Goal: Transaction & Acquisition: Book appointment/travel/reservation

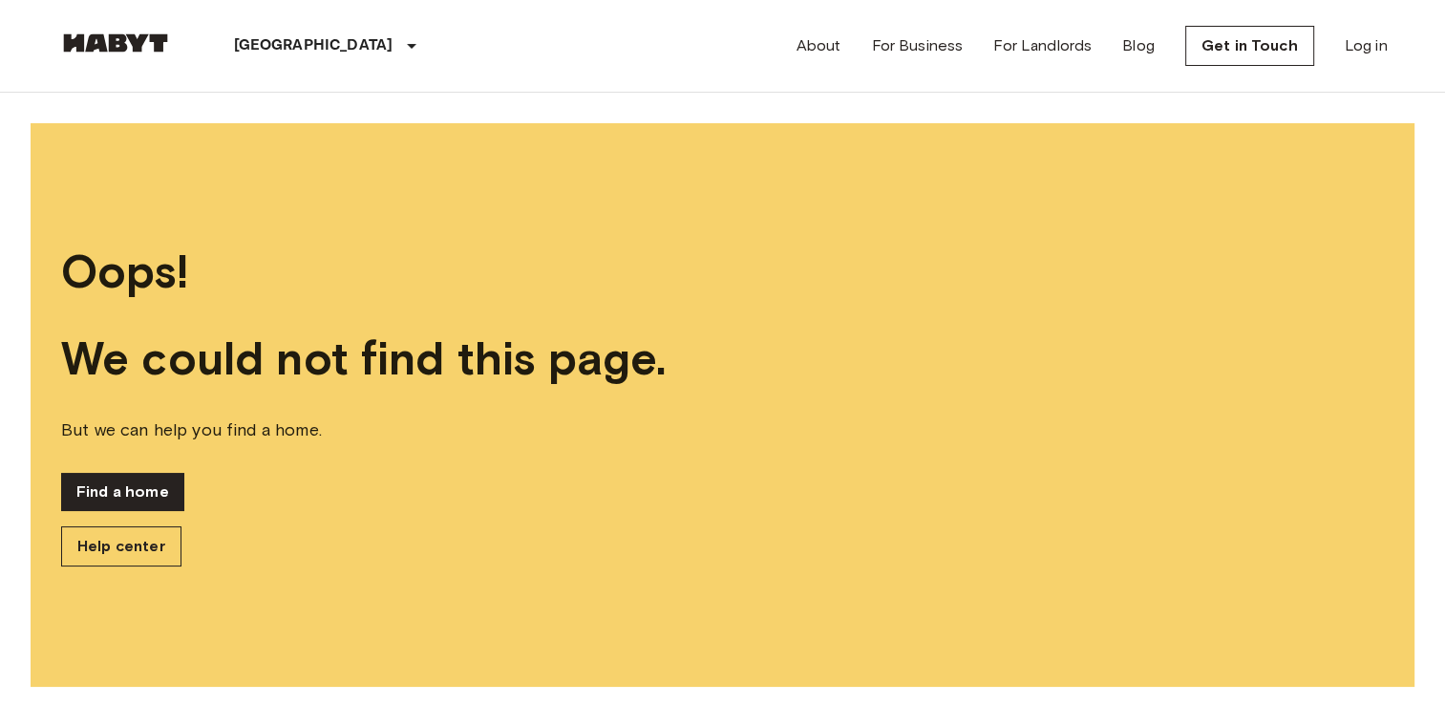
click at [96, 490] on link "Find a home" at bounding box center [122, 492] width 123 height 38
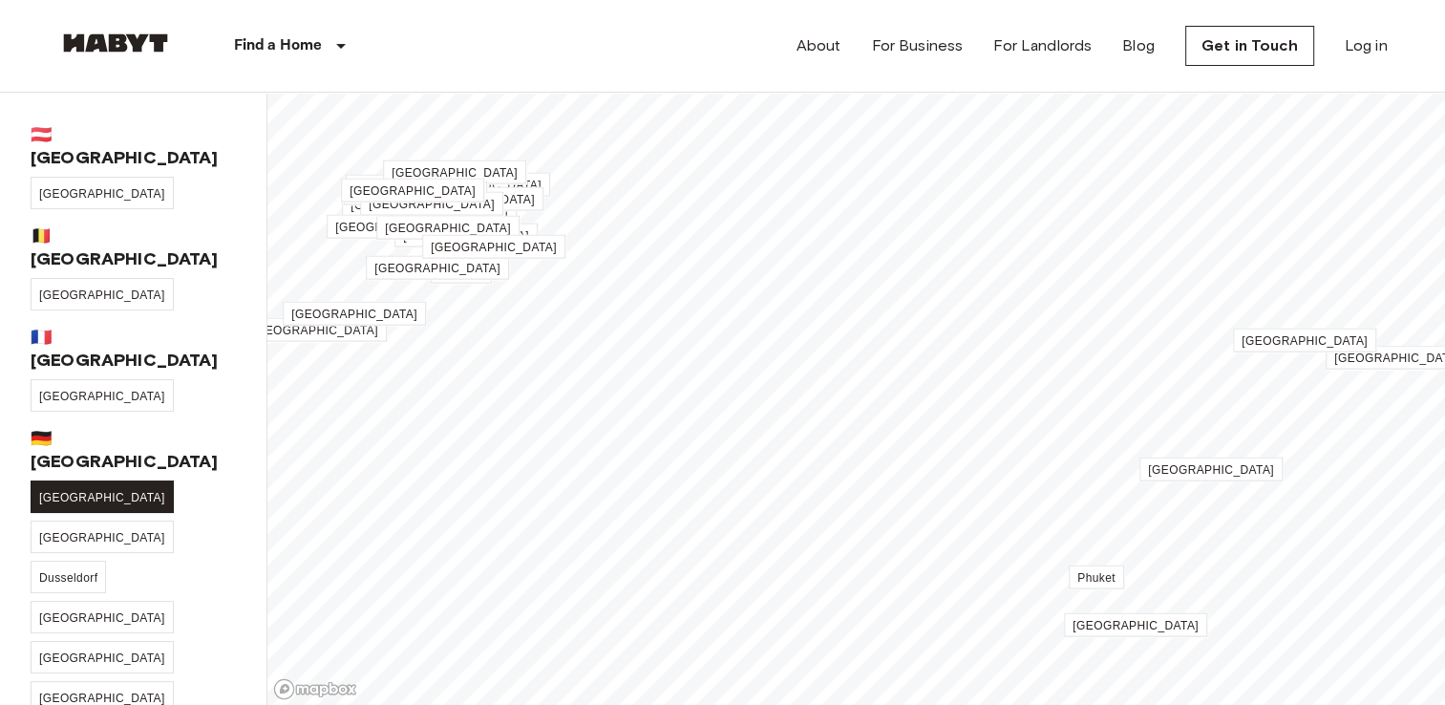
click at [64, 491] on span "[GEOGRAPHIC_DATA]" at bounding box center [102, 497] width 126 height 13
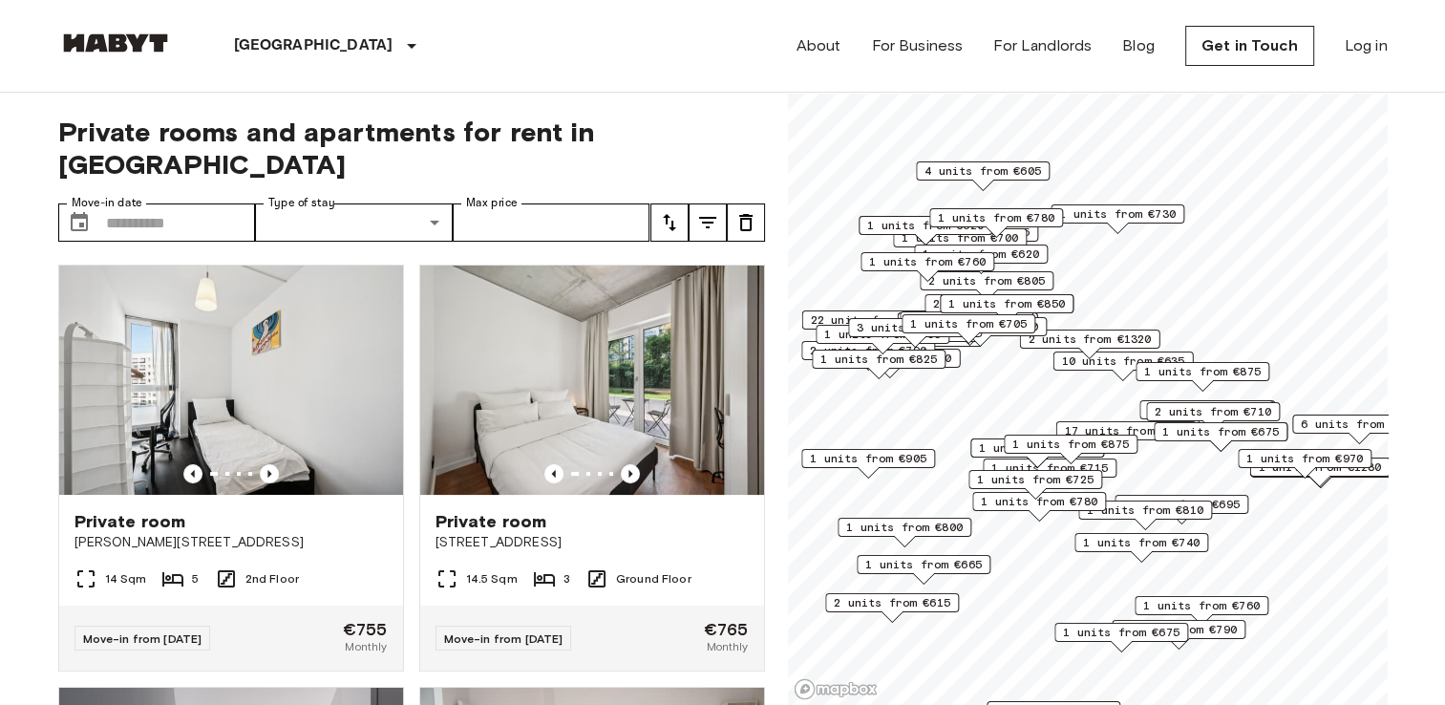
click at [1229, 506] on span "1 units from €695" at bounding box center [1181, 504] width 117 height 17
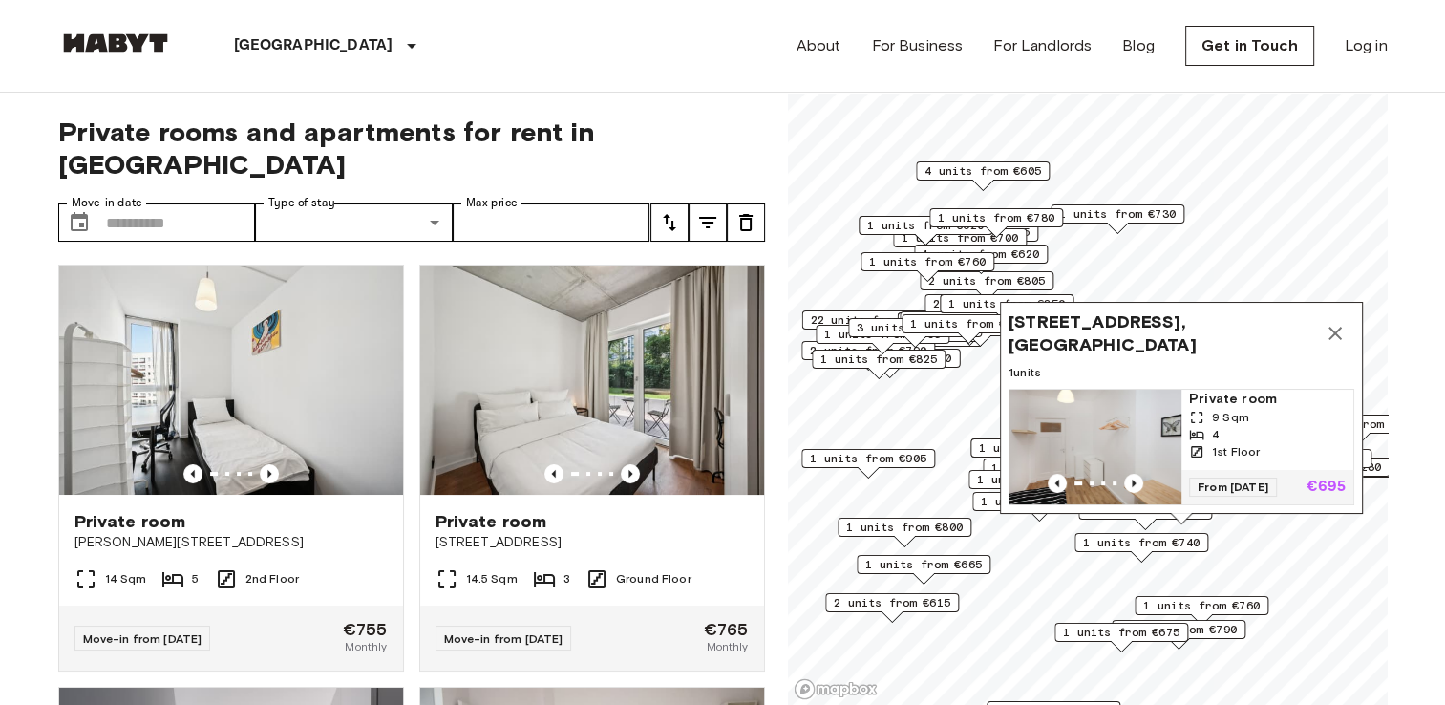
click at [1244, 470] on div "From 04 Nov 25 €695" at bounding box center [1268, 487] width 172 height 34
click at [998, 178] on span "4 units from €605" at bounding box center [983, 170] width 117 height 17
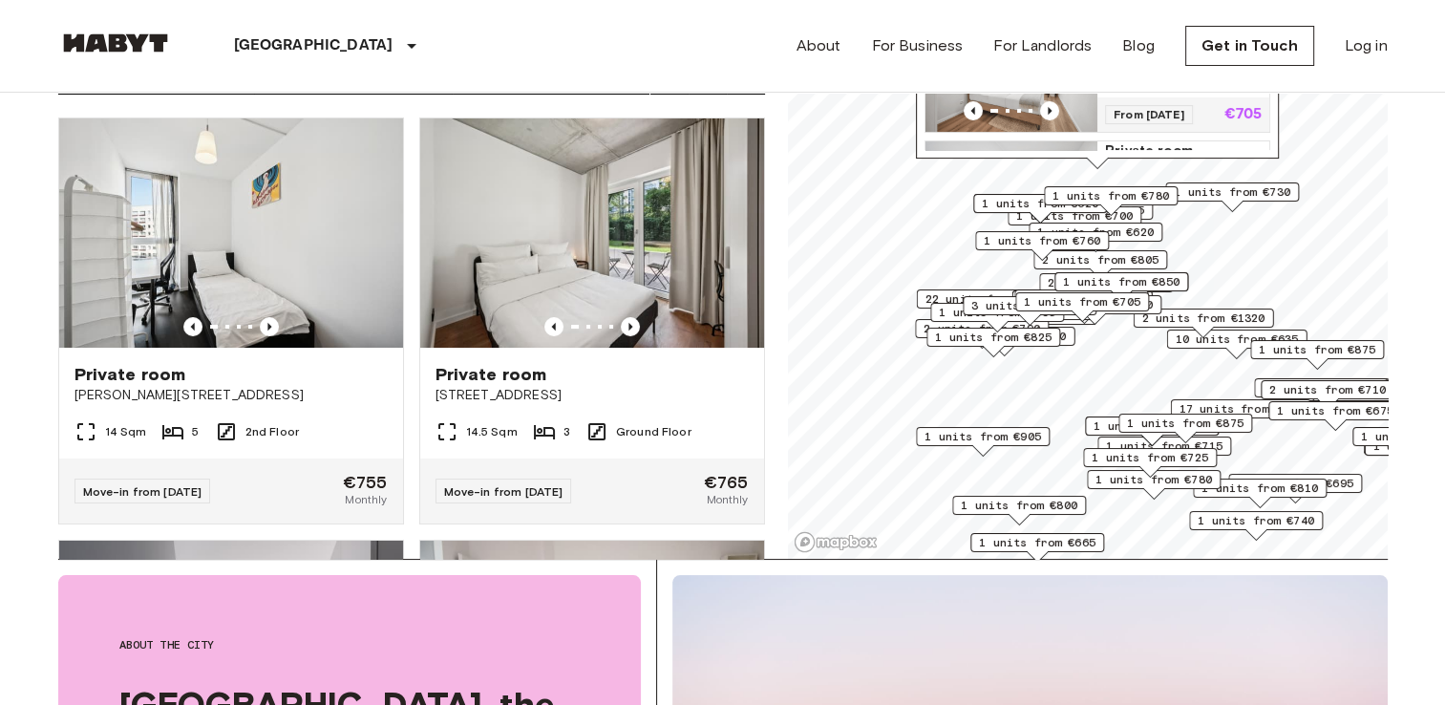
scroll to position [212, 0]
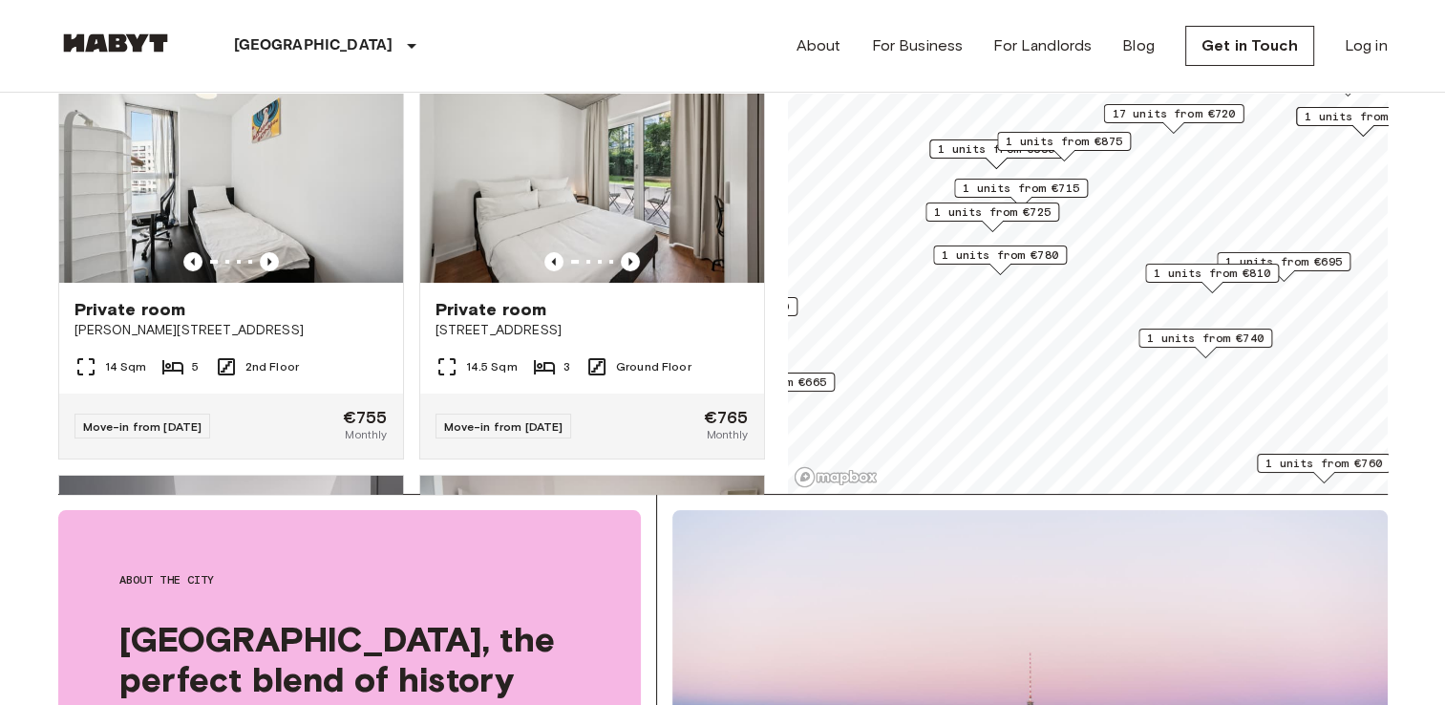
click at [1082, 151] on div "1 units from €875" at bounding box center [1064, 147] width 134 height 30
click at [1311, 259] on span "1 units from €695" at bounding box center [1284, 261] width 117 height 17
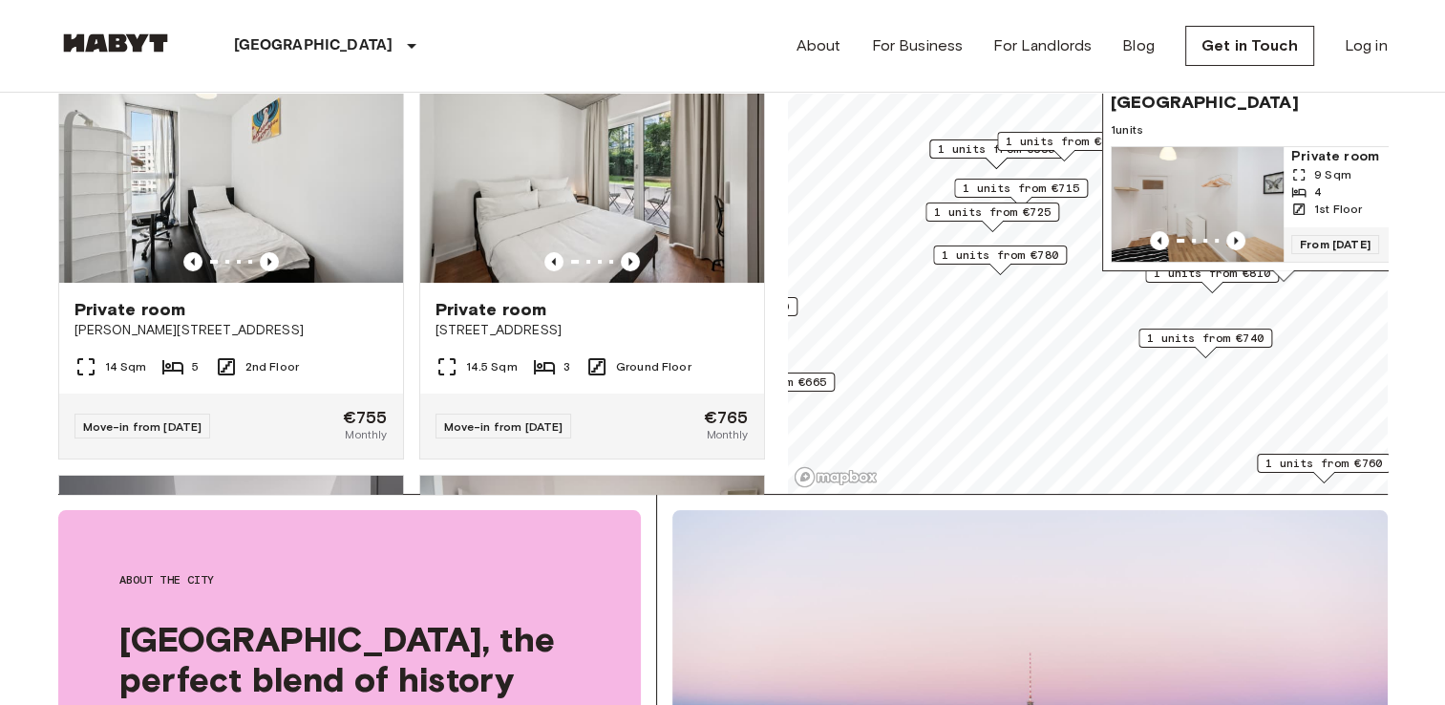
click at [1243, 275] on div "Ratiborstraße 9, 10999 Berlin, GER 1 units Private room 9 Sqm 4 1st Floor From …" at bounding box center [1283, 170] width 363 height 223
click at [141, 41] on img at bounding box center [115, 42] width 115 height 19
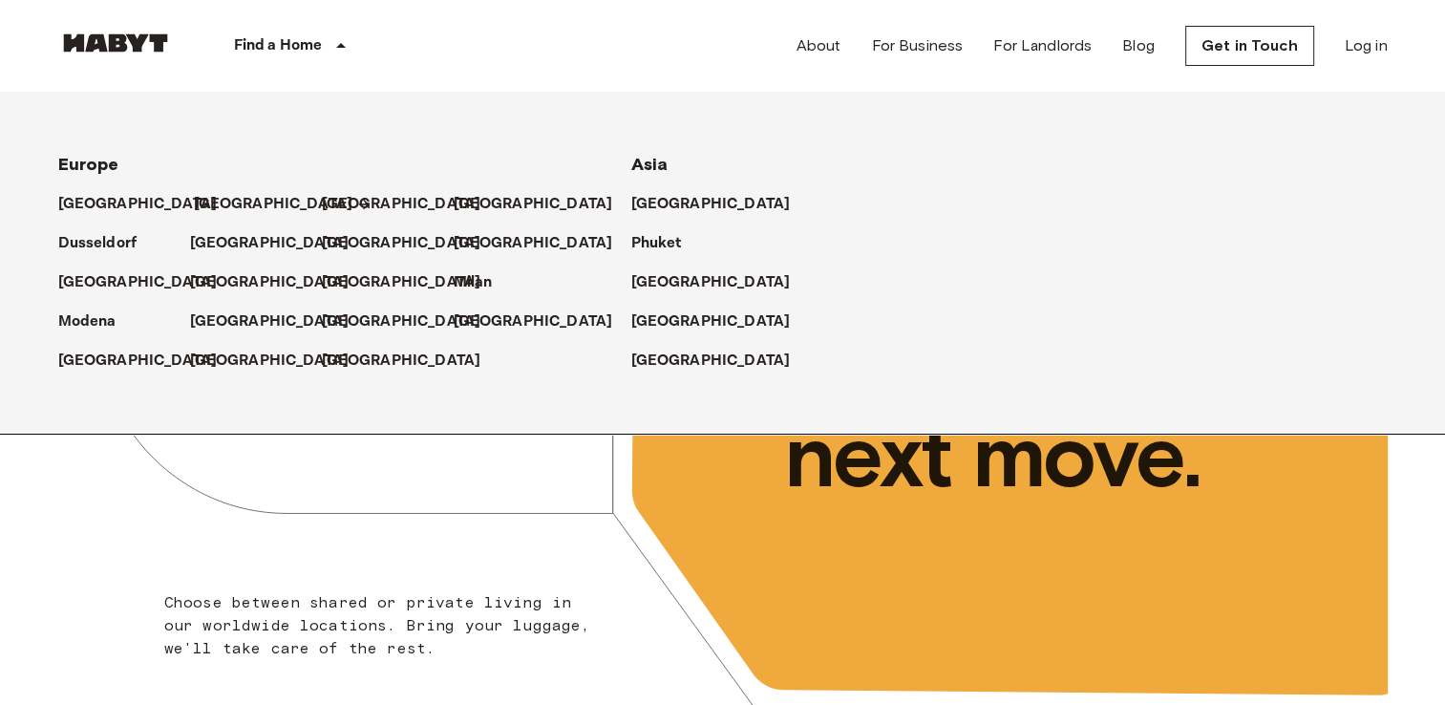
click at [218, 195] on p "[GEOGRAPHIC_DATA]" at bounding box center [274, 204] width 160 height 23
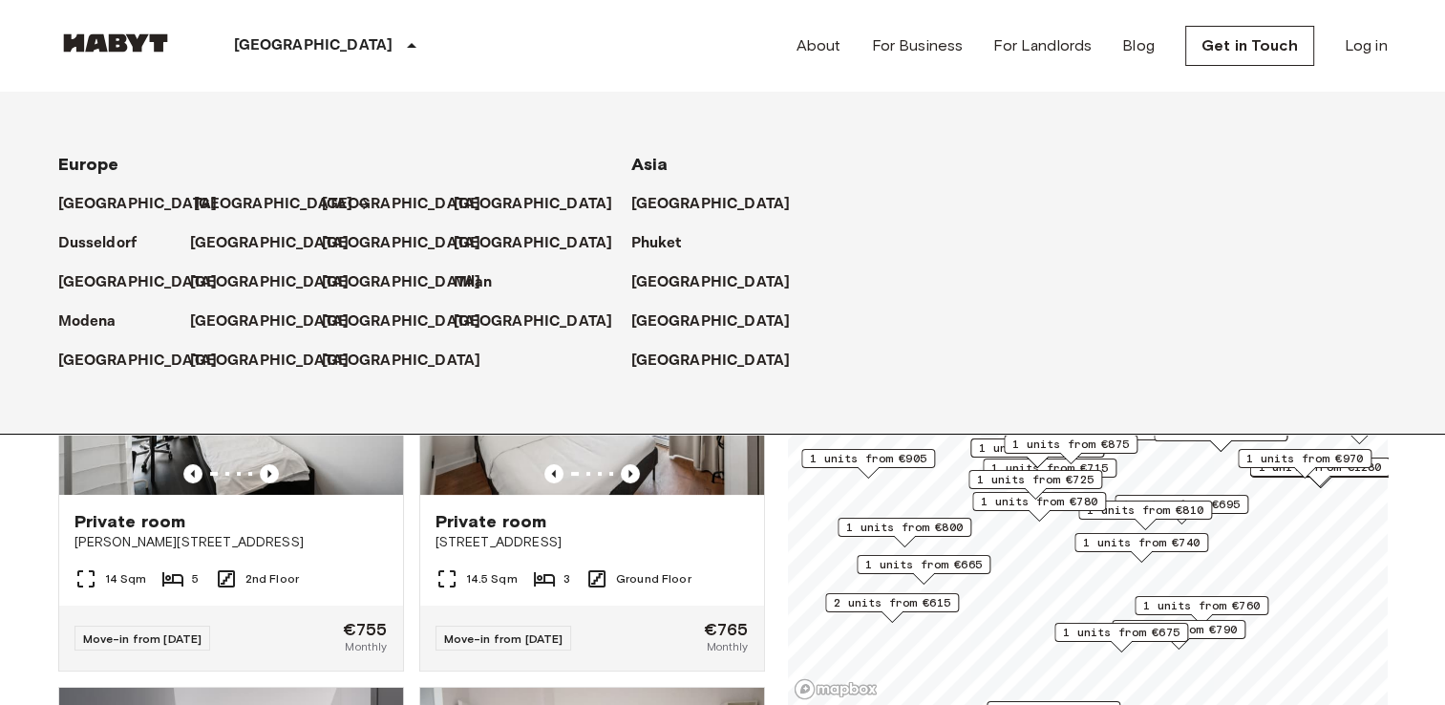
click at [218, 195] on p "[GEOGRAPHIC_DATA]" at bounding box center [274, 204] width 160 height 23
click at [252, 34] on p "[GEOGRAPHIC_DATA]" at bounding box center [314, 45] width 160 height 23
click at [400, 38] on icon at bounding box center [411, 45] width 23 height 23
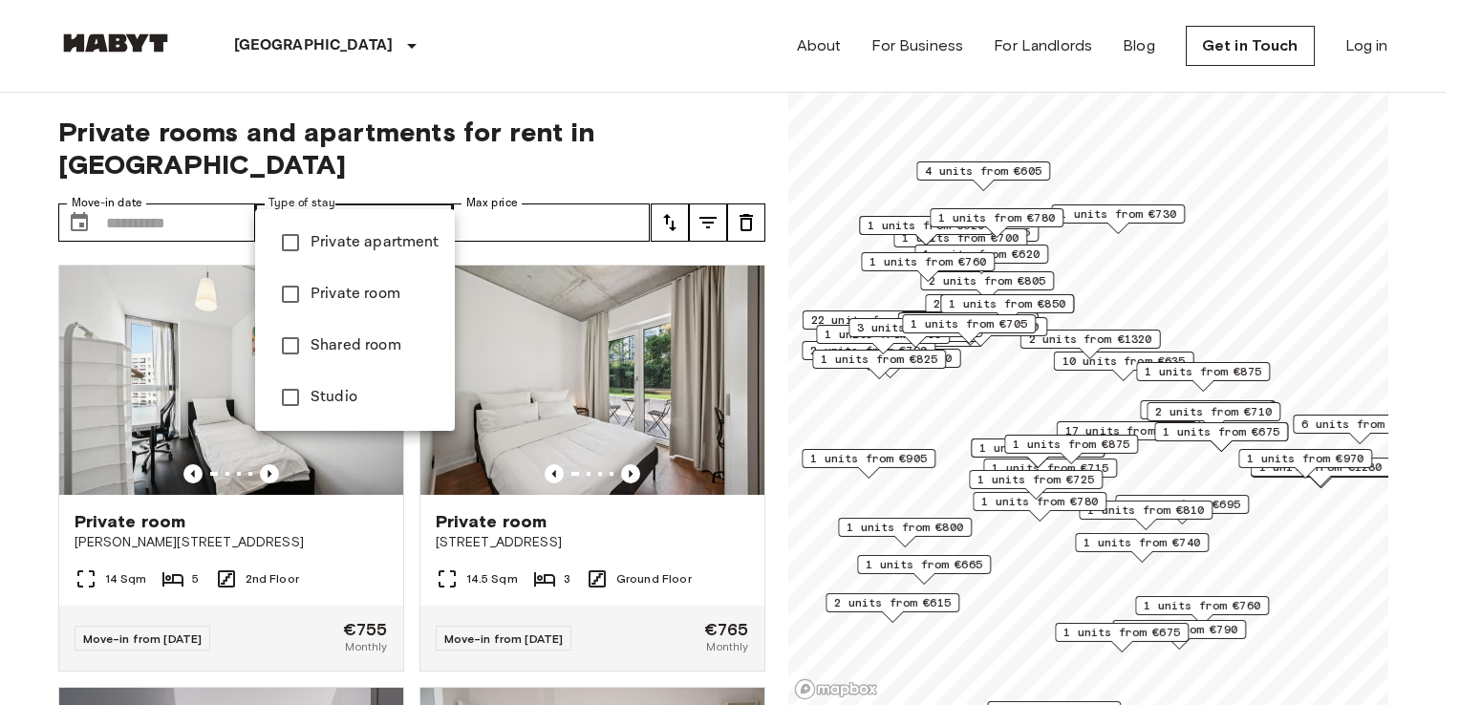
click at [306, 182] on div at bounding box center [730, 352] width 1460 height 705
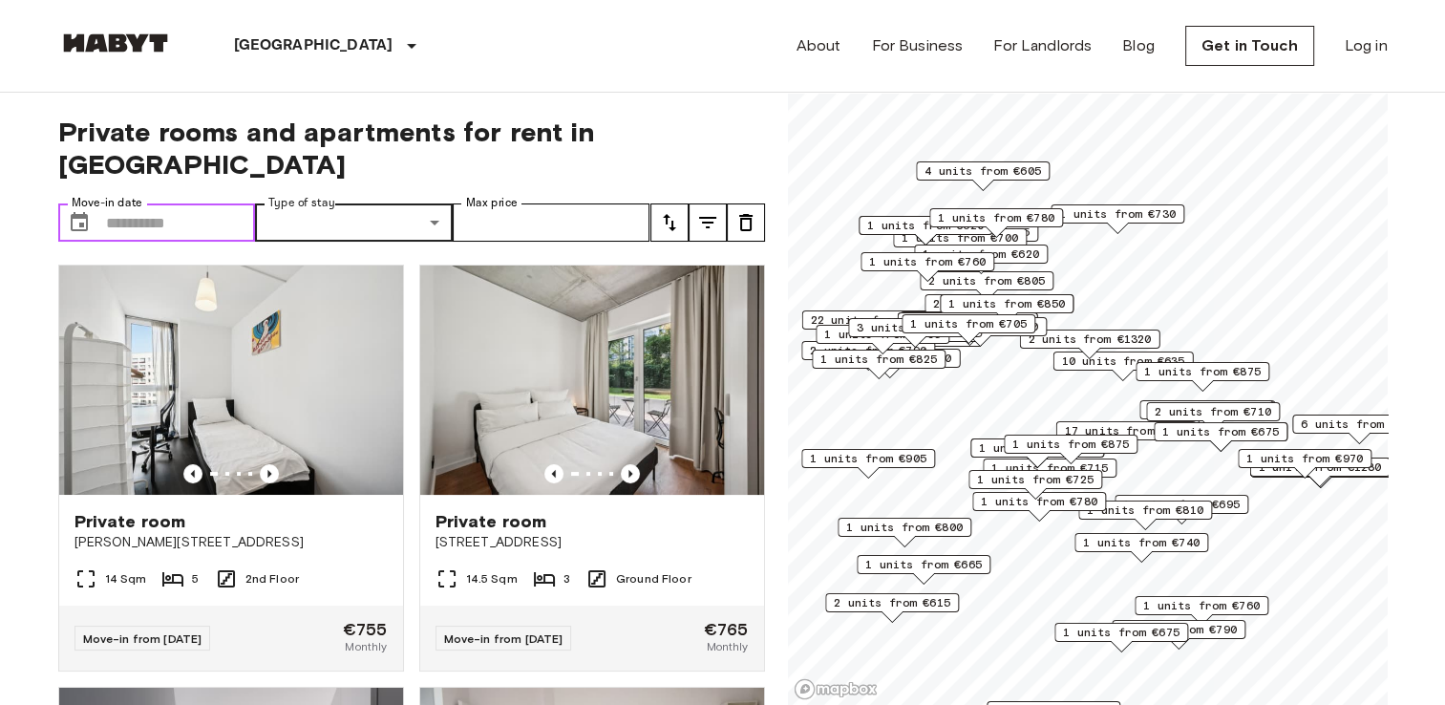
drag, startPoint x: 306, startPoint y: 182, endPoint x: 195, endPoint y: 191, distance: 111.2
click at [195, 203] on input "Move-in date" at bounding box center [181, 222] width 150 height 38
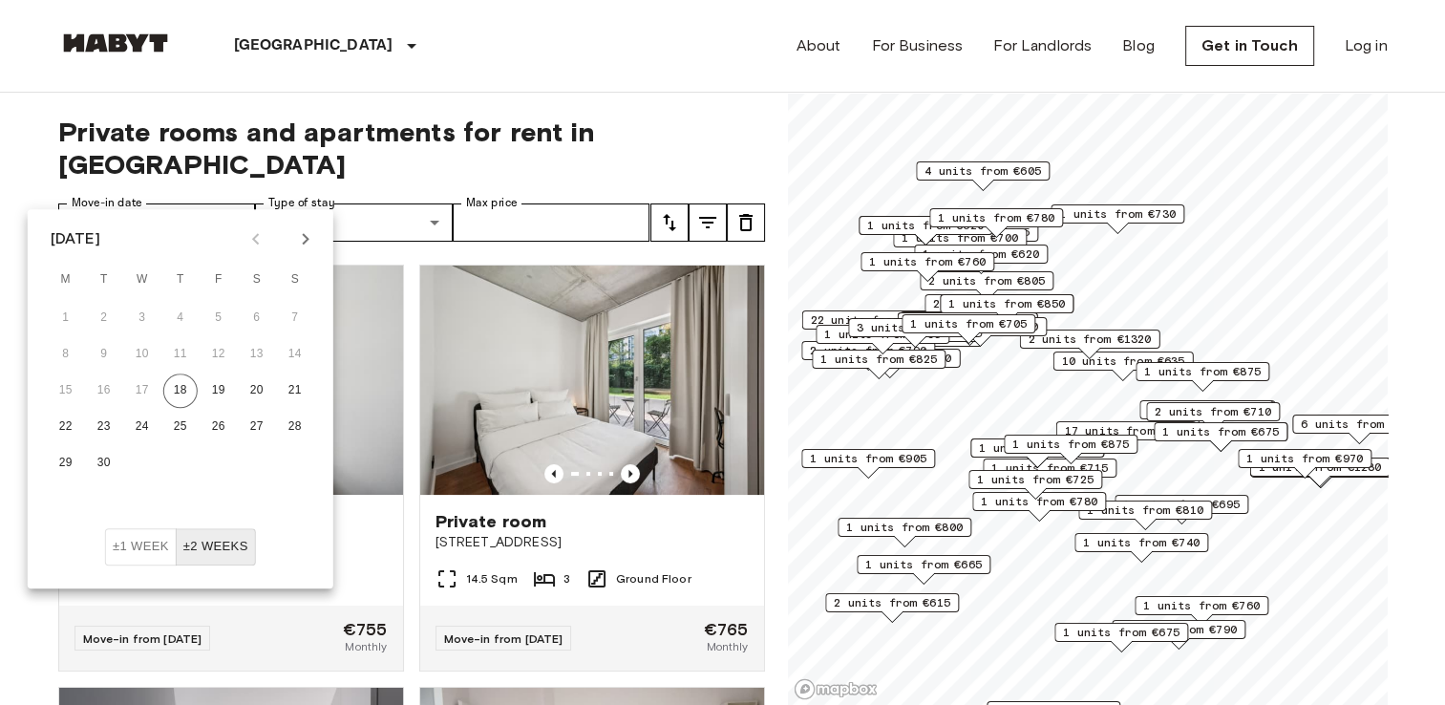
click at [302, 235] on icon "Next month" at bounding box center [305, 238] width 7 height 11
click at [140, 319] on button "1" at bounding box center [142, 318] width 34 height 34
type input "**********"
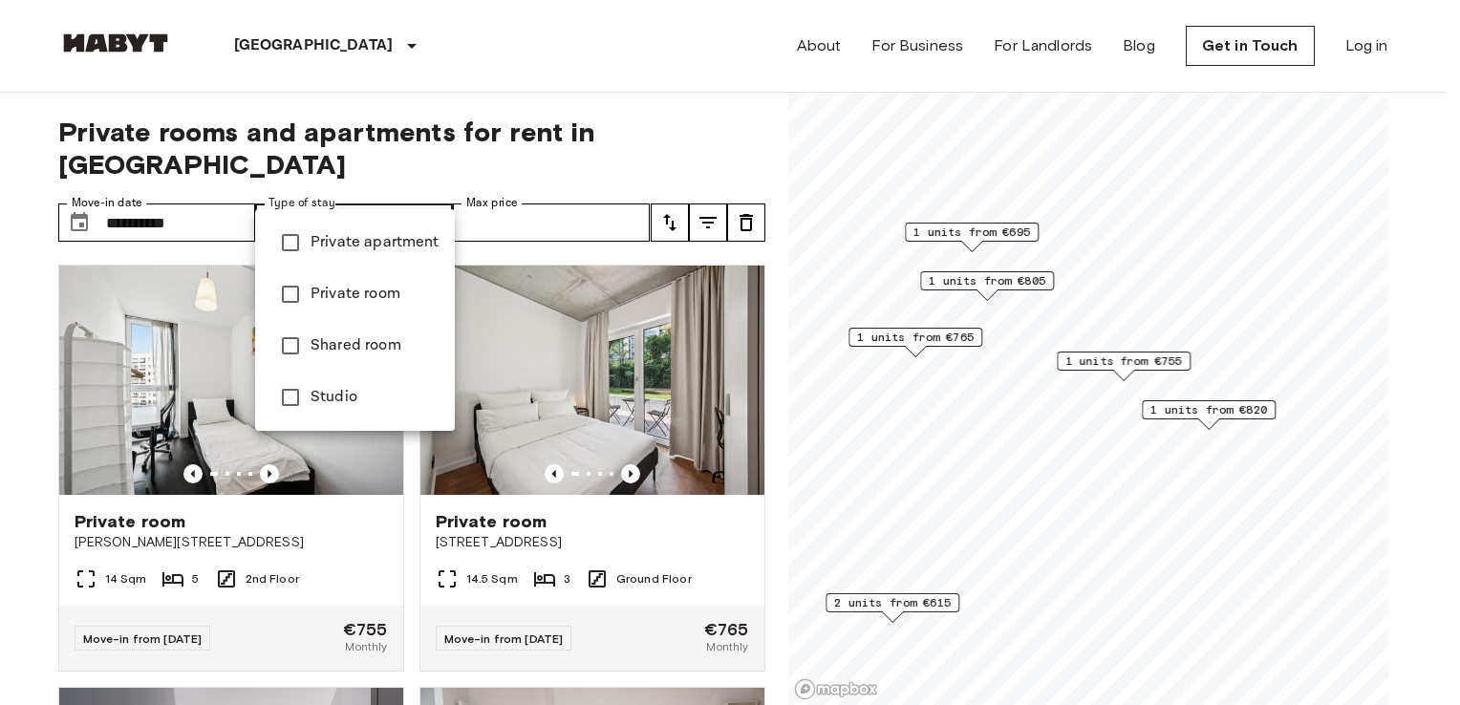
click at [392, 194] on div at bounding box center [730, 352] width 1460 height 705
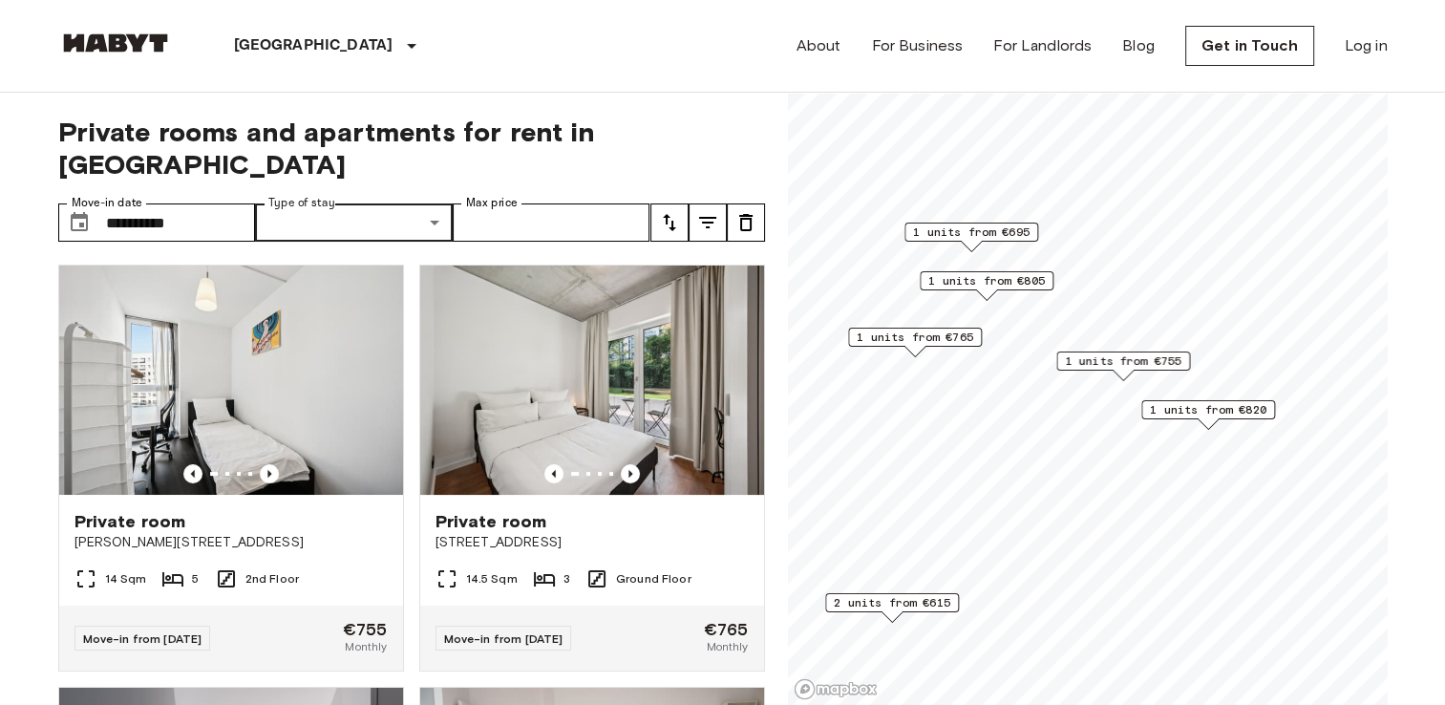
click at [881, 606] on span "2 units from €615" at bounding box center [892, 602] width 117 height 17
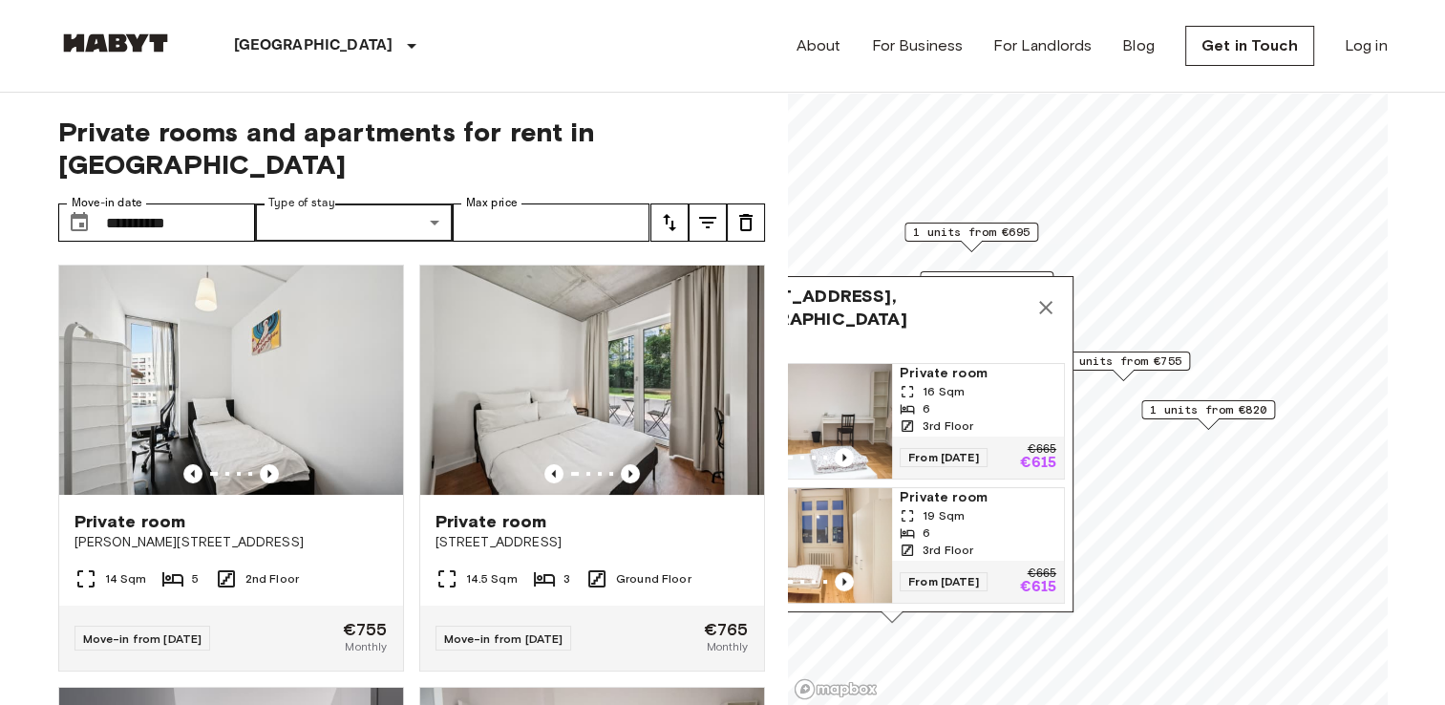
click at [953, 401] on div "6" at bounding box center [978, 408] width 157 height 17
click at [1052, 296] on icon "Map marker" at bounding box center [1046, 307] width 23 height 23
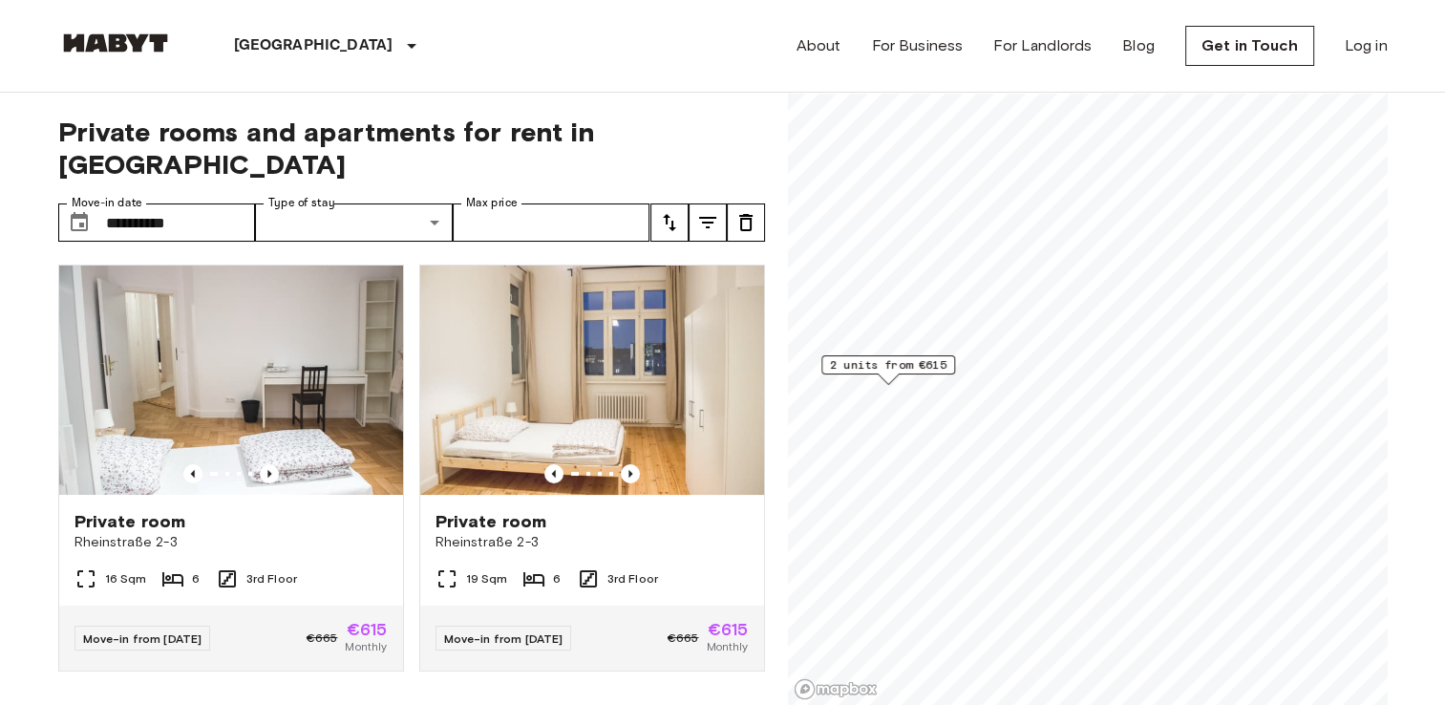
click at [906, 359] on span "2 units from €615" at bounding box center [888, 364] width 117 height 17
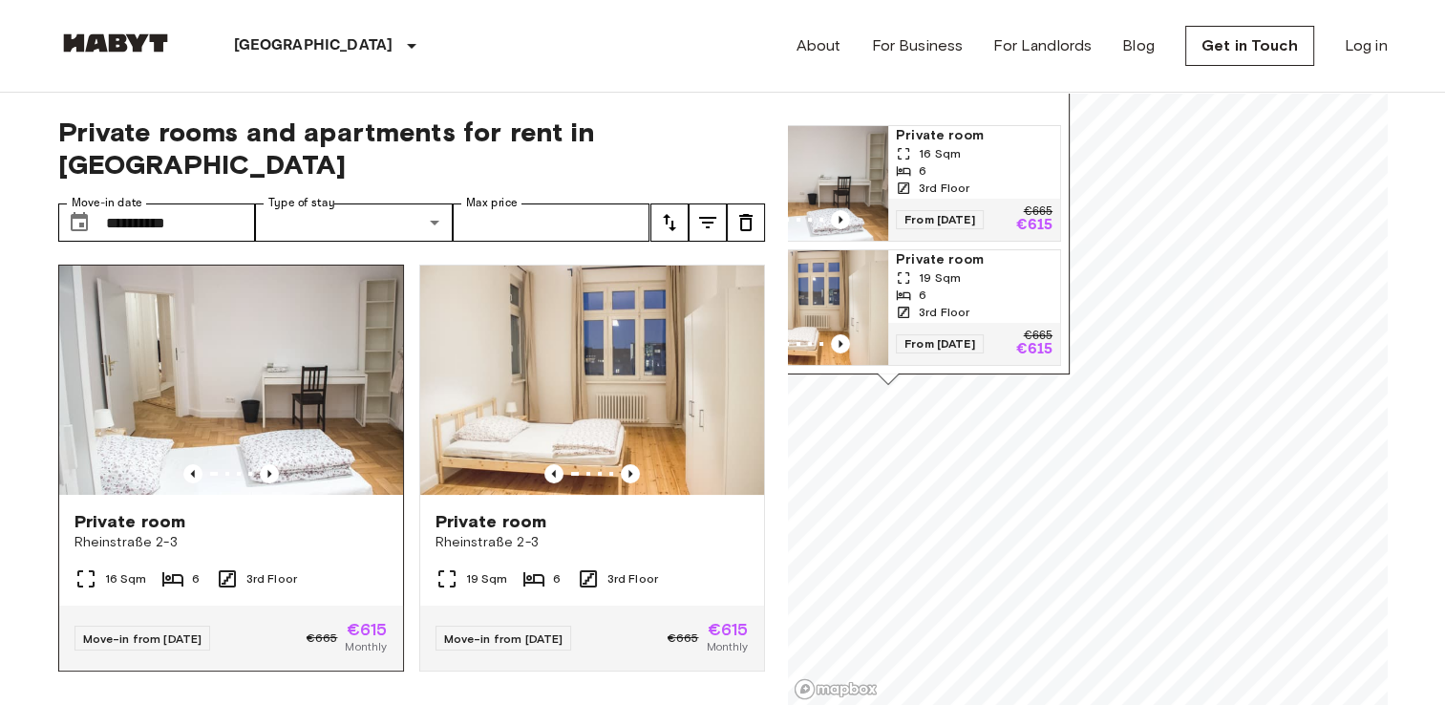
click at [240, 533] on span "Rheinstraße 2-3" at bounding box center [231, 542] width 313 height 19
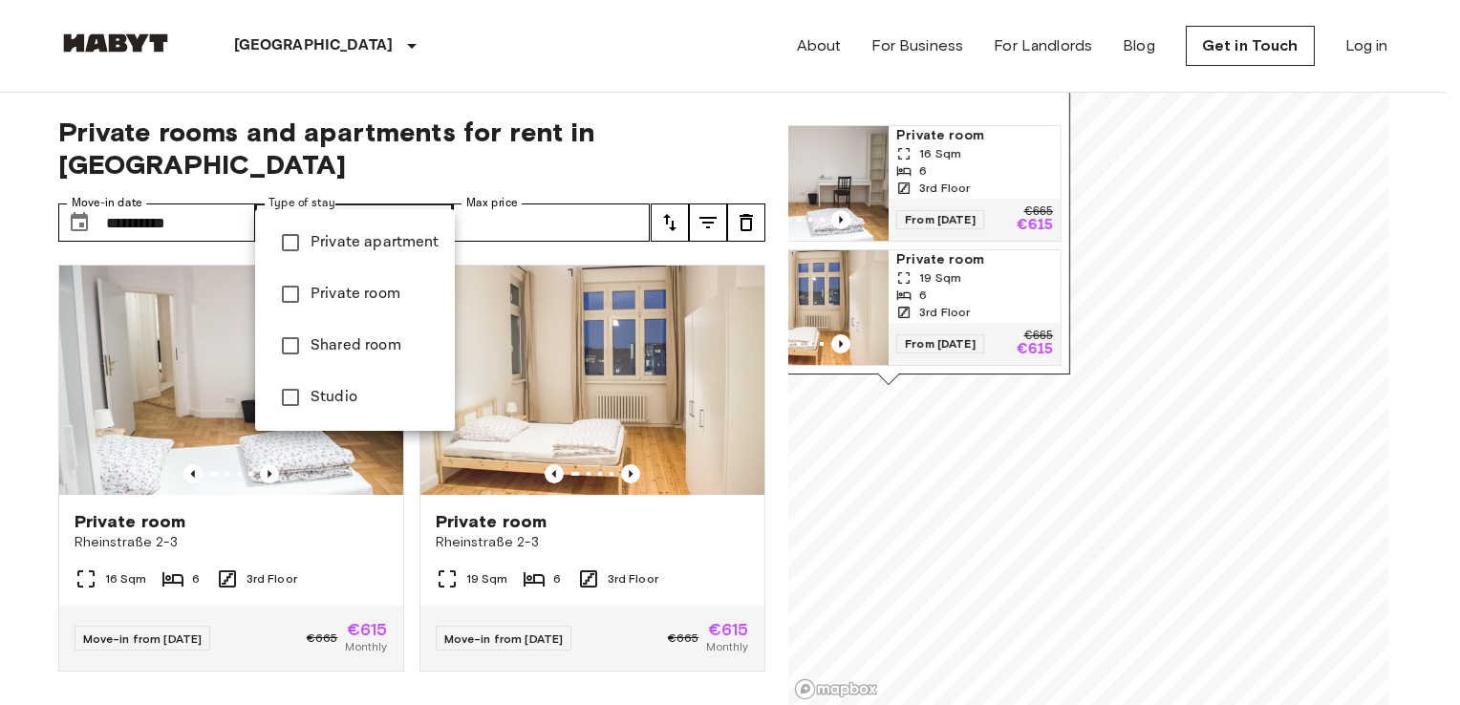
click at [351, 351] on span "Shared room" at bounding box center [374, 345] width 129 height 23
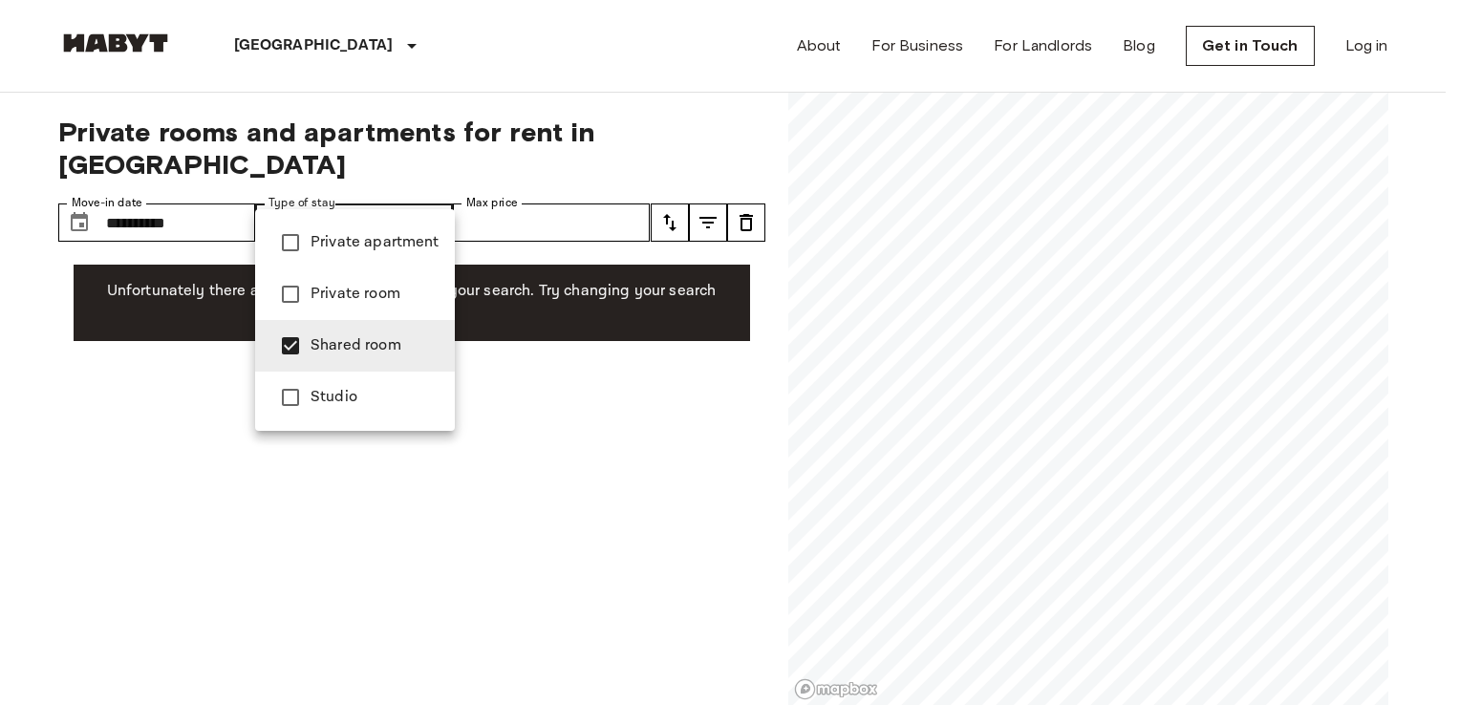
click at [596, 193] on div at bounding box center [730, 352] width 1460 height 705
click at [404, 294] on span "Private room" at bounding box center [374, 294] width 129 height 23
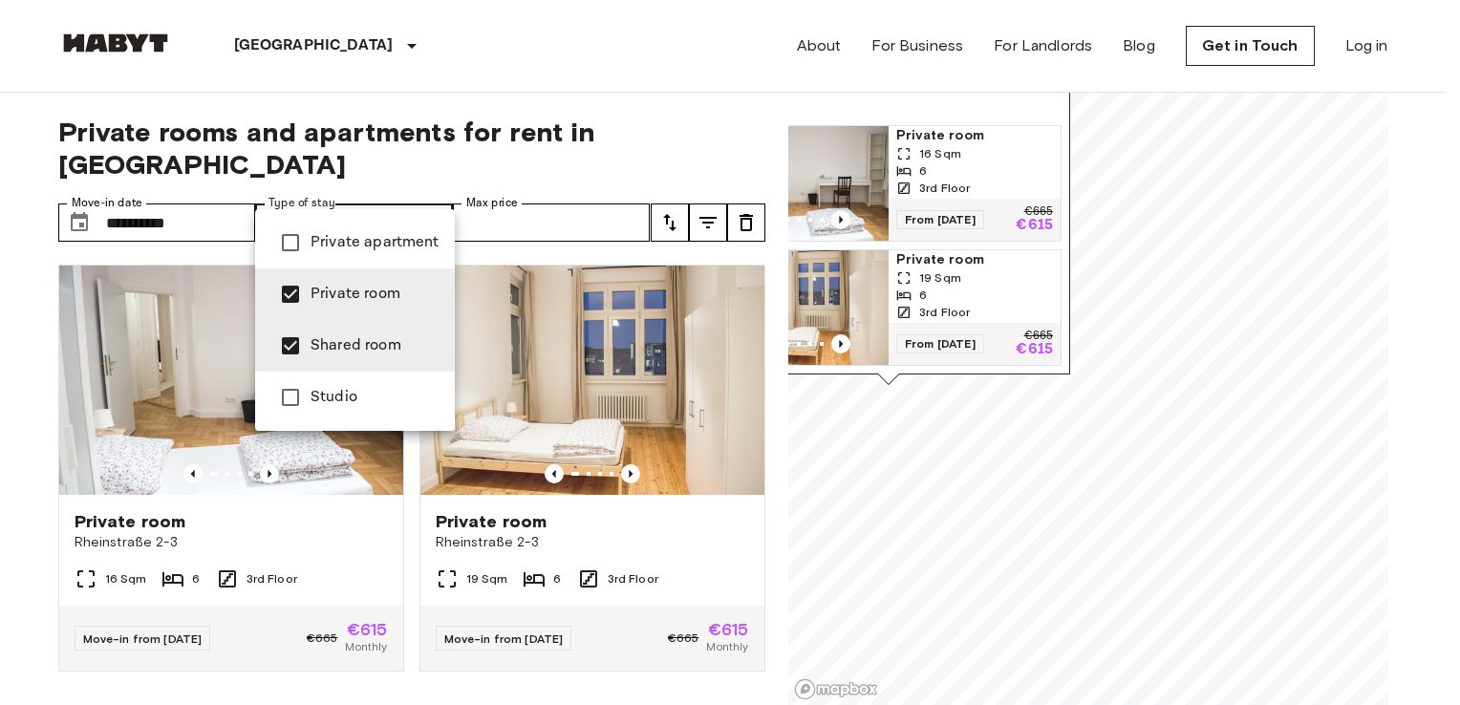
click at [381, 359] on li "Shared room" at bounding box center [355, 346] width 200 height 52
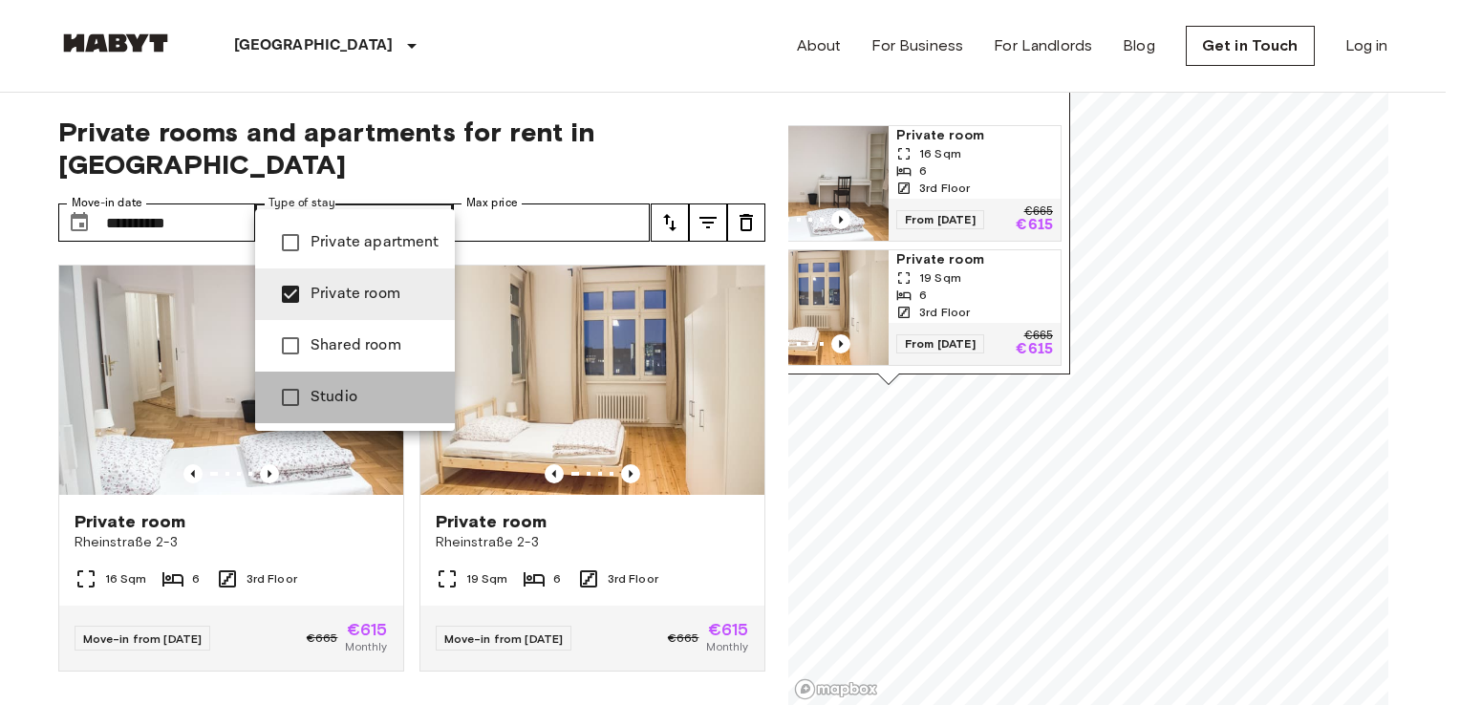
click at [358, 403] on span "Studio" at bounding box center [374, 397] width 129 height 23
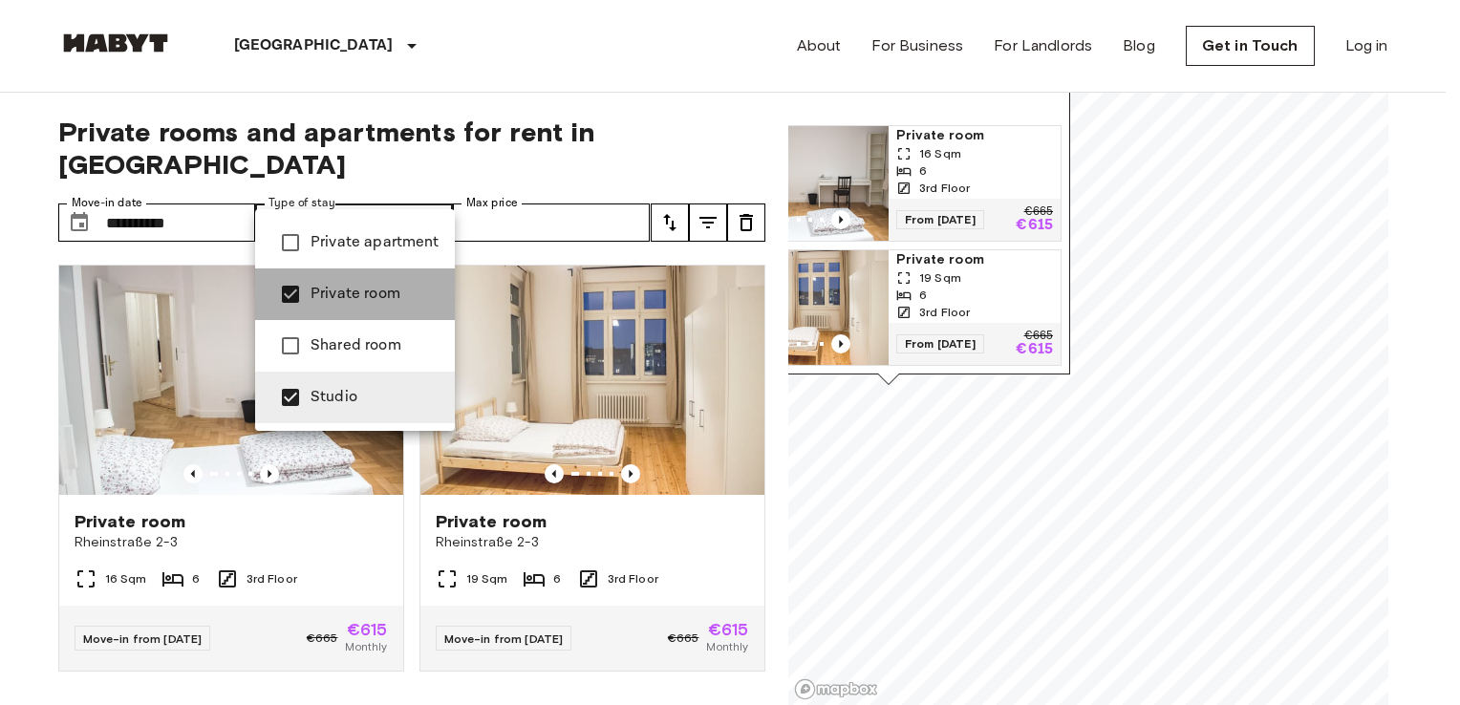
click at [393, 296] on span "Private room" at bounding box center [374, 294] width 129 height 23
type input "******"
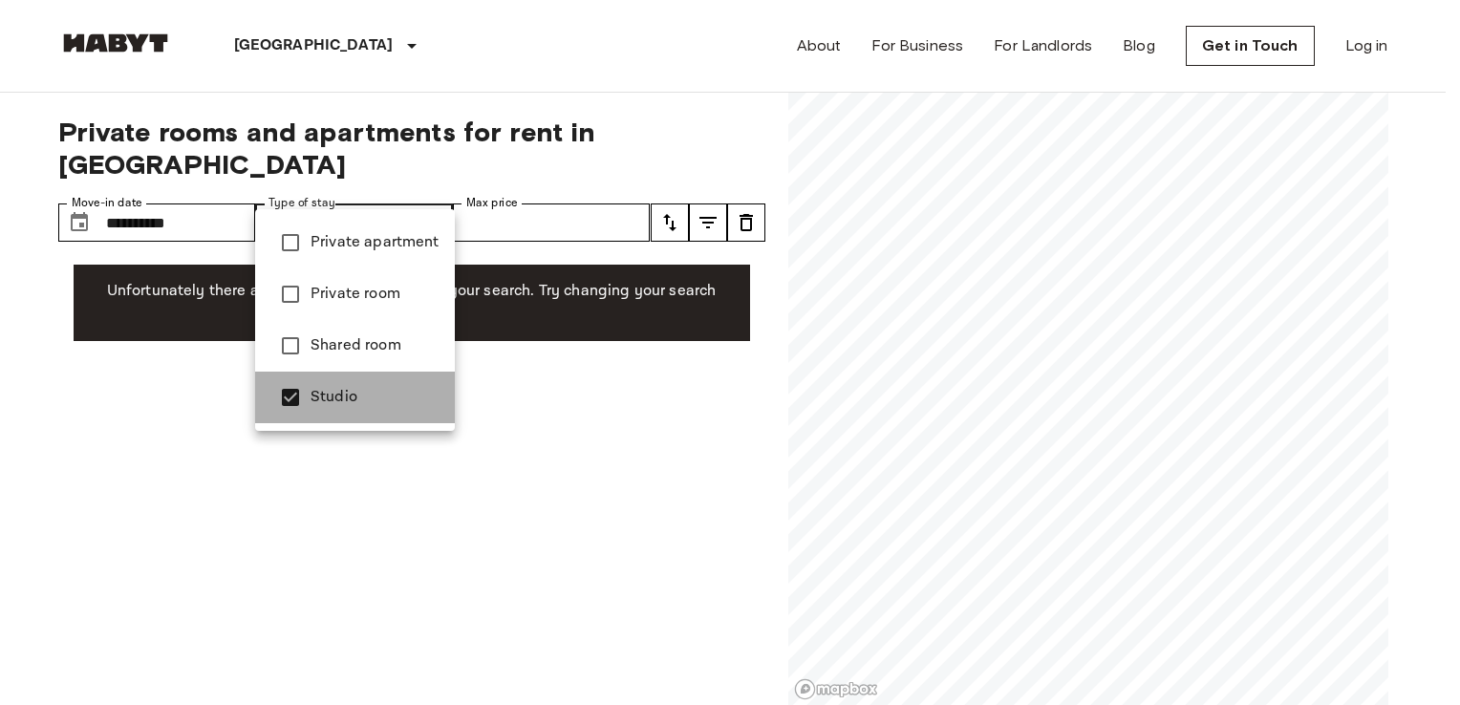
click at [364, 396] on span "Studio" at bounding box center [374, 397] width 129 height 23
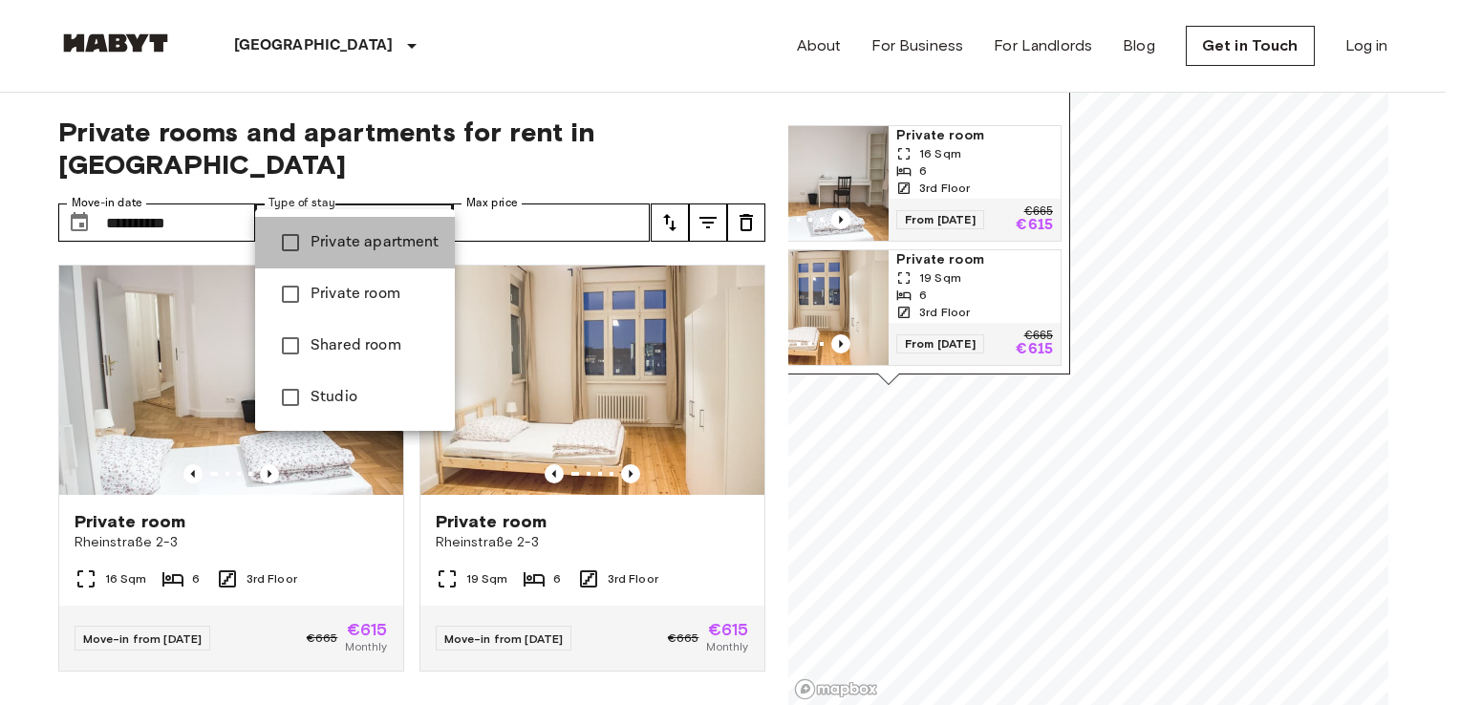
click at [406, 250] on span "Private apartment" at bounding box center [374, 242] width 129 height 23
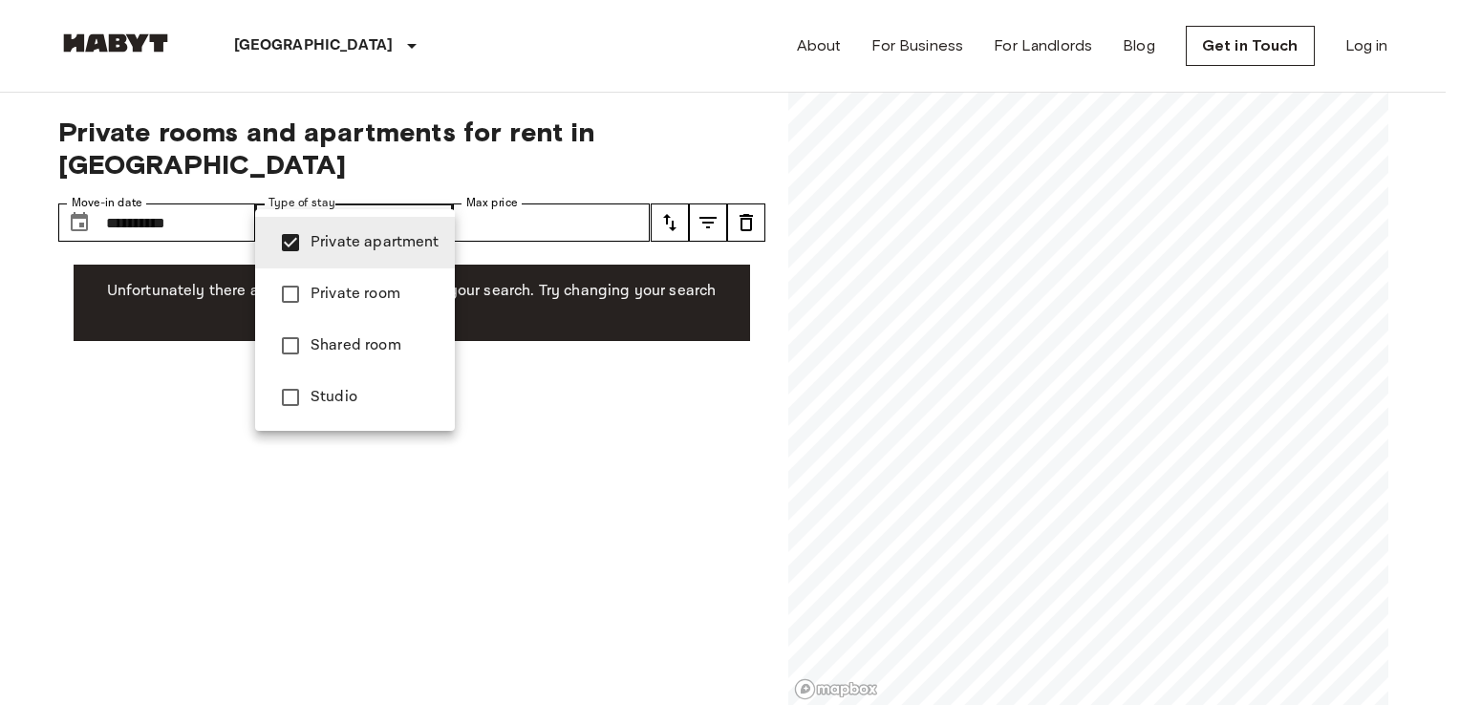
click at [390, 289] on span "Private room" at bounding box center [374, 294] width 129 height 23
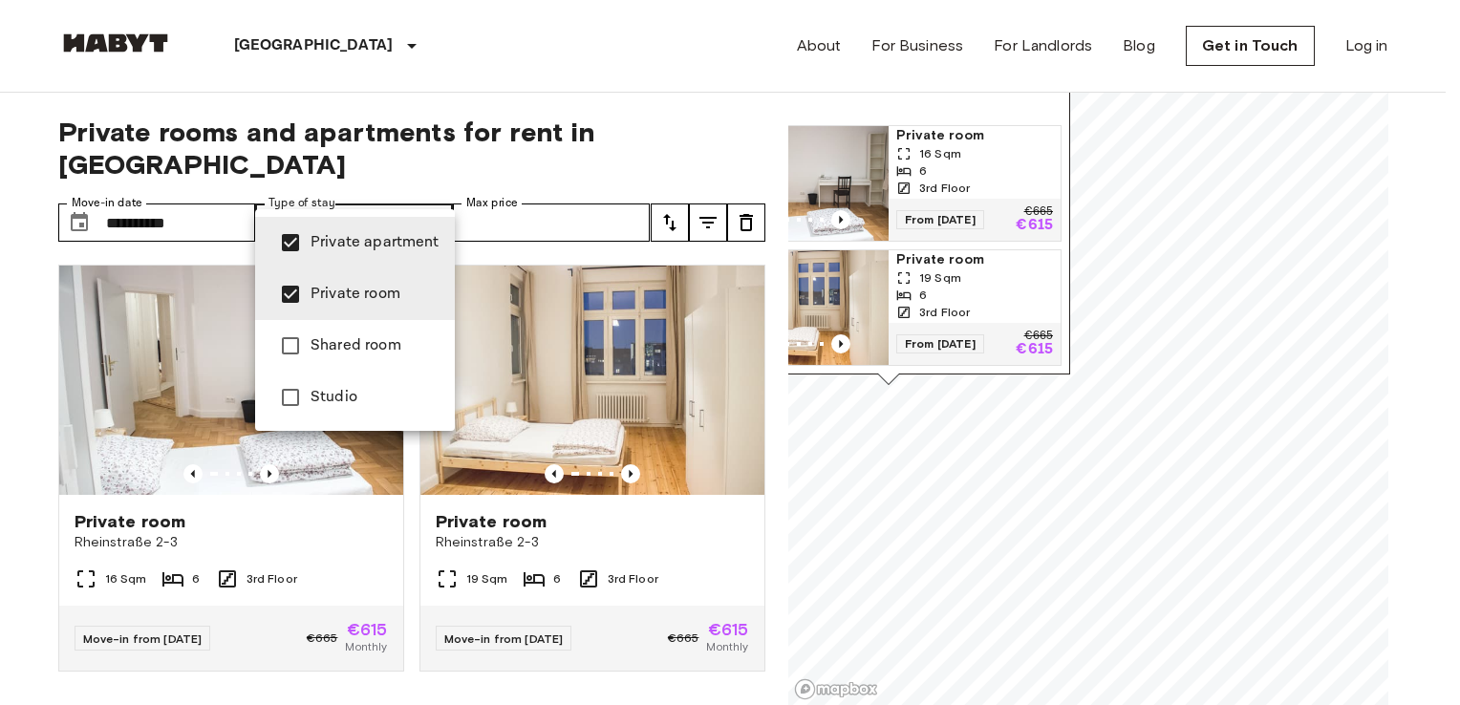
click at [401, 240] on span "Private apartment" at bounding box center [374, 242] width 129 height 23
type input "**********"
click at [426, 185] on div at bounding box center [730, 352] width 1460 height 705
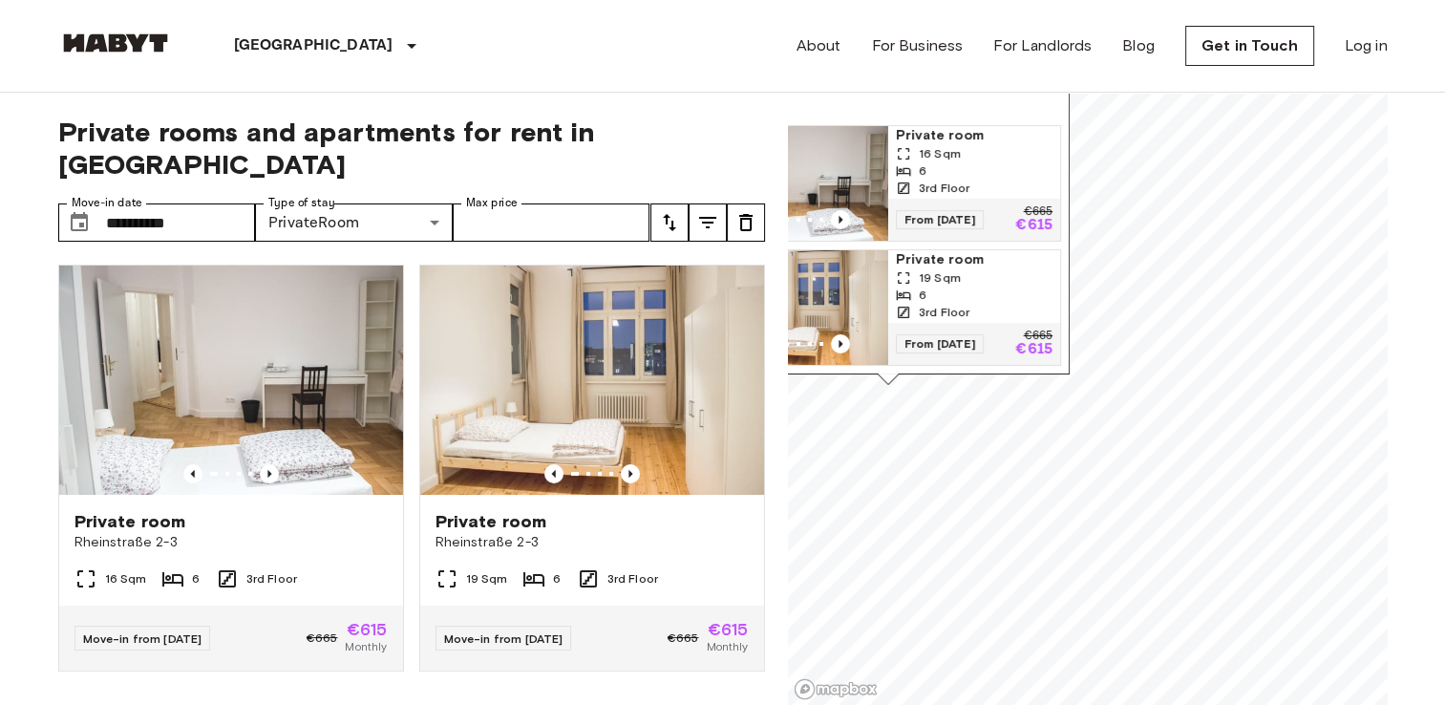
click at [164, 50] on img at bounding box center [115, 42] width 115 height 19
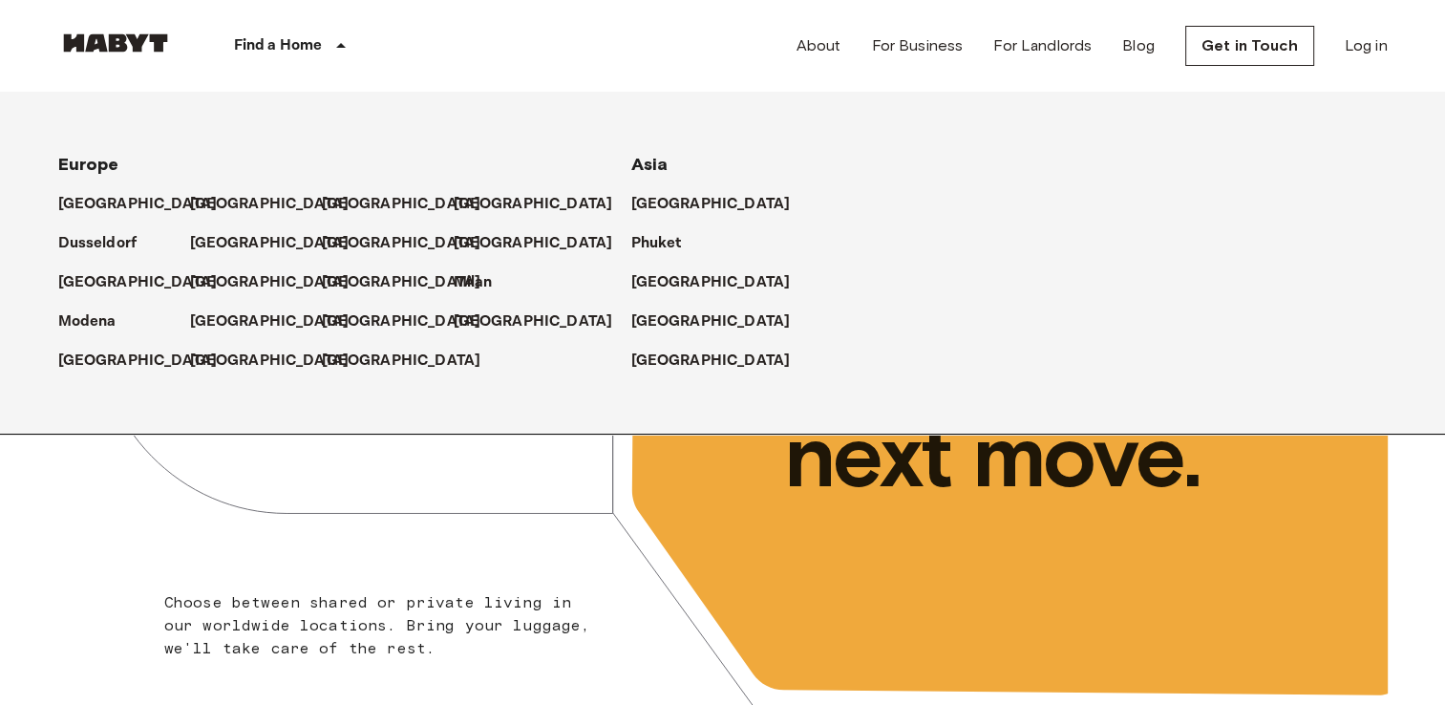
click at [281, 48] on p "Find a Home" at bounding box center [278, 45] width 89 height 23
click at [223, 201] on p "[GEOGRAPHIC_DATA]" at bounding box center [274, 204] width 160 height 23
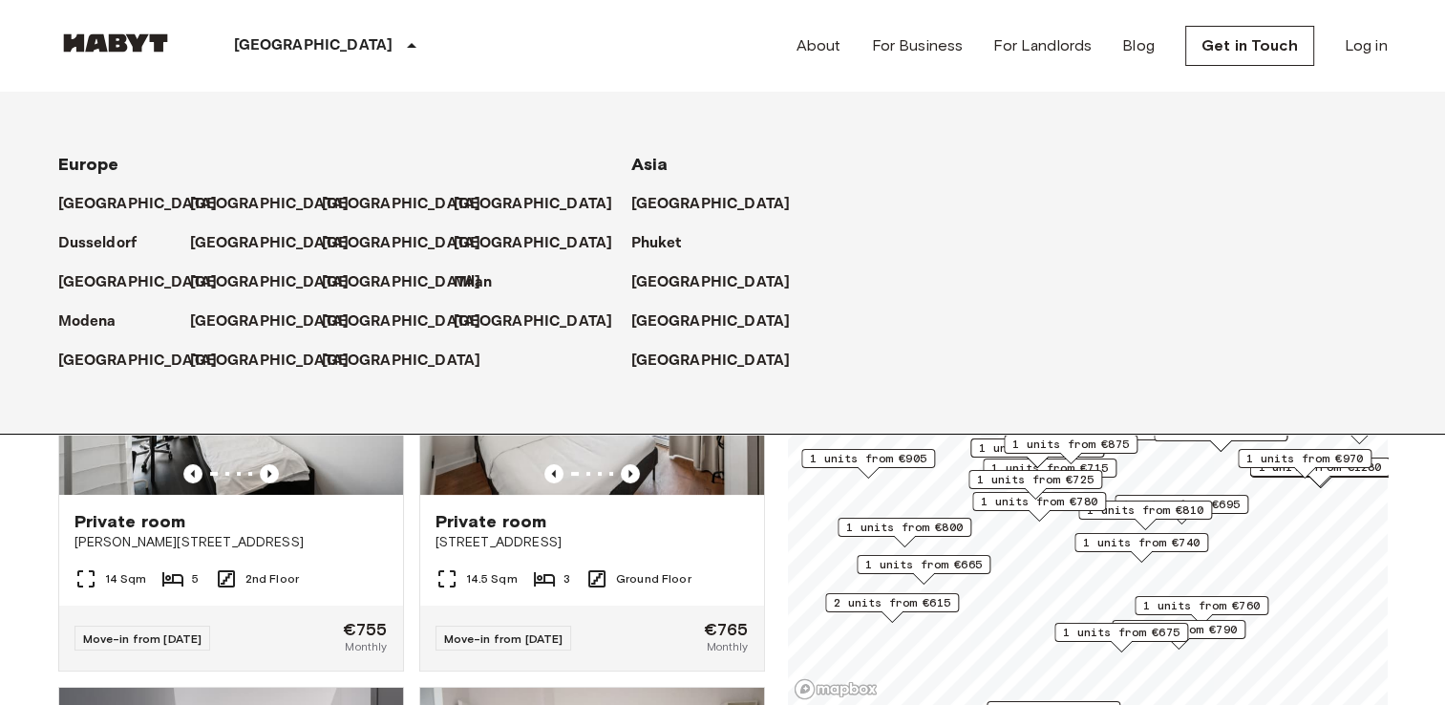
click at [609, 79] on div "Berlin Europe Amsterdam Berlin Brussels Cologne Dusseldorf Frankfurt Graz Hambu…" at bounding box center [723, 46] width 1330 height 92
click at [400, 39] on icon at bounding box center [411, 45] width 23 height 23
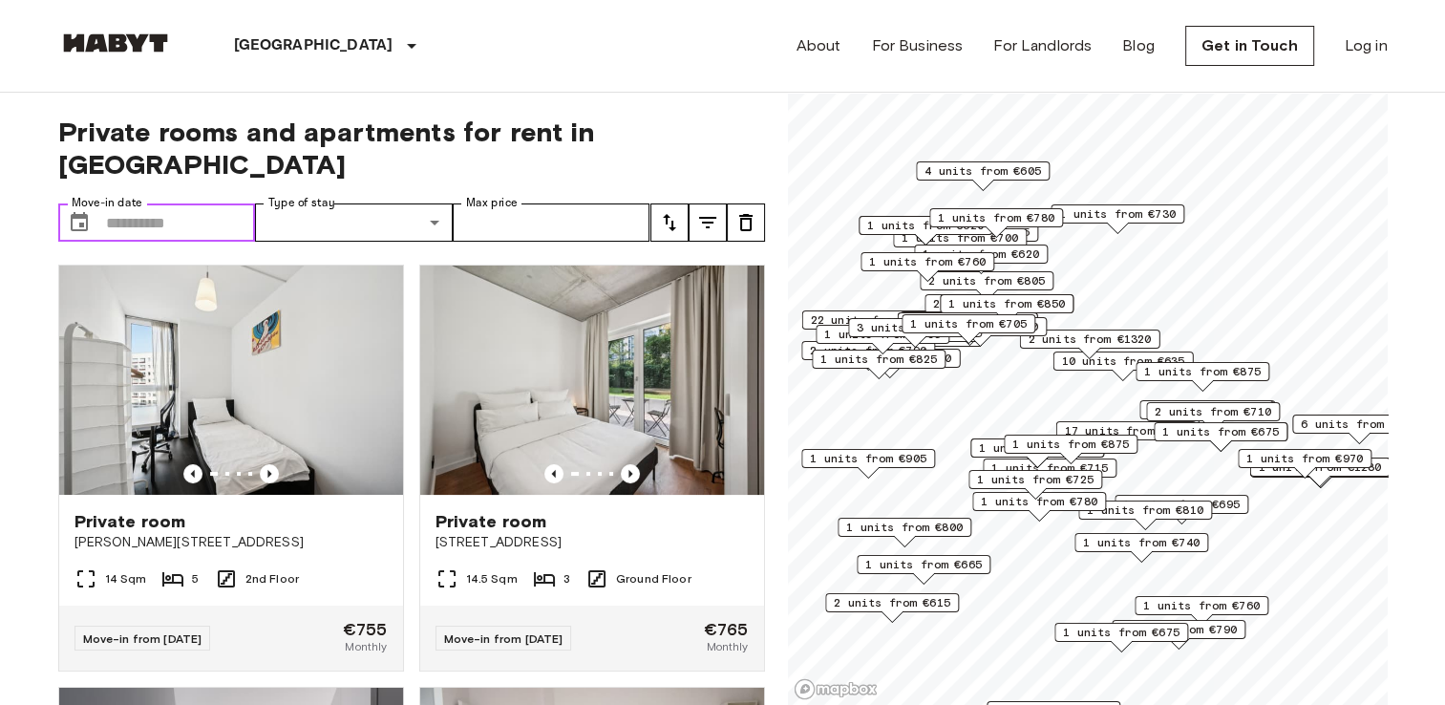
click at [195, 203] on input "Move-in date" at bounding box center [181, 222] width 150 height 38
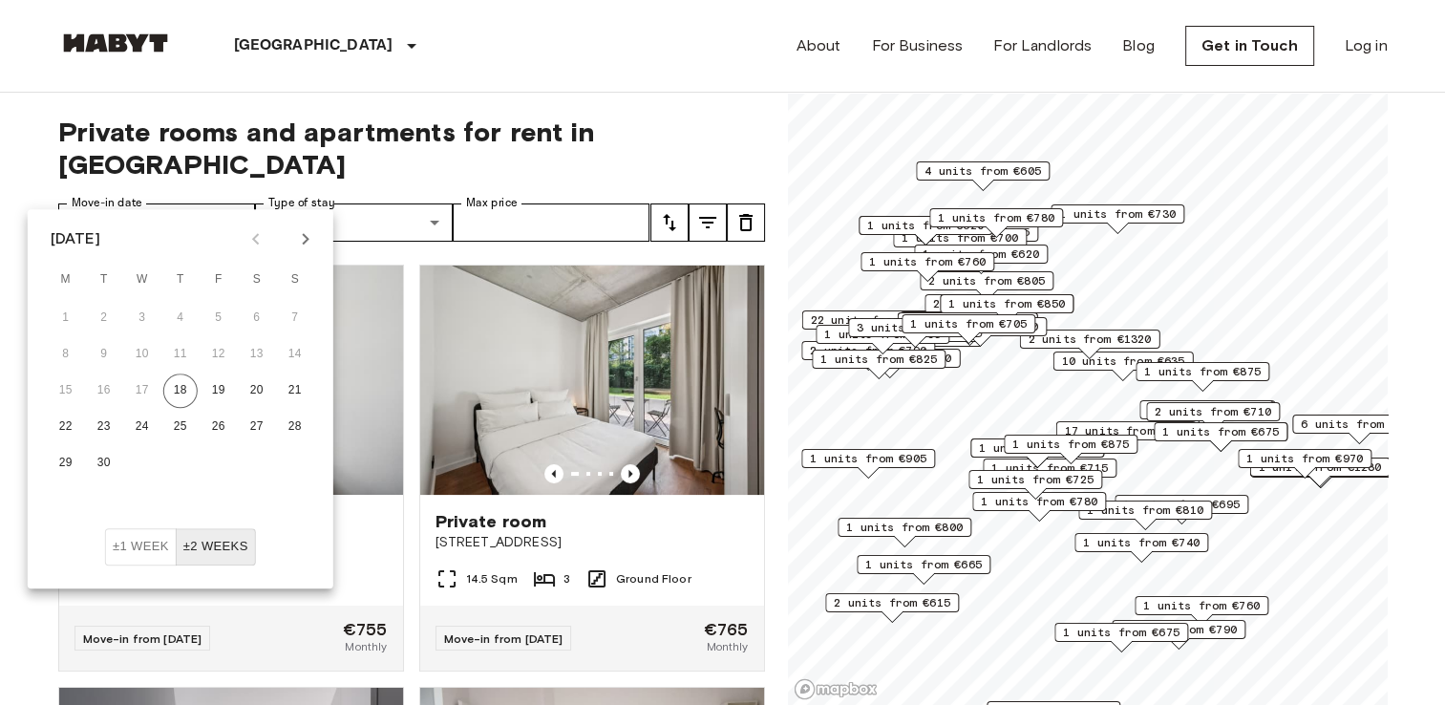
click at [310, 239] on icon "Next month" at bounding box center [305, 238] width 23 height 23
click at [140, 311] on button "1" at bounding box center [142, 318] width 34 height 34
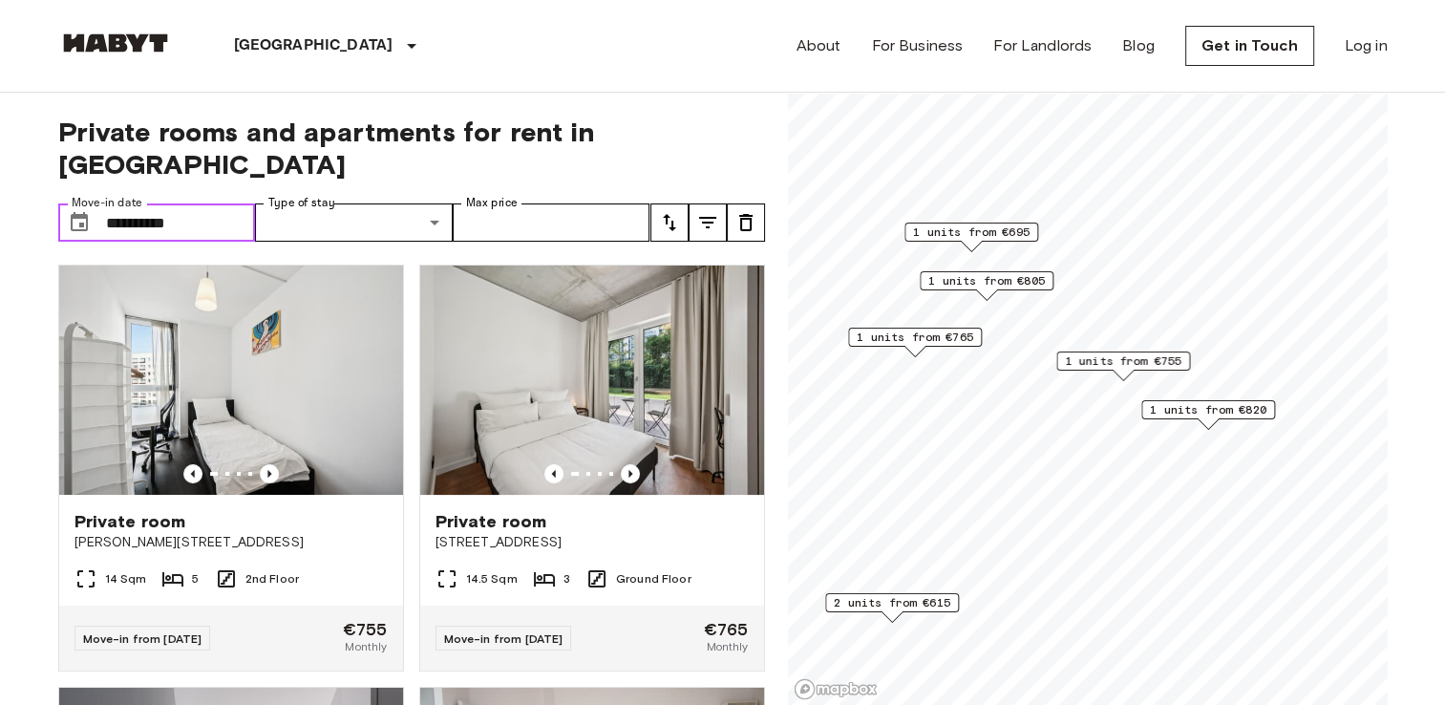
click at [897, 599] on span "2 units from €615" at bounding box center [892, 602] width 117 height 17
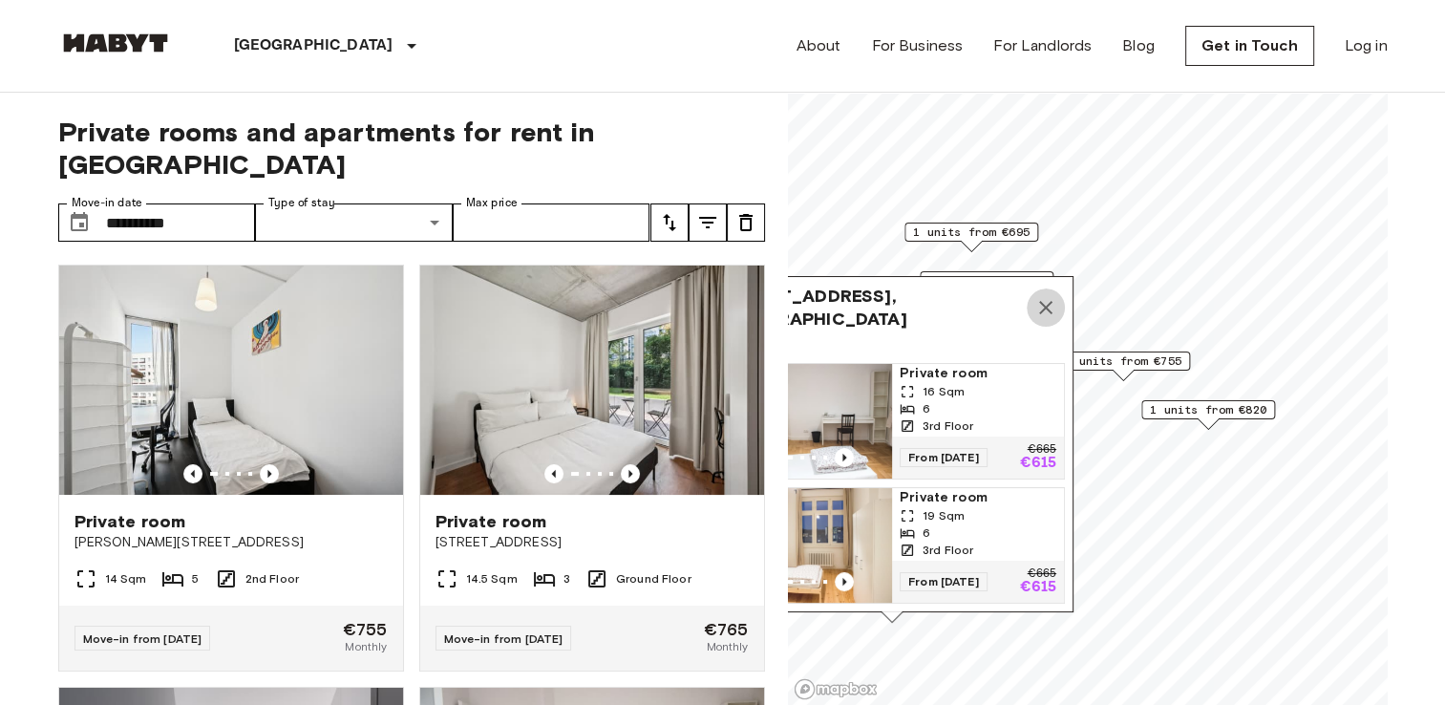
click at [1043, 301] on icon "Map marker" at bounding box center [1046, 307] width 23 height 23
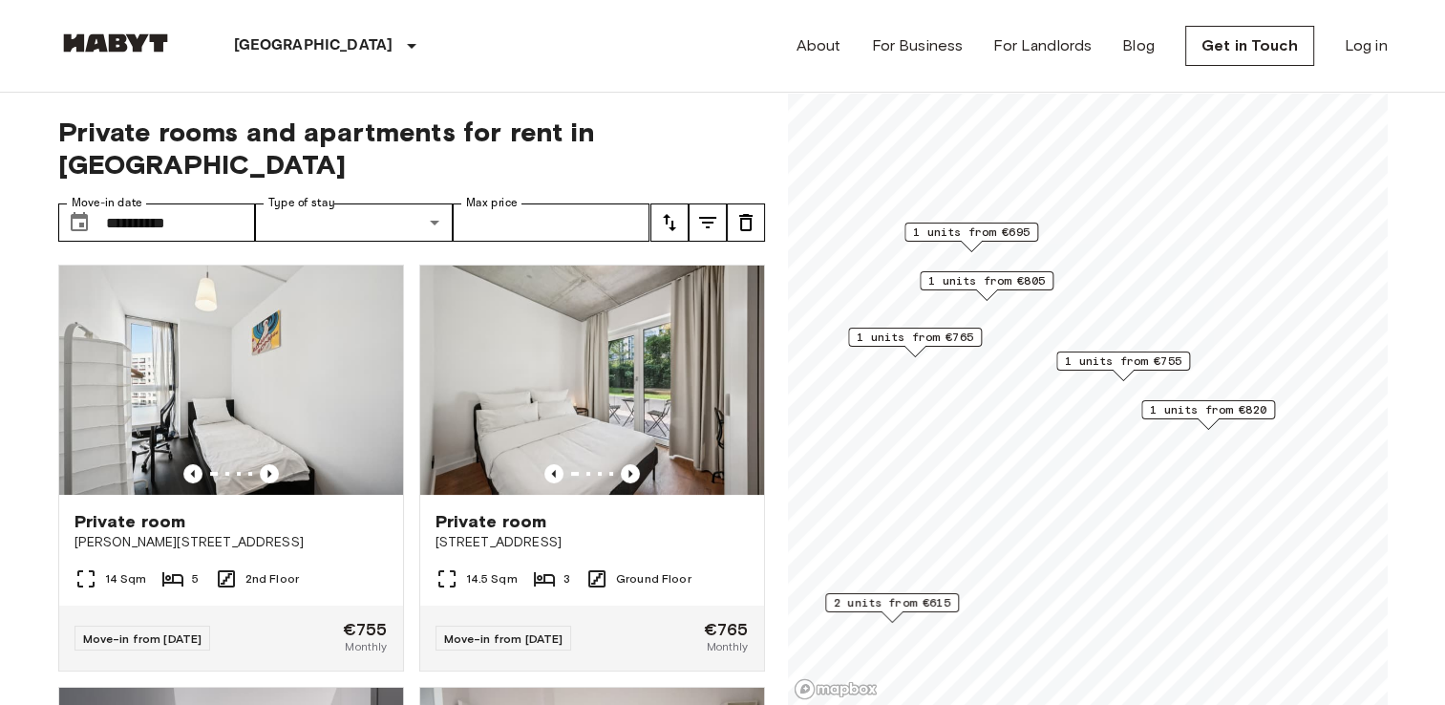
click at [1126, 361] on span "1 units from €755" at bounding box center [1123, 361] width 117 height 17
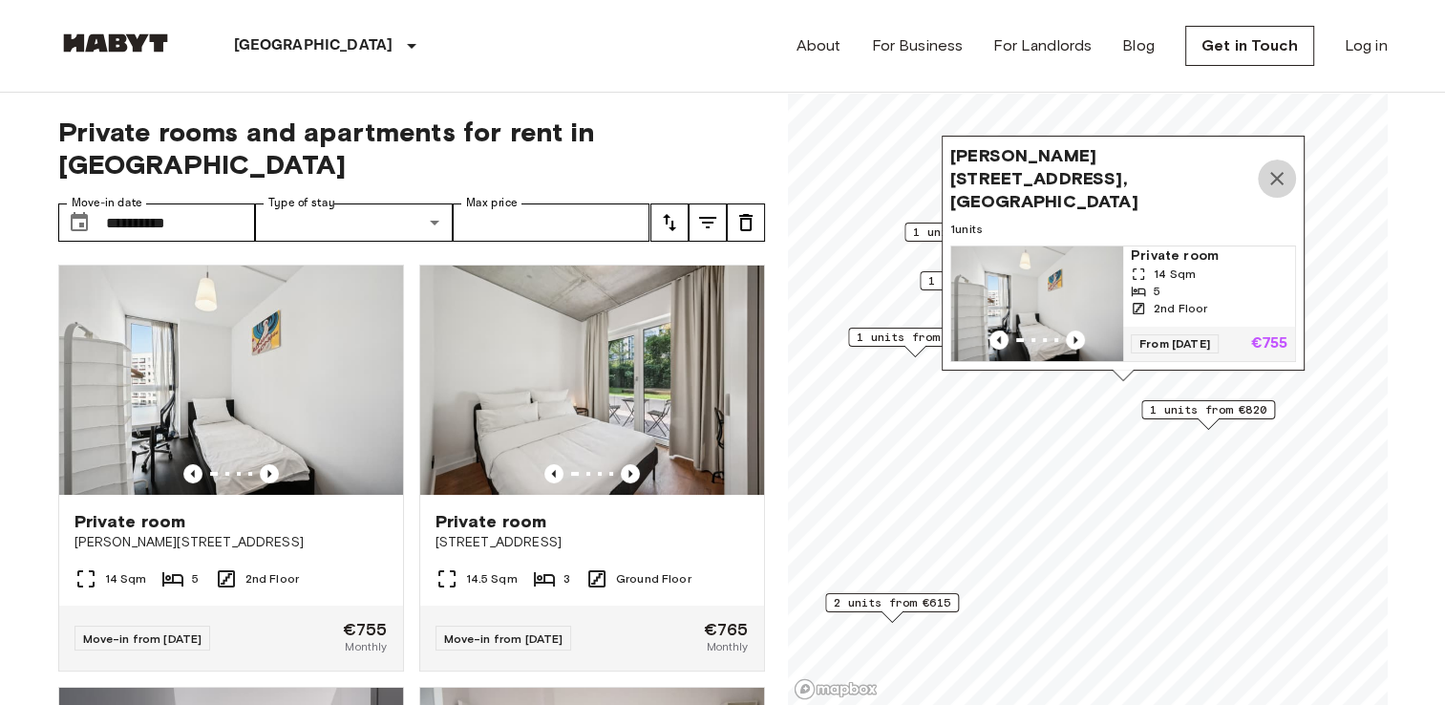
click at [1282, 172] on icon "Map marker" at bounding box center [1277, 178] width 13 height 13
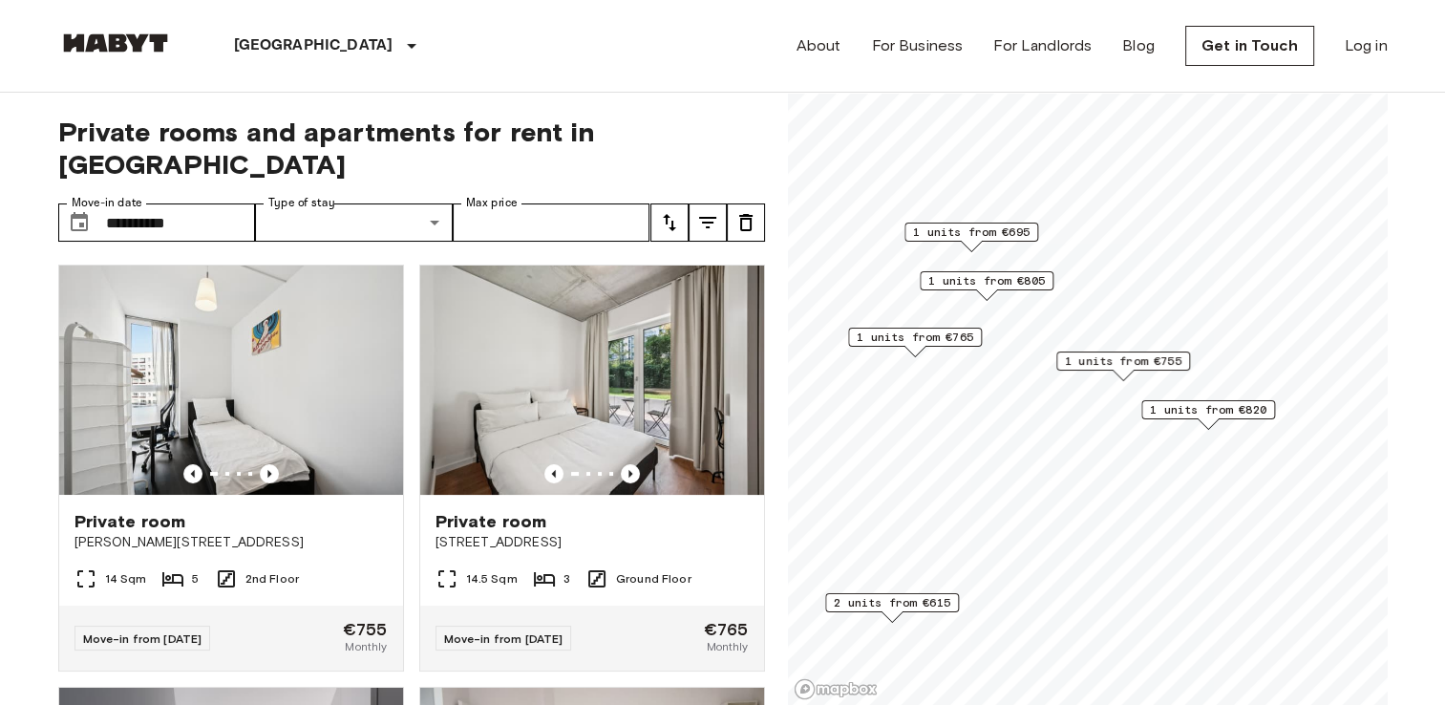
click at [1204, 413] on span "1 units from €820" at bounding box center [1208, 409] width 117 height 17
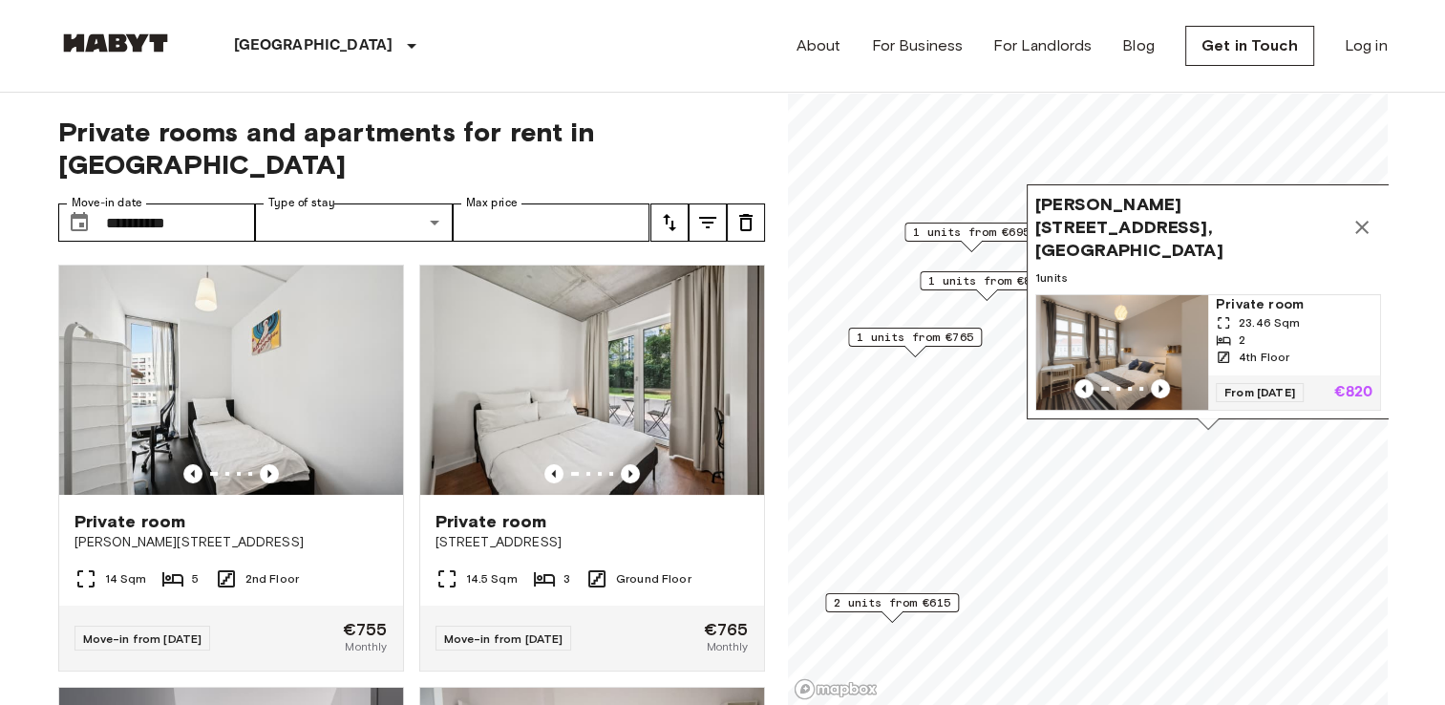
click at [1365, 224] on icon "Map marker" at bounding box center [1362, 227] width 23 height 23
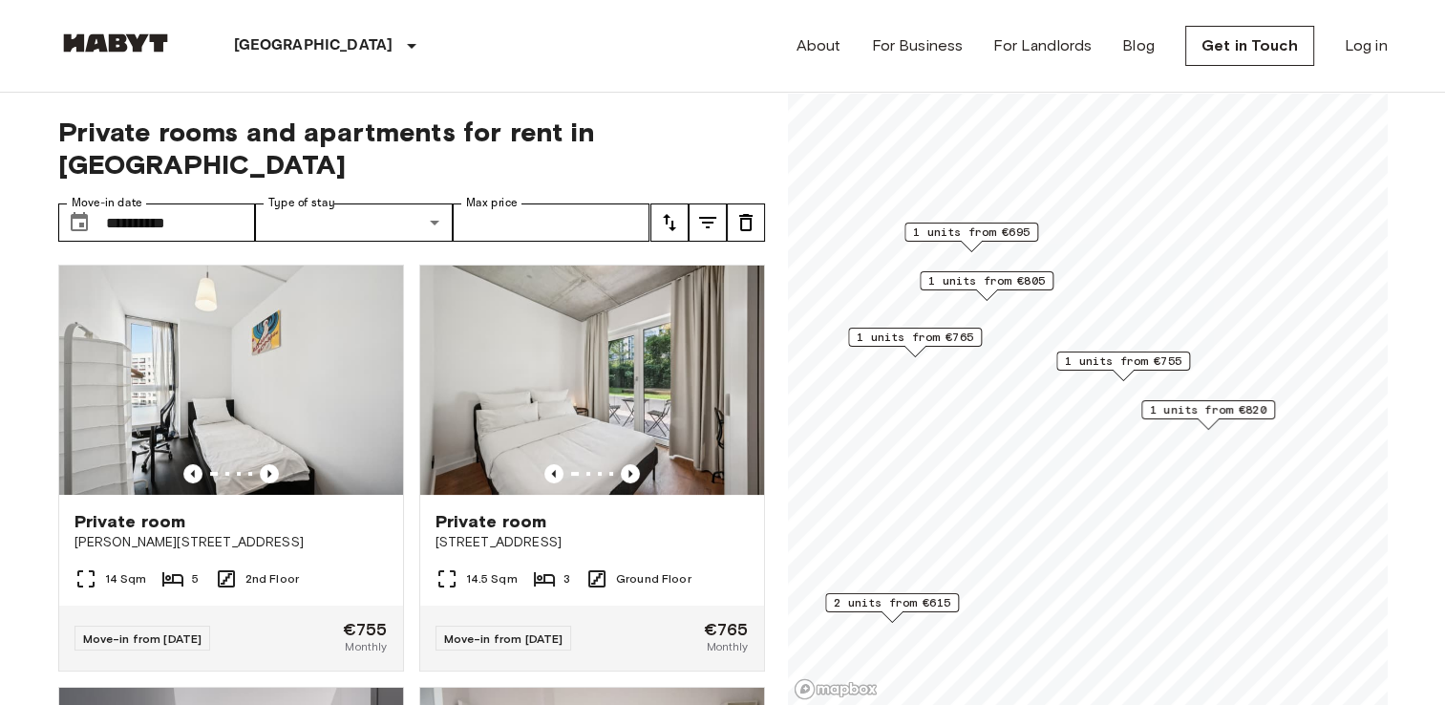
click at [899, 613] on div "Map marker" at bounding box center [892, 616] width 21 height 11
click at [896, 607] on span "2 units from €615" at bounding box center [892, 602] width 117 height 17
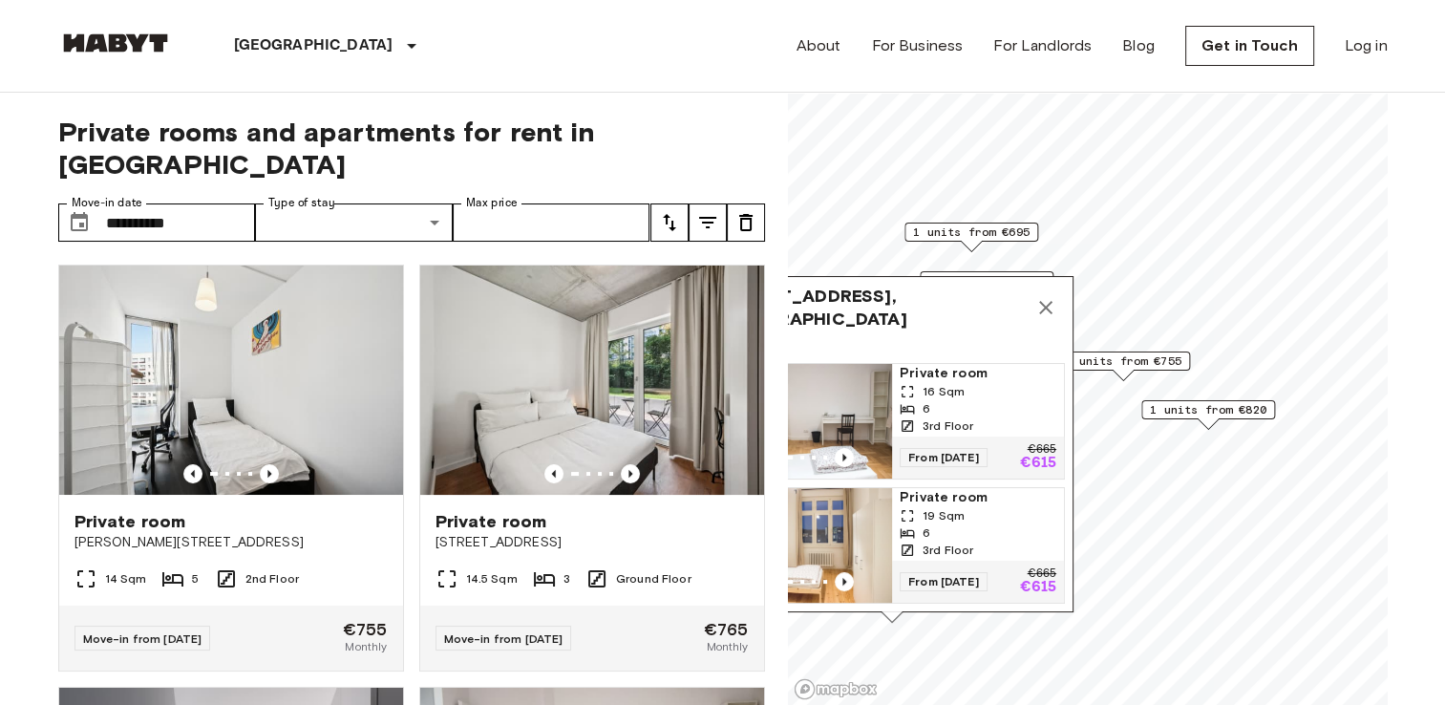
click at [955, 561] on div "From 08 Oct 25 €665 €615" at bounding box center [978, 582] width 172 height 42
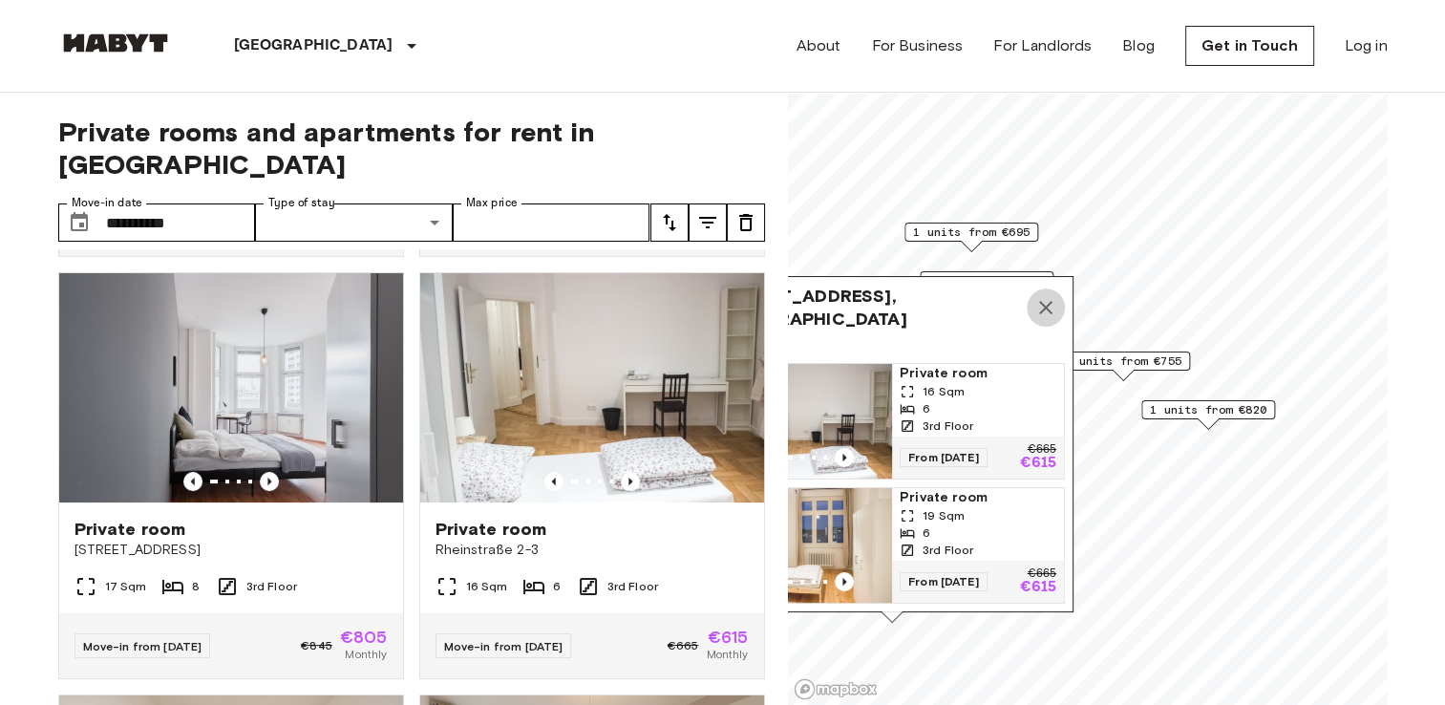
click at [1049, 301] on icon "Map marker" at bounding box center [1045, 307] width 13 height 13
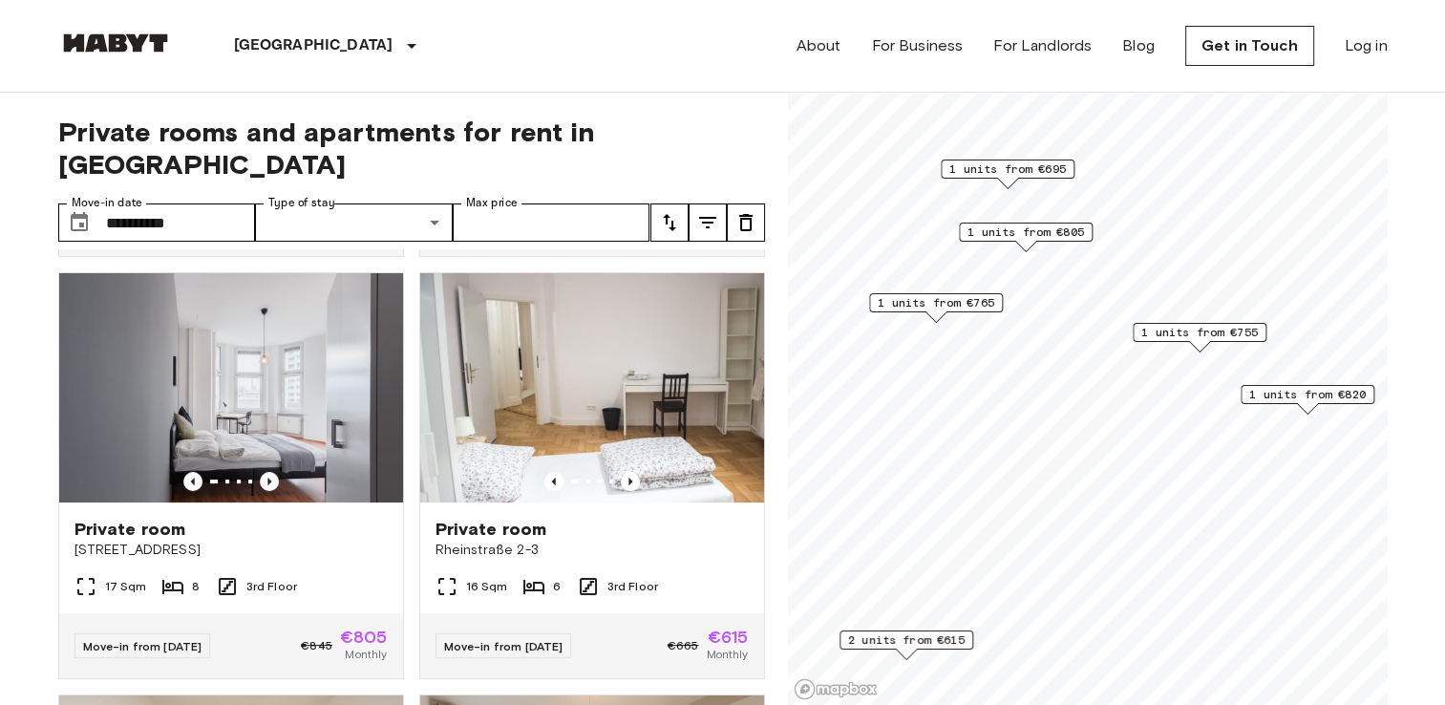
click at [1019, 167] on span "1 units from €695" at bounding box center [1008, 168] width 117 height 17
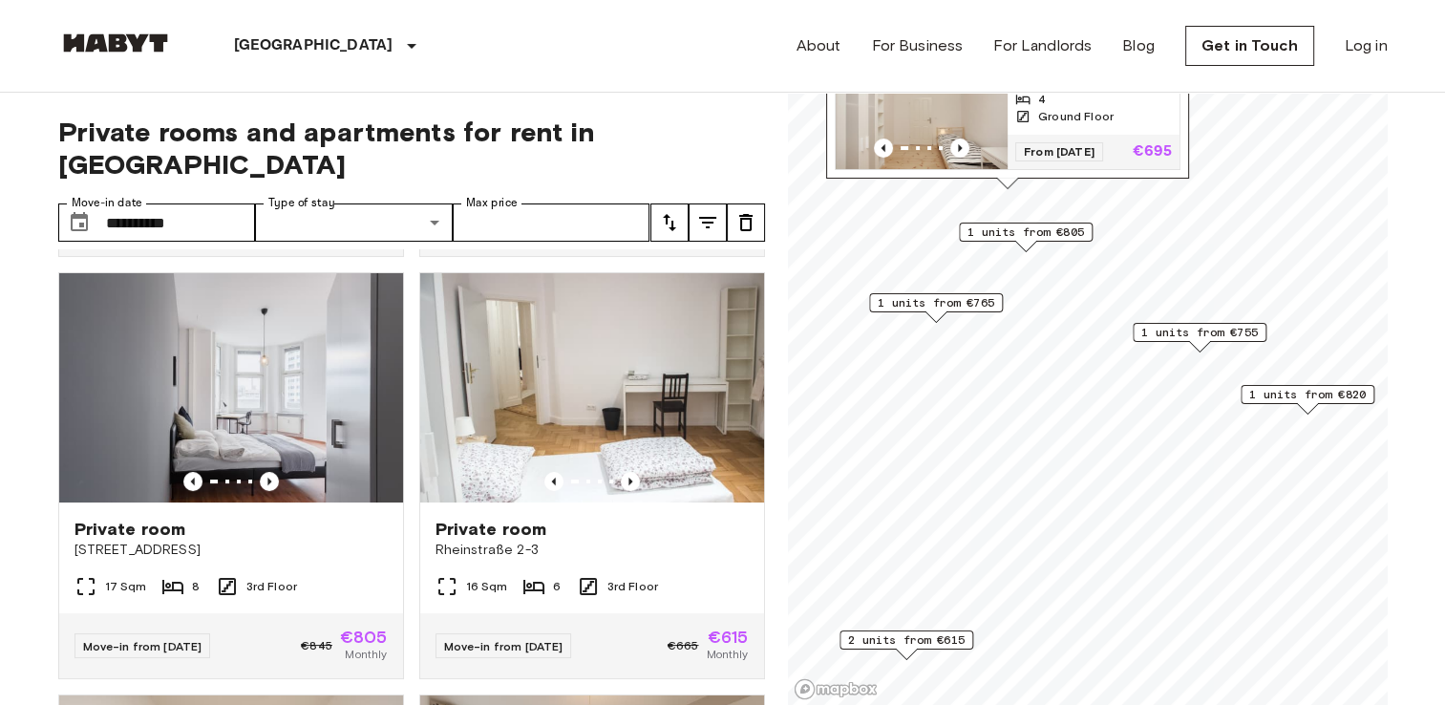
click at [932, 303] on span "1 units from €765" at bounding box center [936, 302] width 117 height 17
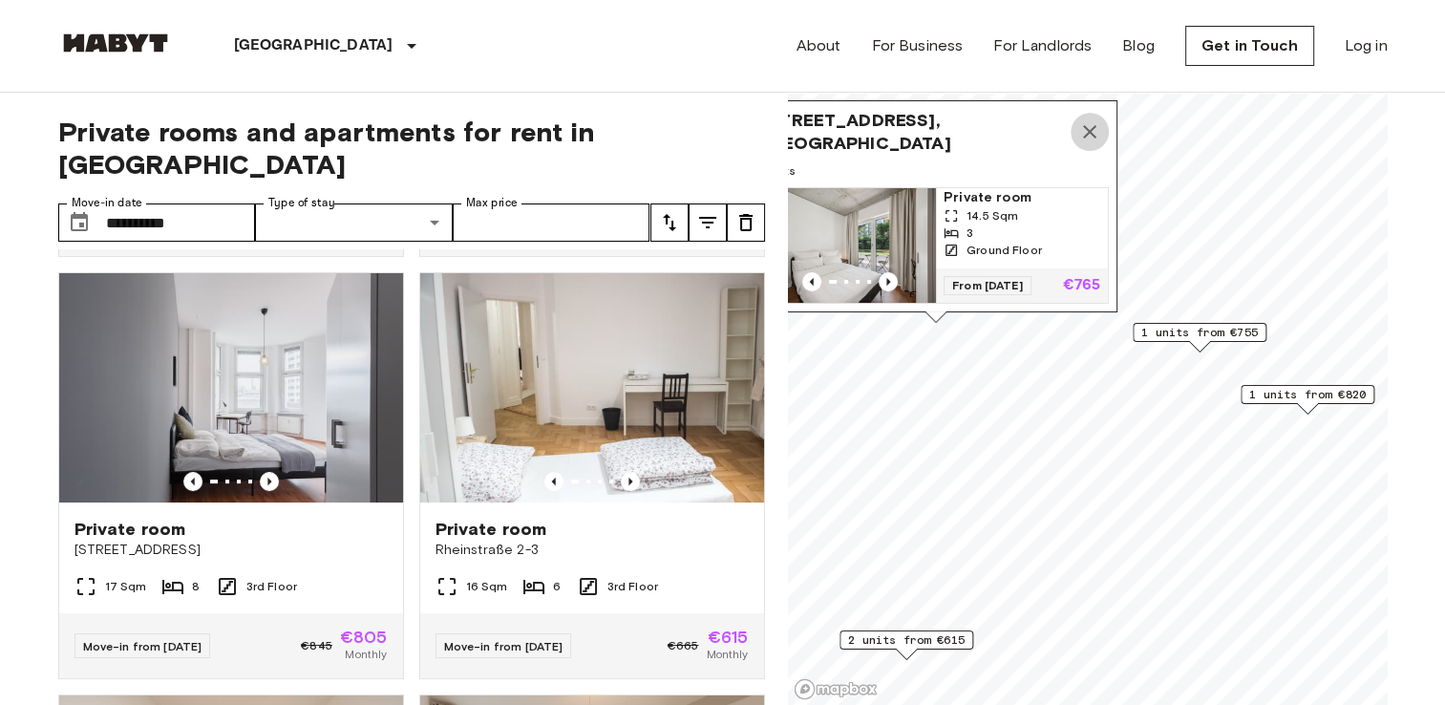
click at [1084, 126] on icon "Map marker" at bounding box center [1089, 131] width 13 height 13
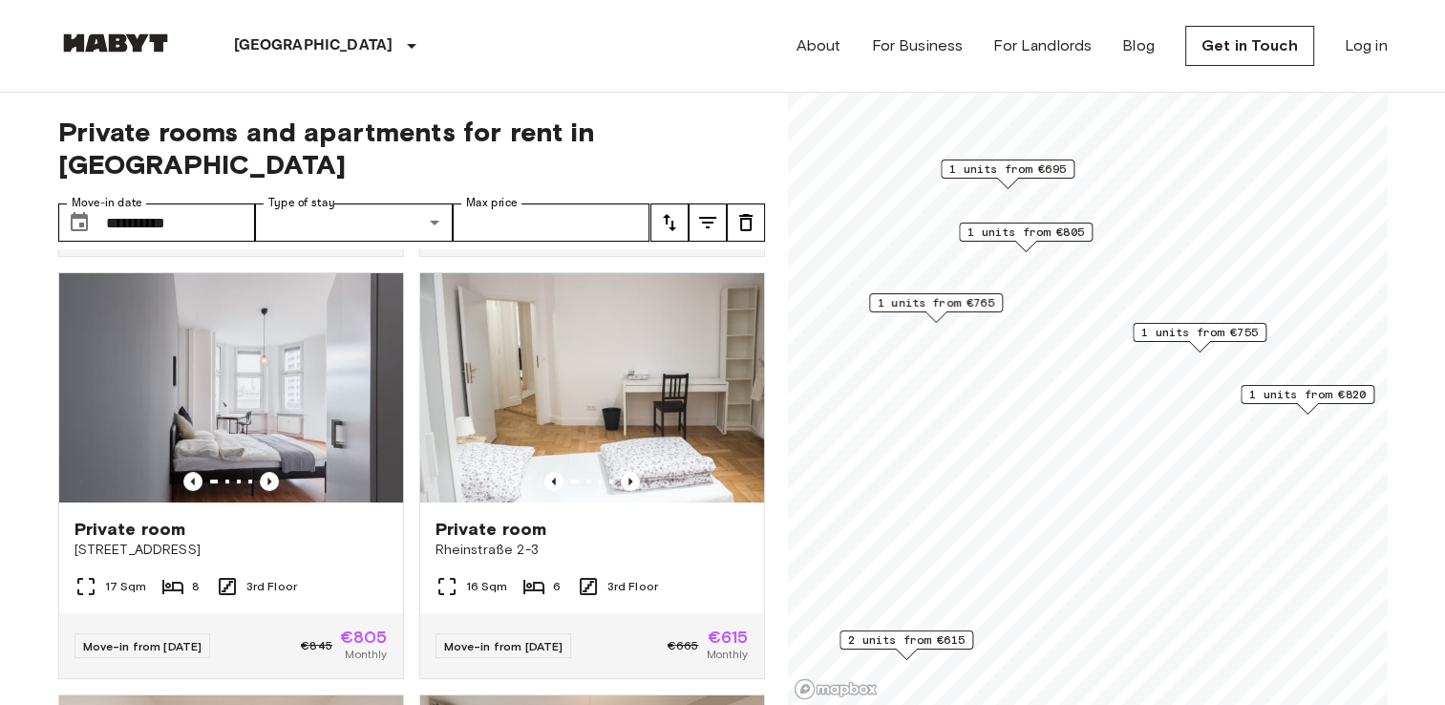
click at [948, 308] on span "1 units from €765" at bounding box center [936, 302] width 117 height 17
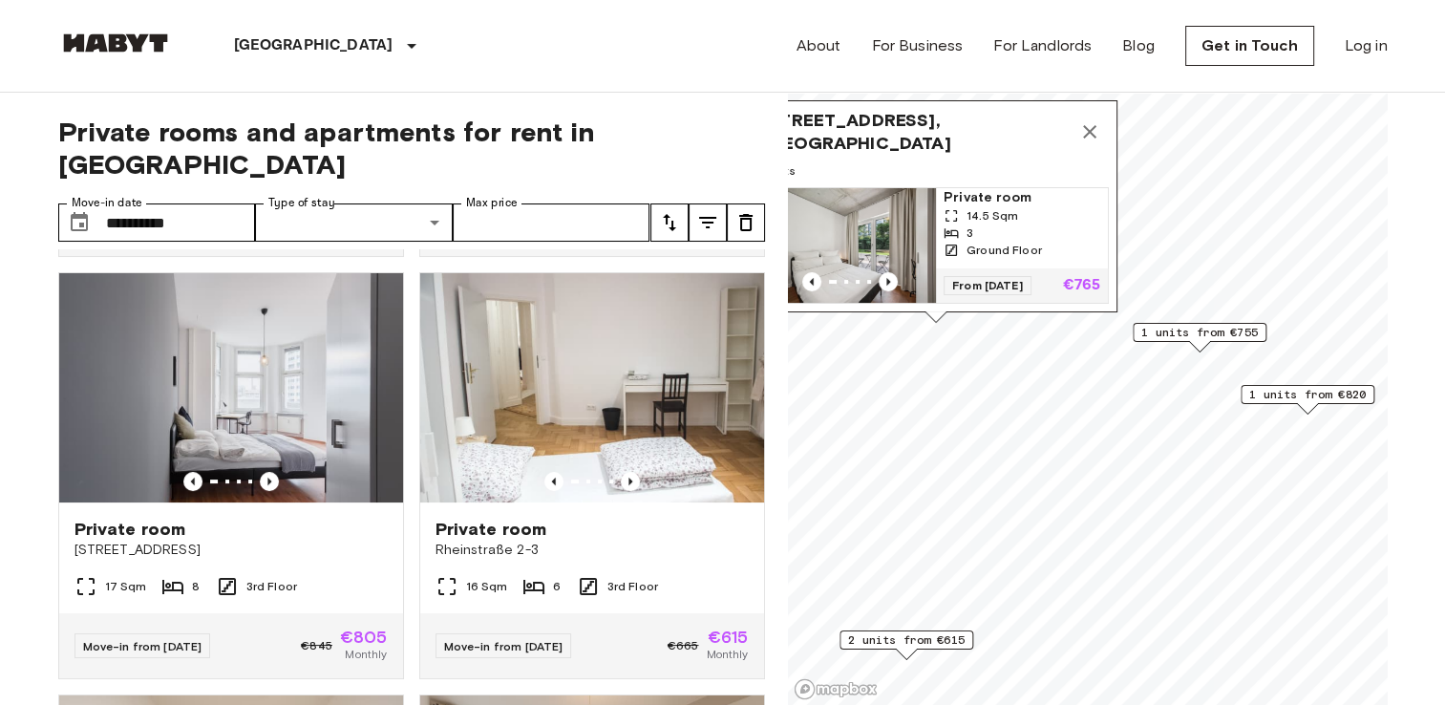
click at [1094, 125] on icon "Map marker" at bounding box center [1089, 131] width 13 height 13
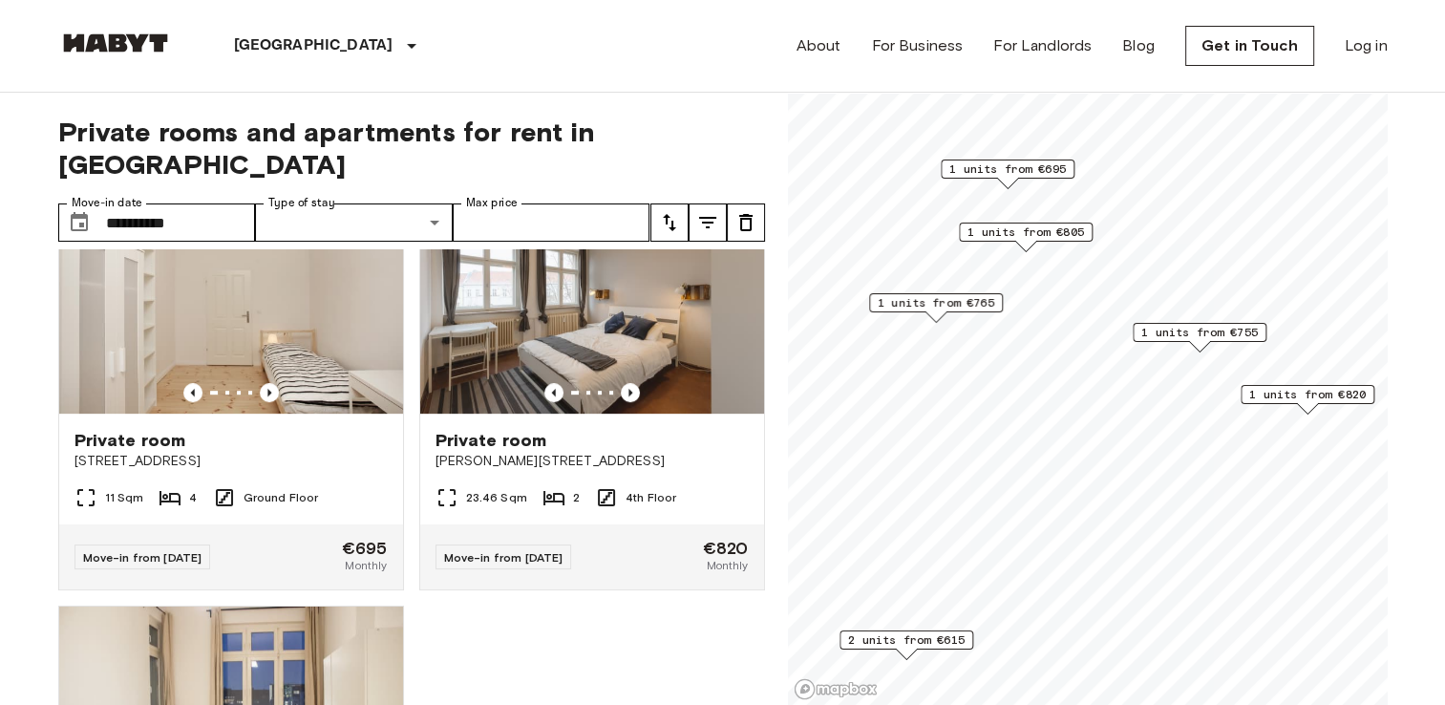
scroll to position [898, 0]
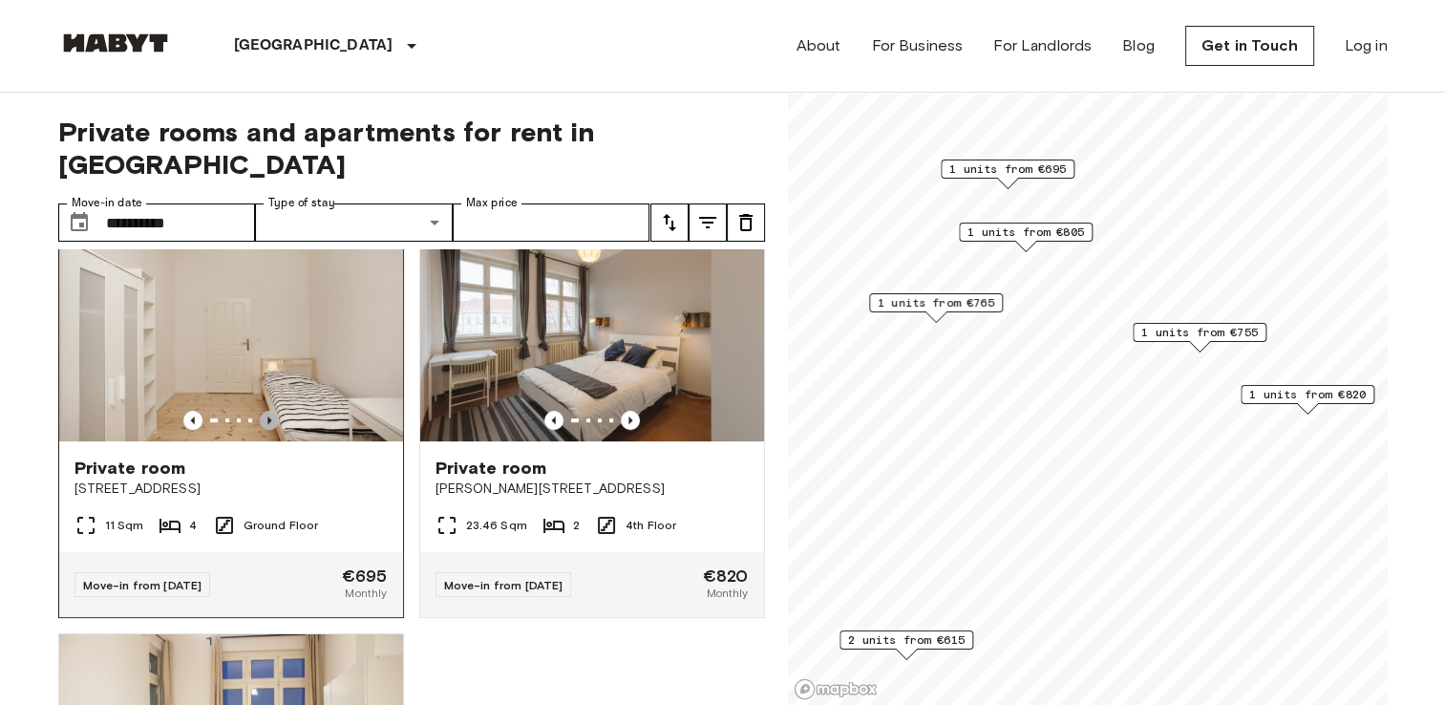
click at [267, 411] on icon "Previous image" at bounding box center [269, 420] width 19 height 19
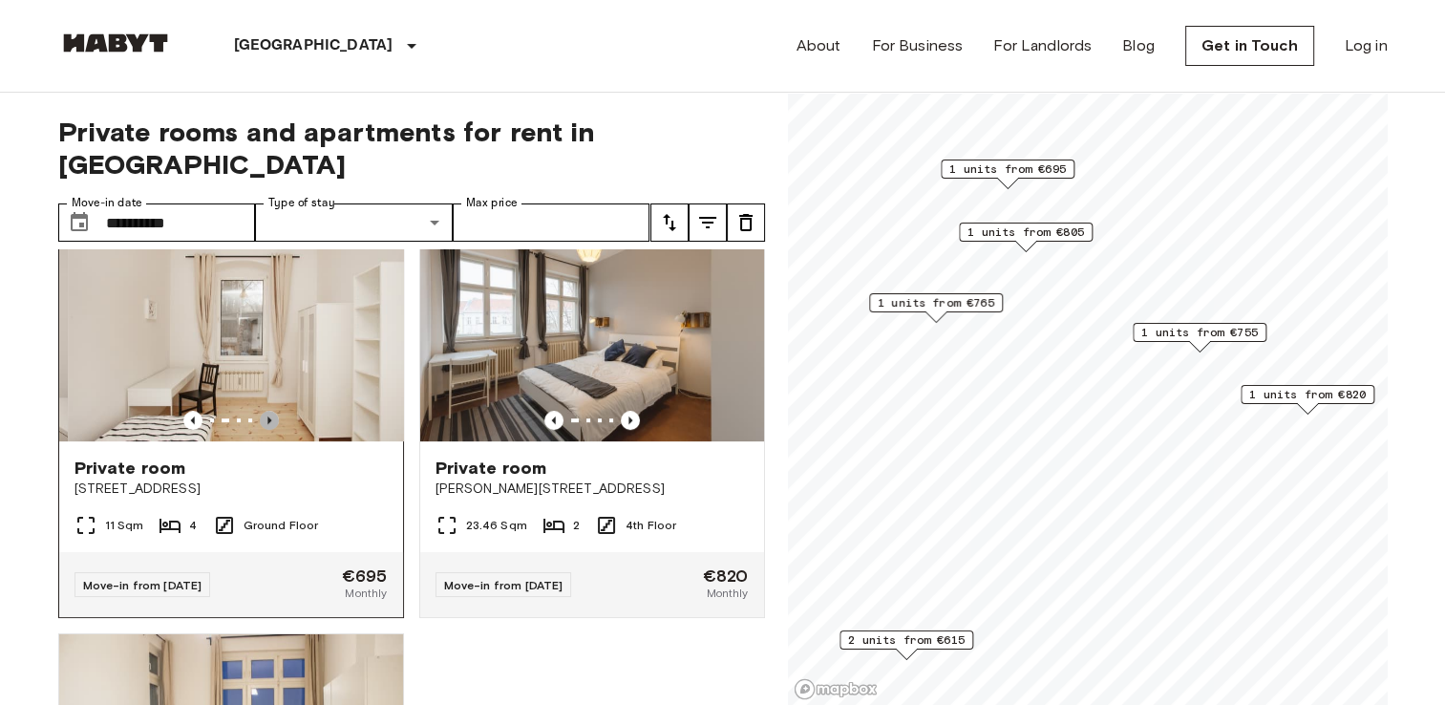
click at [267, 411] on icon "Previous image" at bounding box center [269, 420] width 19 height 19
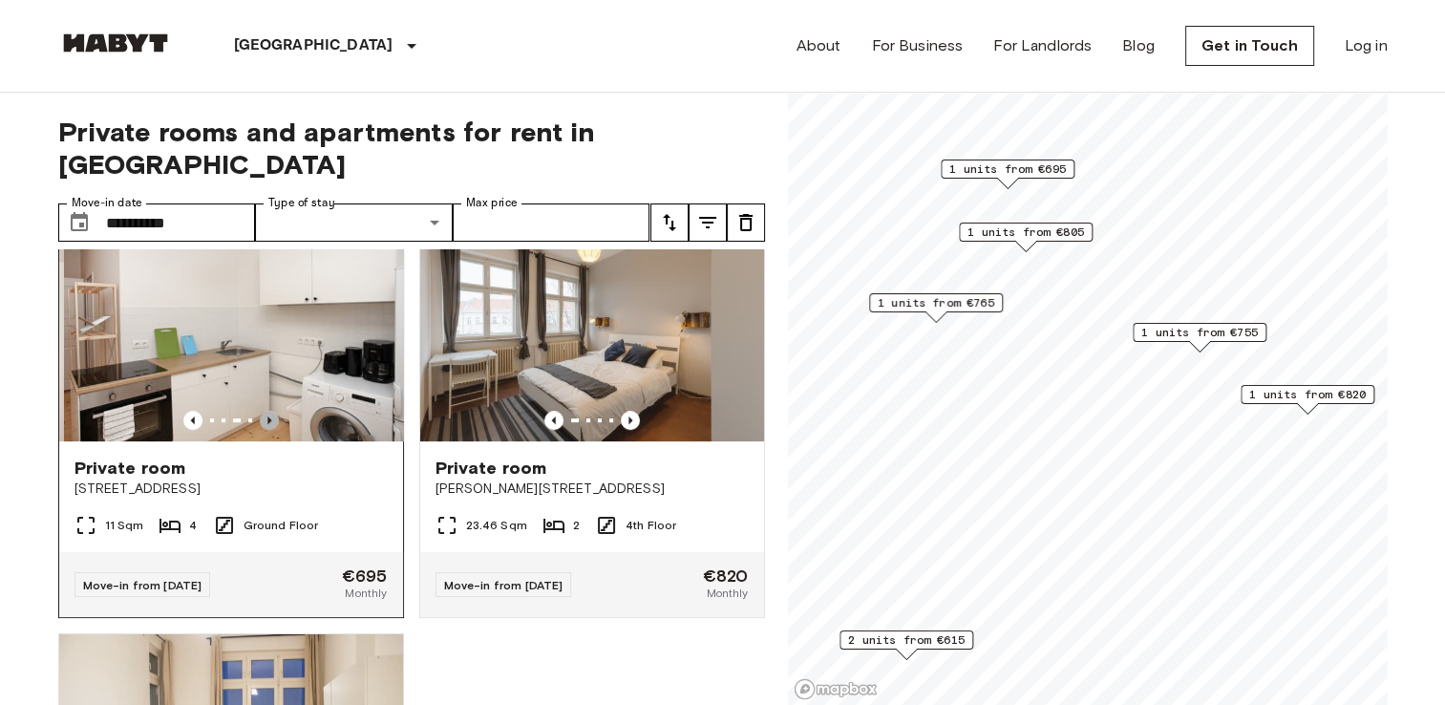
click at [267, 411] on icon "Previous image" at bounding box center [269, 420] width 19 height 19
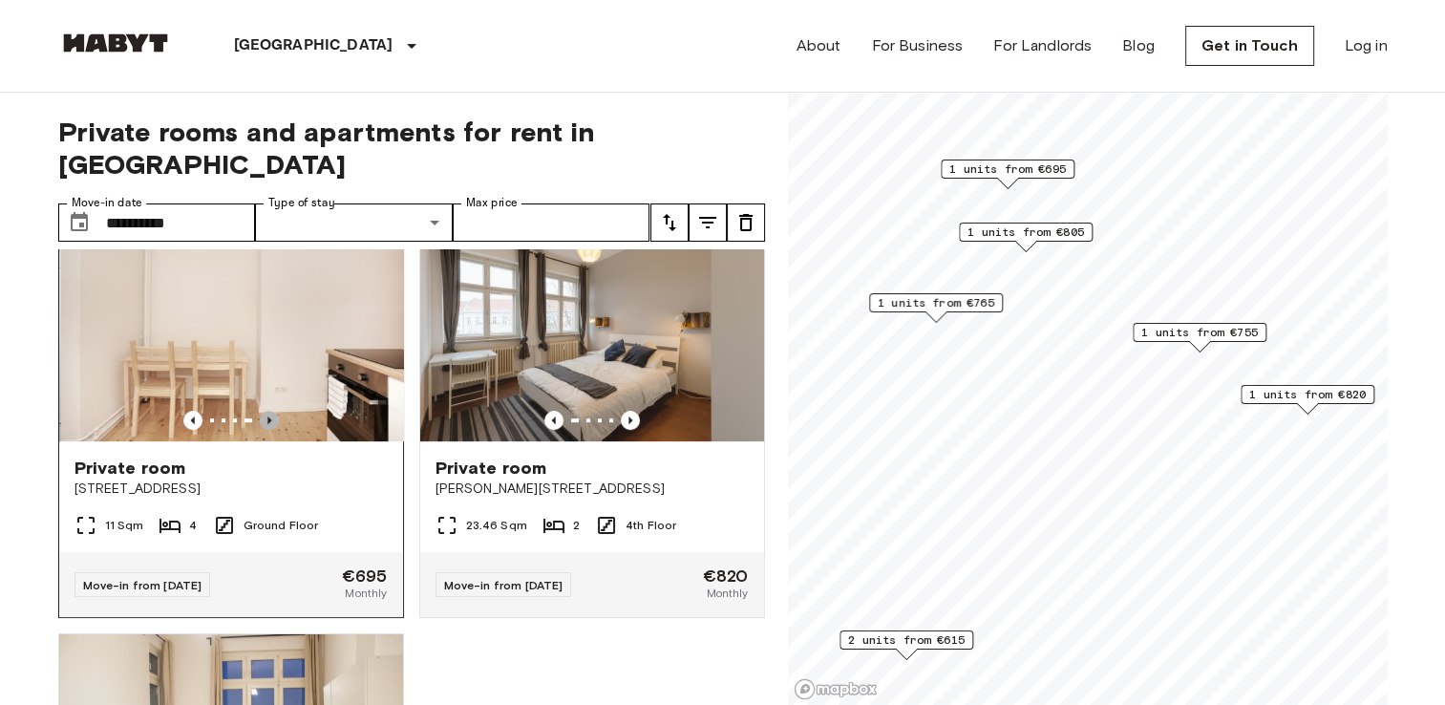
click at [267, 411] on icon "Previous image" at bounding box center [269, 420] width 19 height 19
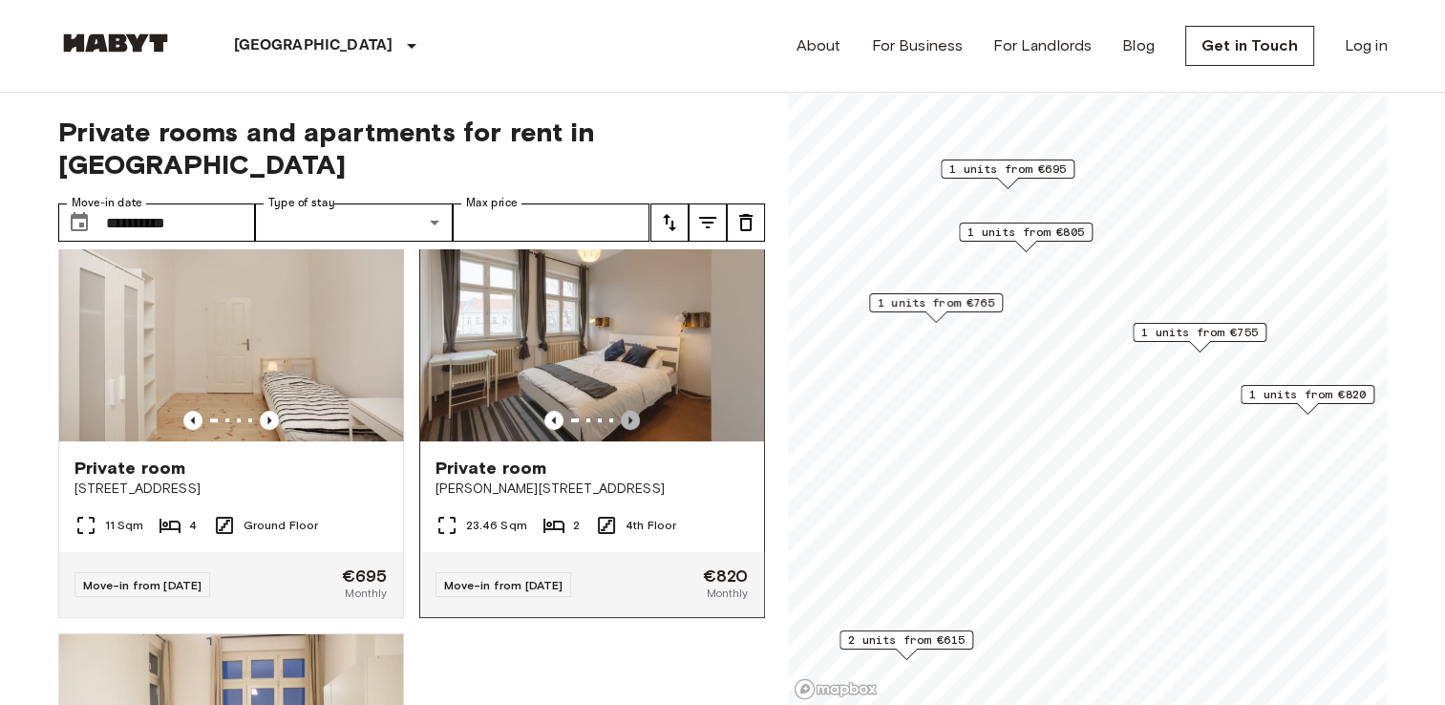
click at [621, 411] on icon "Previous image" at bounding box center [630, 420] width 19 height 19
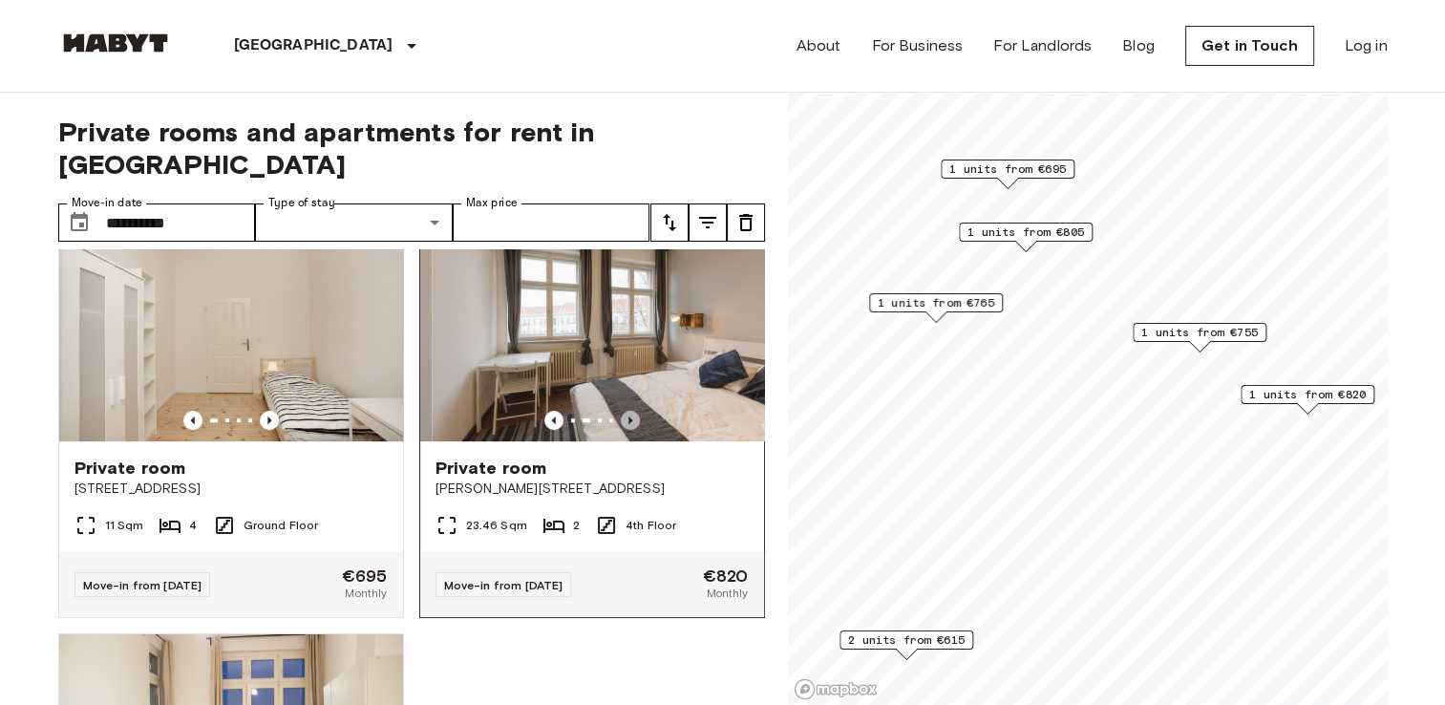
click at [621, 411] on icon "Previous image" at bounding box center [630, 420] width 19 height 19
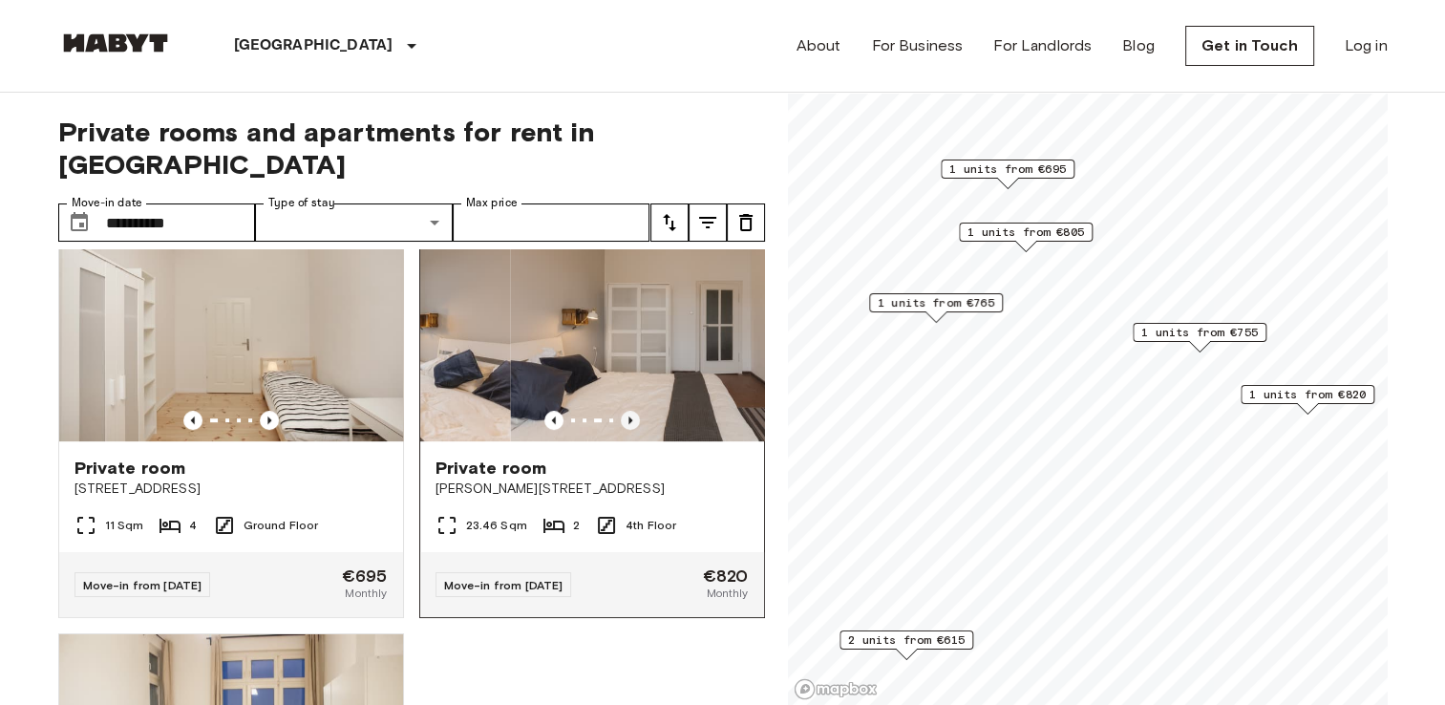
click at [621, 411] on icon "Previous image" at bounding box center [630, 420] width 19 height 19
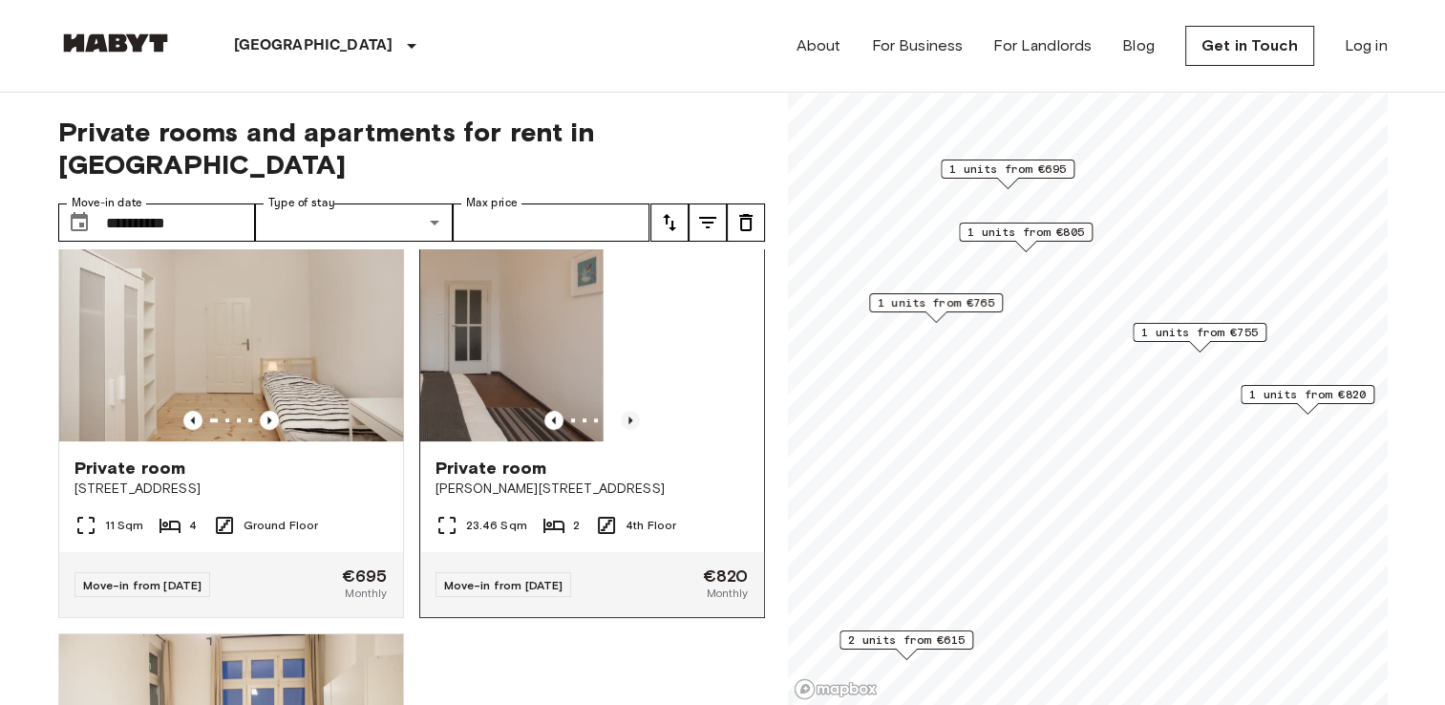
click at [621, 411] on icon "Previous image" at bounding box center [630, 420] width 19 height 19
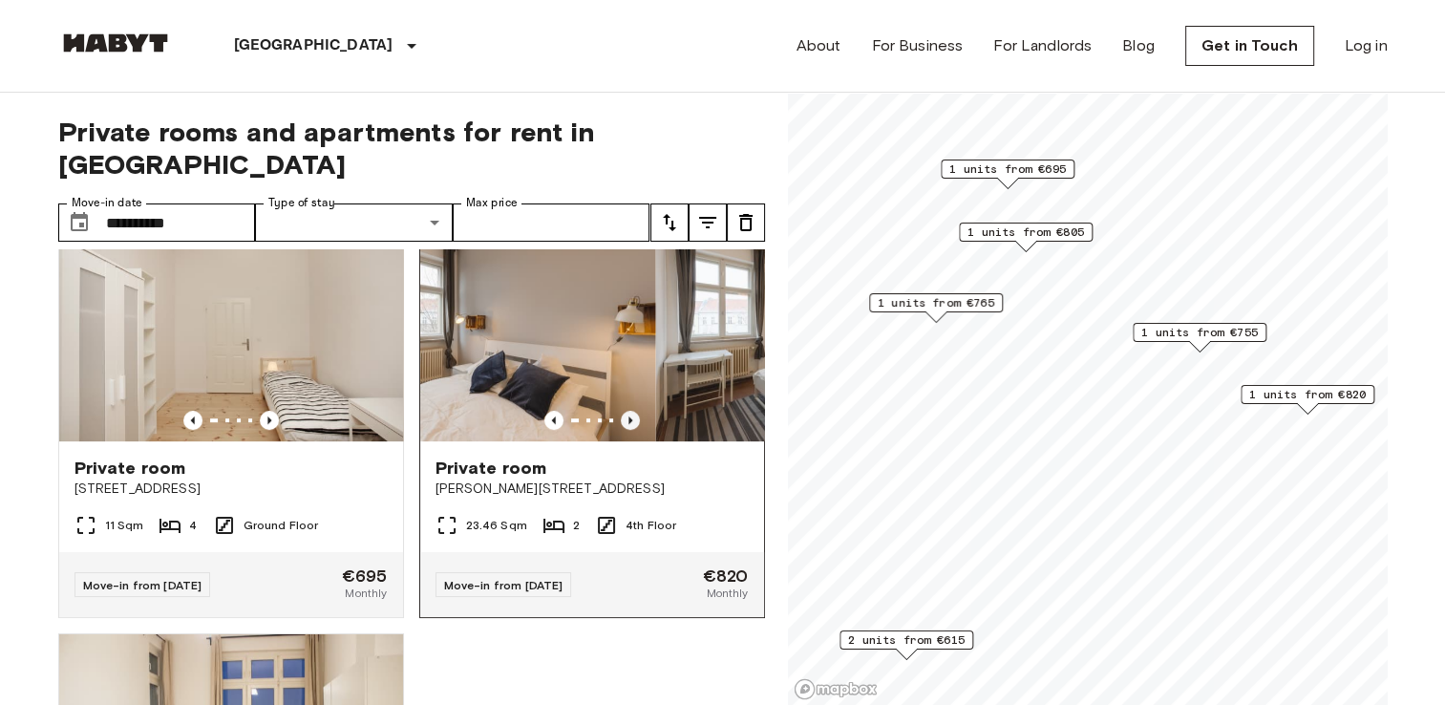
click at [621, 411] on icon "Previous image" at bounding box center [630, 420] width 19 height 19
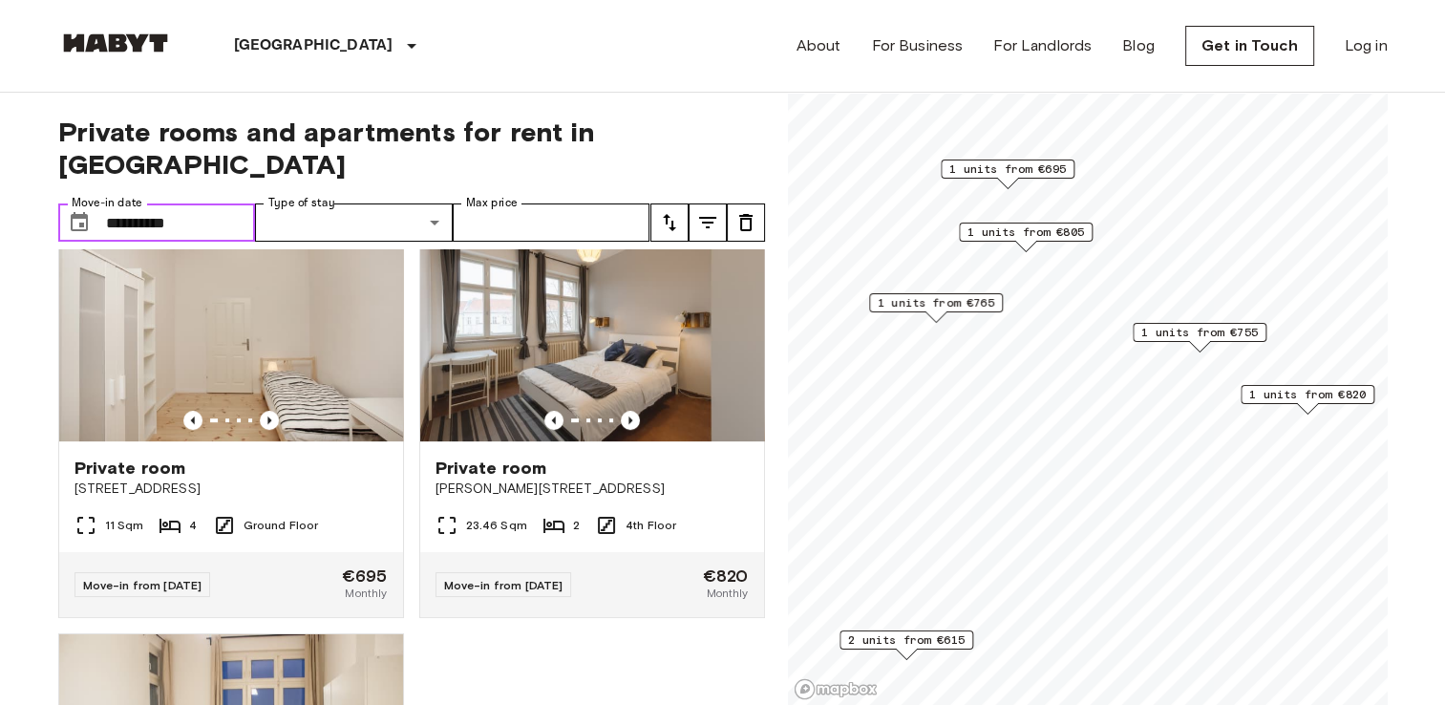
click at [203, 203] on input "**********" at bounding box center [181, 222] width 150 height 38
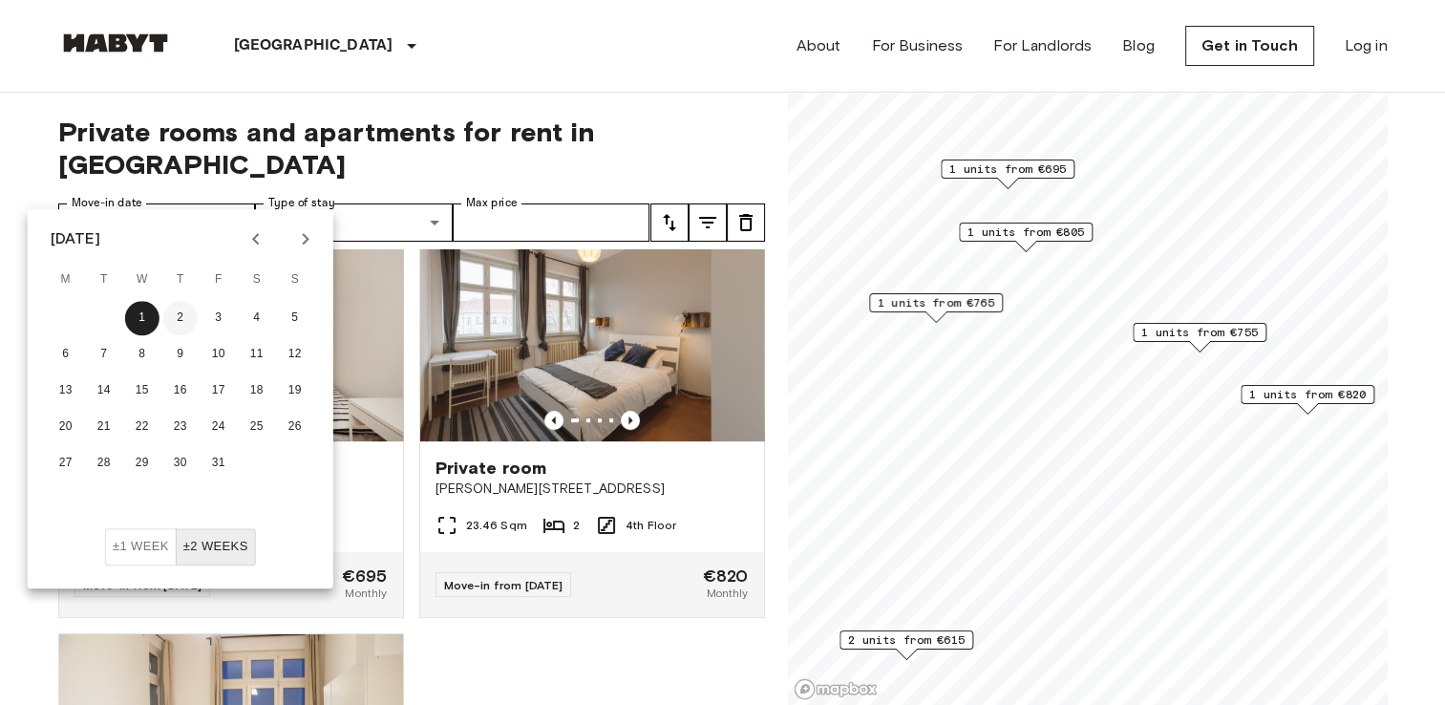
click at [176, 308] on button "2" at bounding box center [180, 318] width 34 height 34
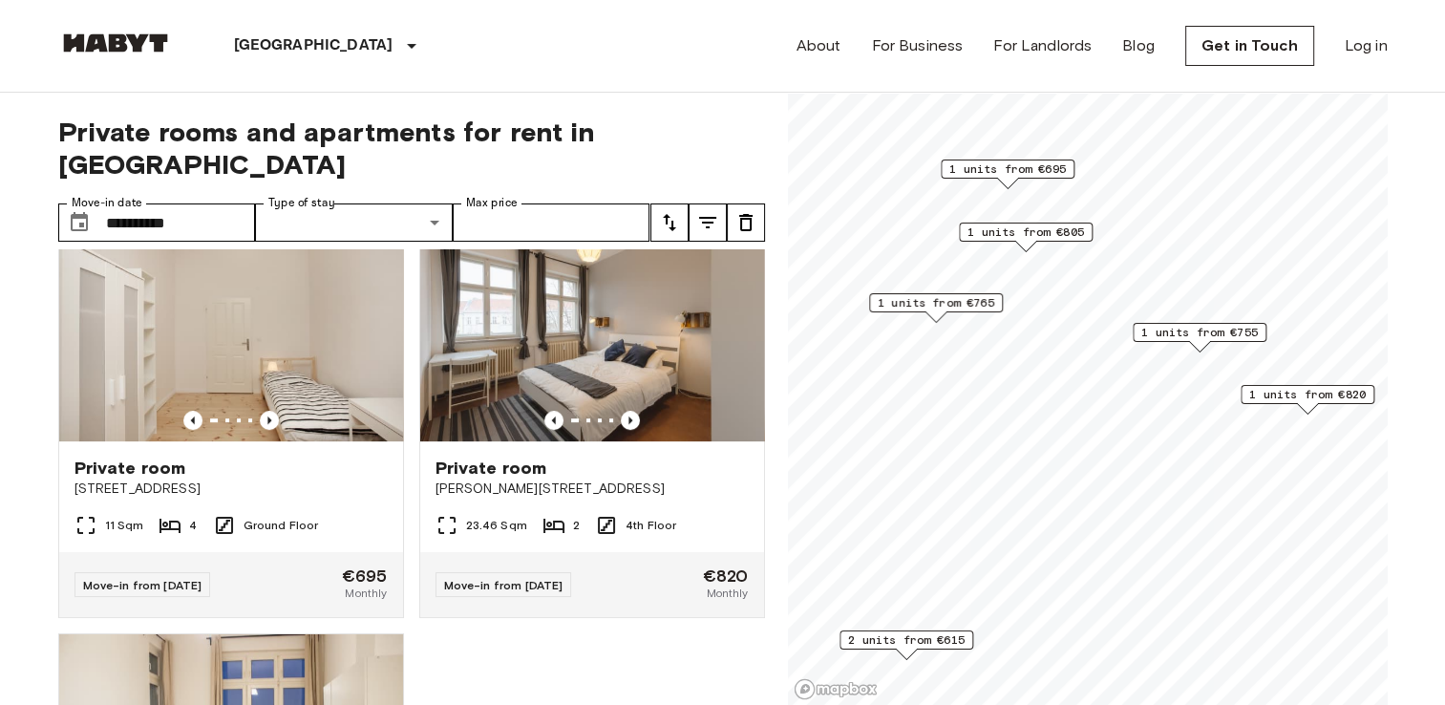
click at [193, 154] on div "**********" at bounding box center [411, 399] width 707 height 613
click at [206, 203] on input "**********" at bounding box center [181, 222] width 150 height 38
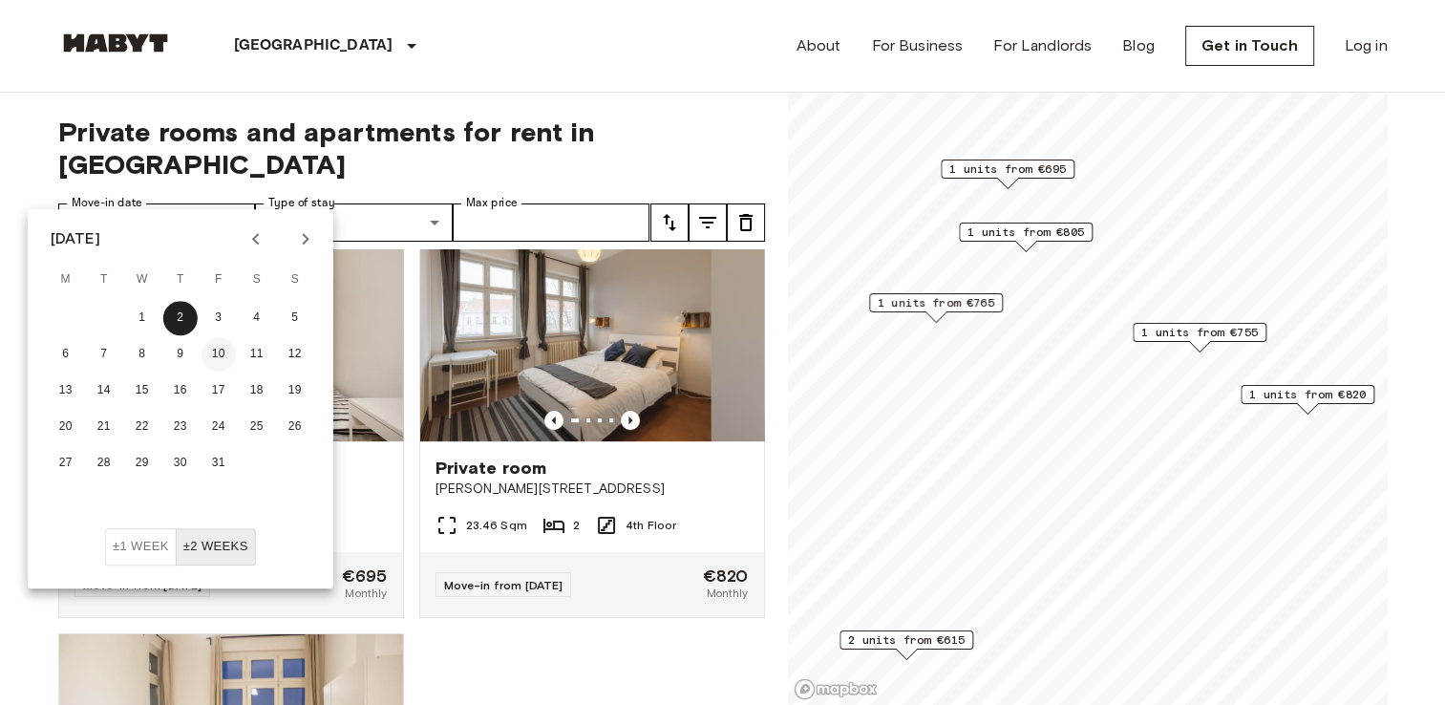
click at [216, 350] on button "10" at bounding box center [219, 354] width 34 height 34
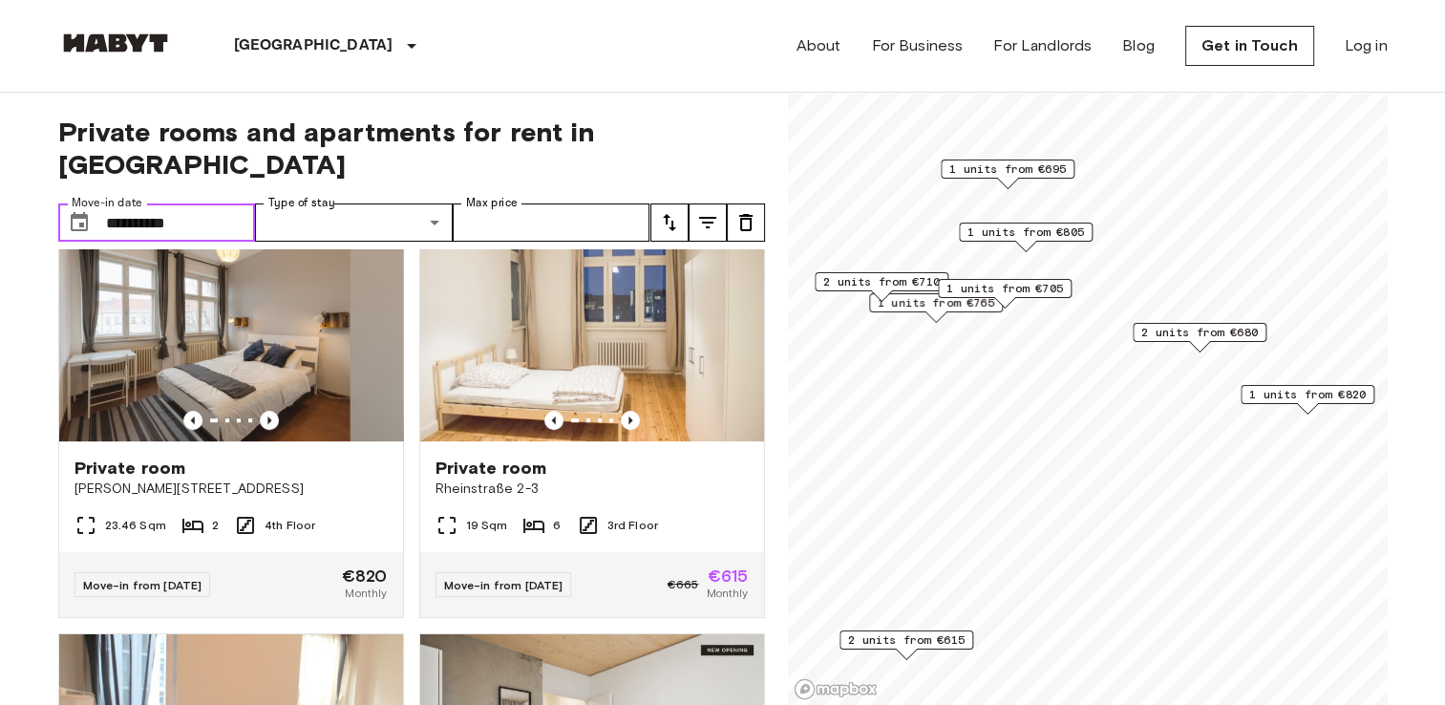
scroll to position [466, 0]
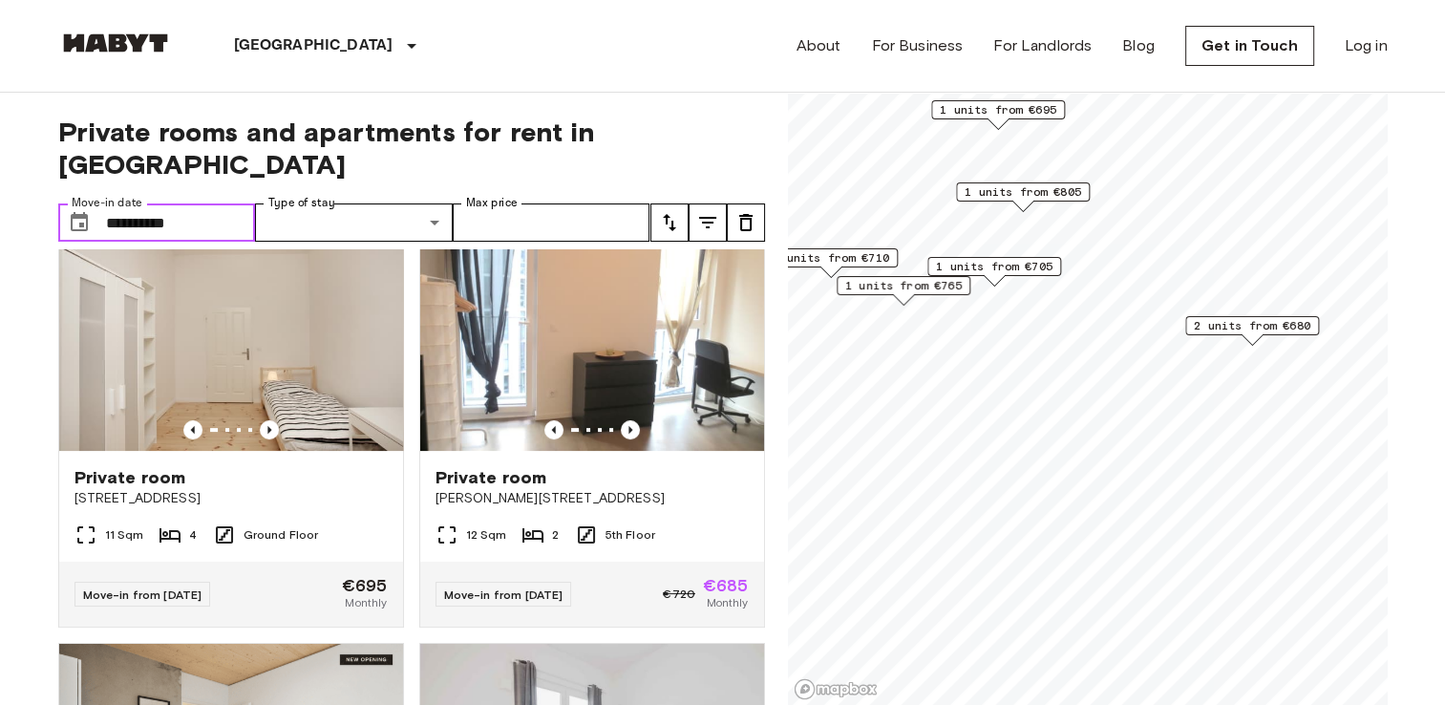
click at [1258, 324] on span "2 units from €680" at bounding box center [1252, 325] width 117 height 17
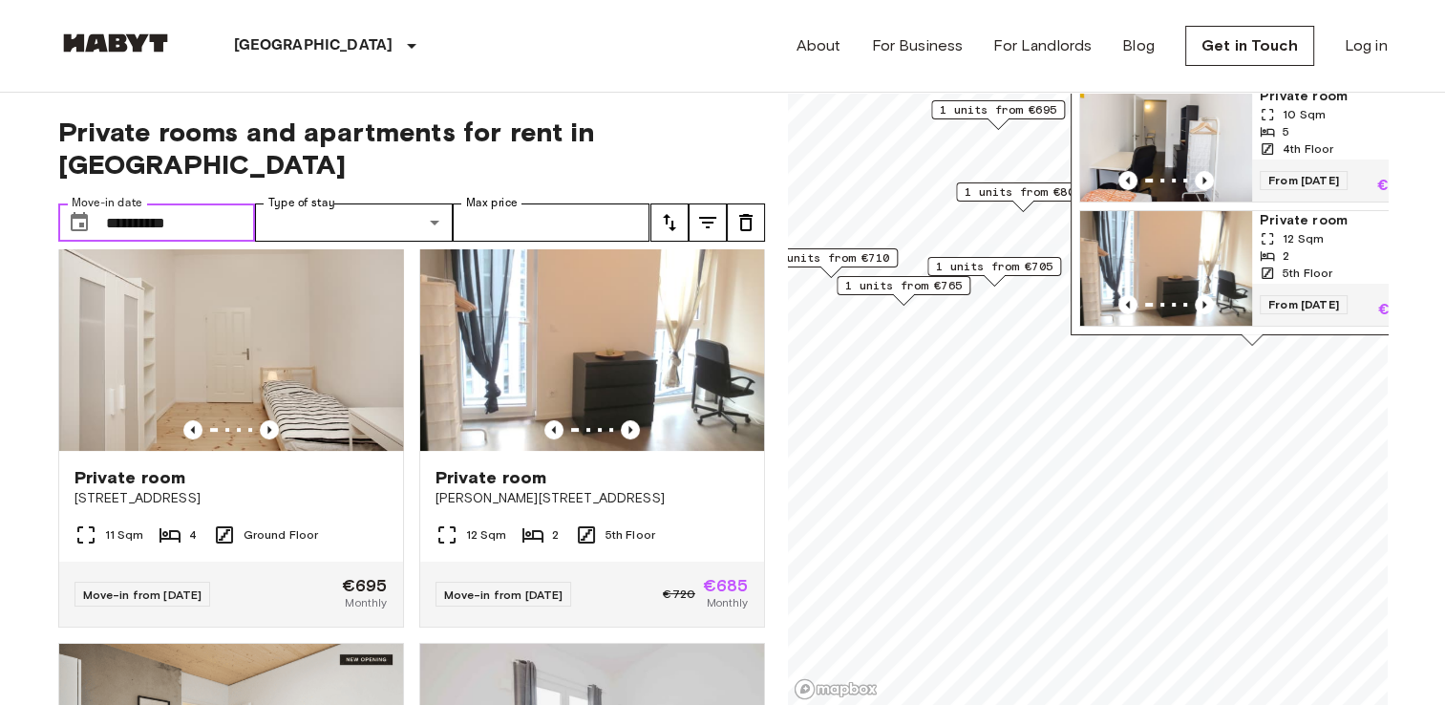
click at [1239, 154] on img "Map marker" at bounding box center [1166, 144] width 172 height 115
click at [217, 203] on input "**********" at bounding box center [181, 222] width 150 height 38
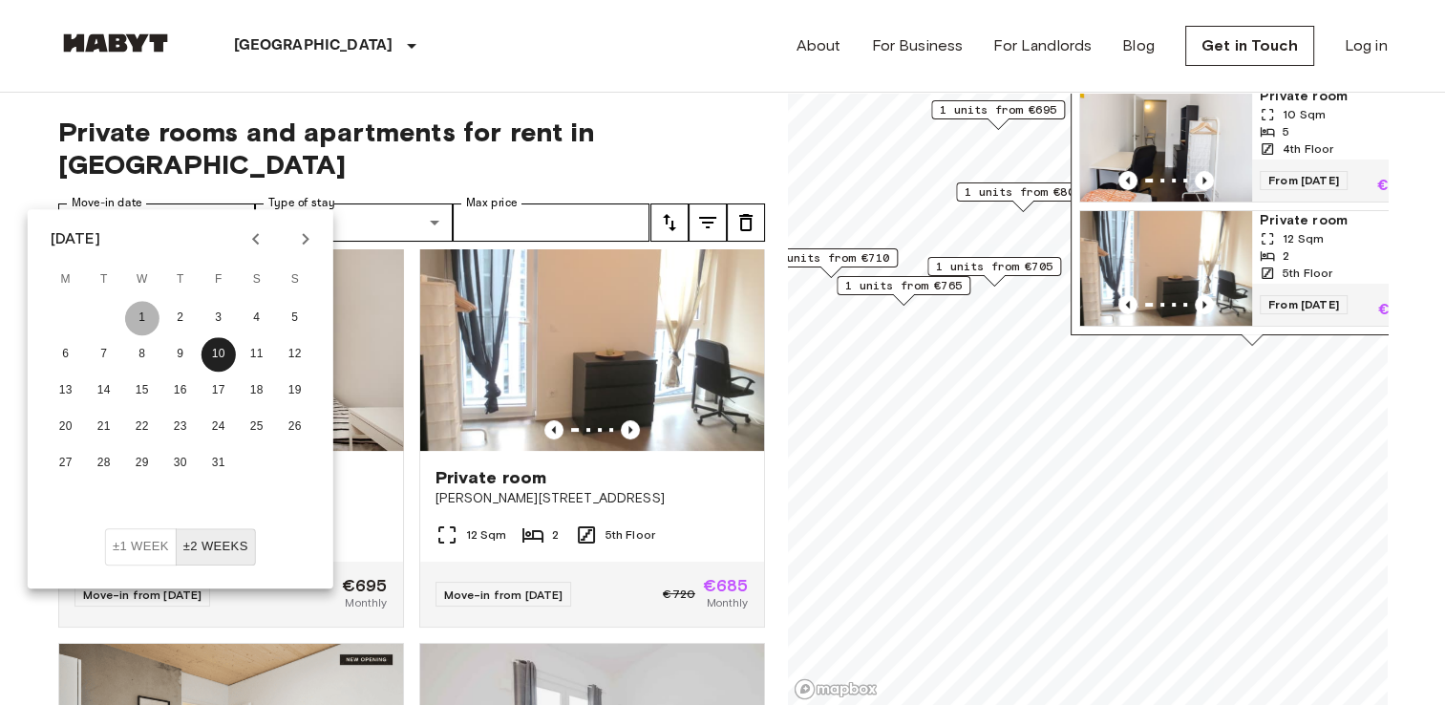
click at [141, 321] on button "1" at bounding box center [142, 318] width 34 height 34
type input "**********"
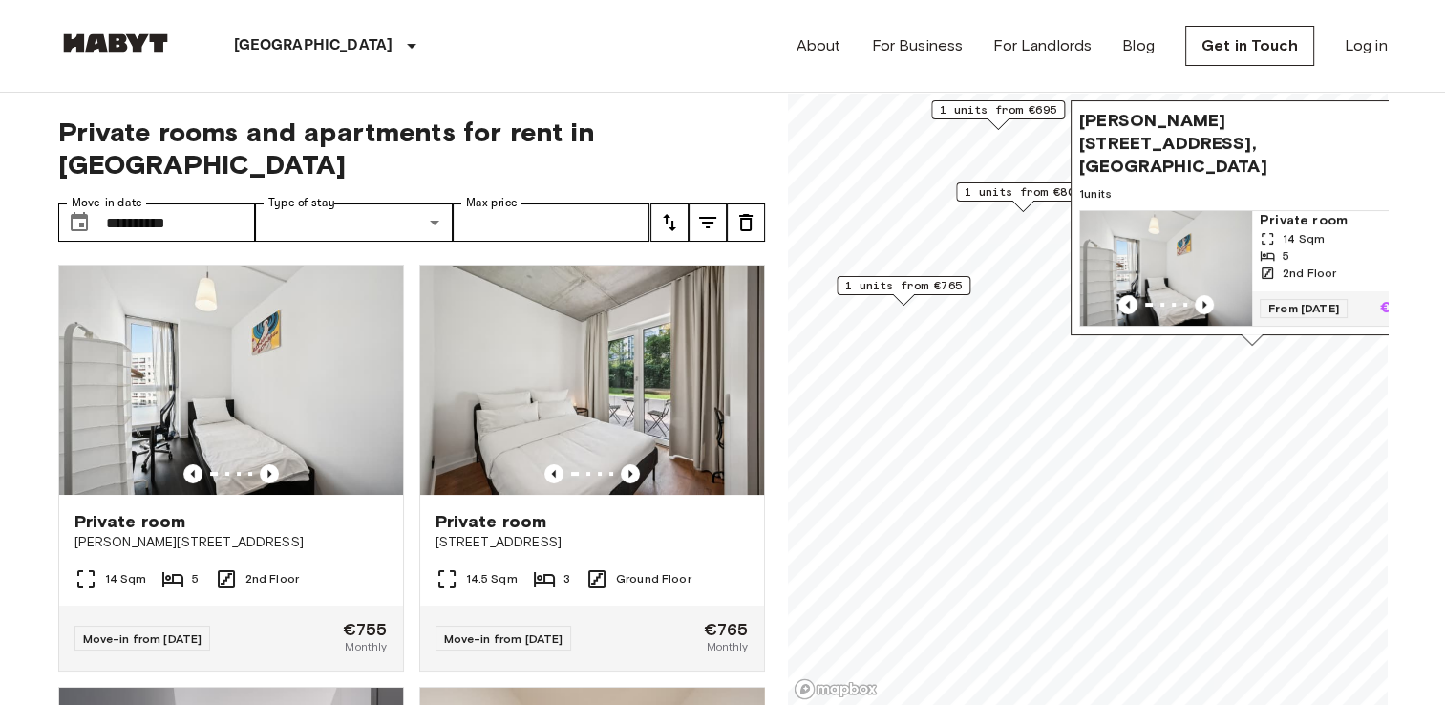
click at [924, 298] on div "1 units from €765" at bounding box center [904, 291] width 134 height 30
click at [913, 285] on span "1 units from €765" at bounding box center [903, 285] width 117 height 17
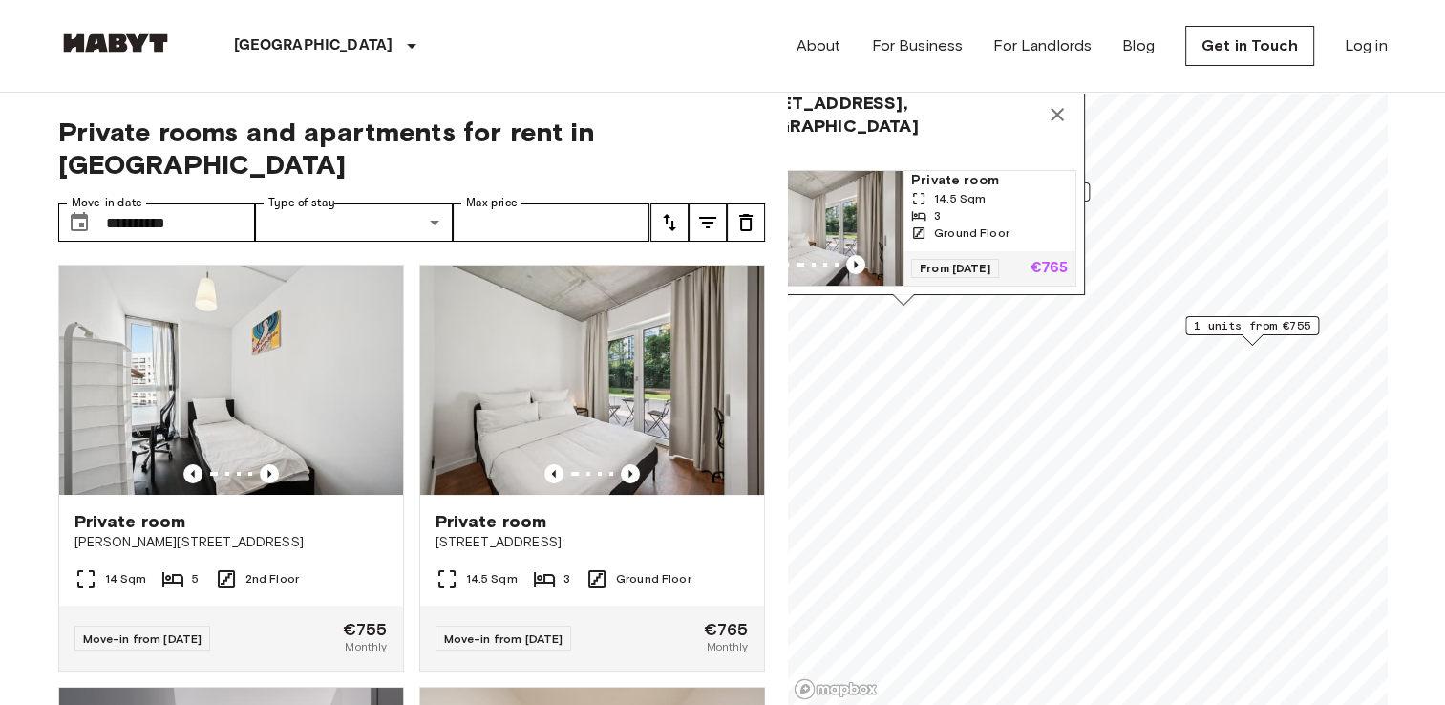
click at [1215, 325] on span "1 units from €755" at bounding box center [1252, 325] width 117 height 17
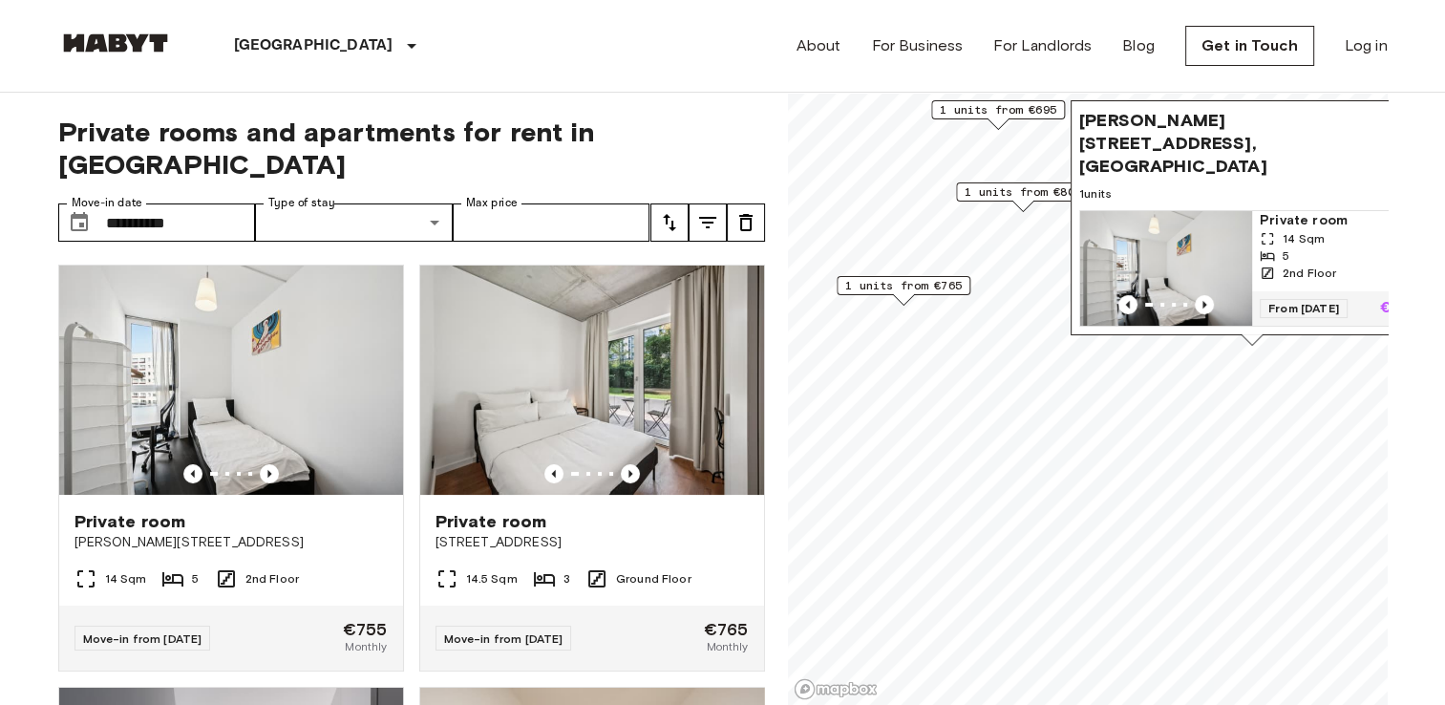
click at [1015, 187] on span "1 units from €805" at bounding box center [1023, 191] width 117 height 17
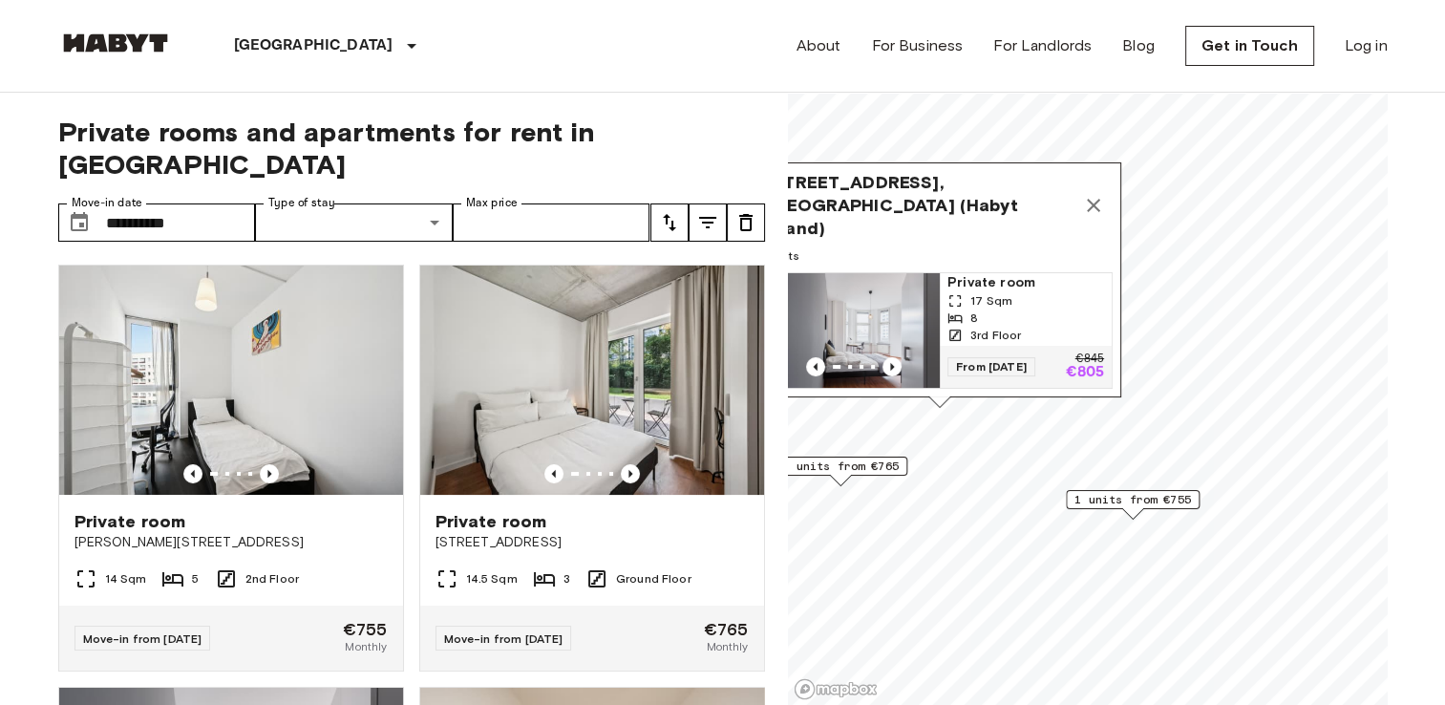
click at [1086, 201] on icon "Map marker" at bounding box center [1093, 205] width 23 height 23
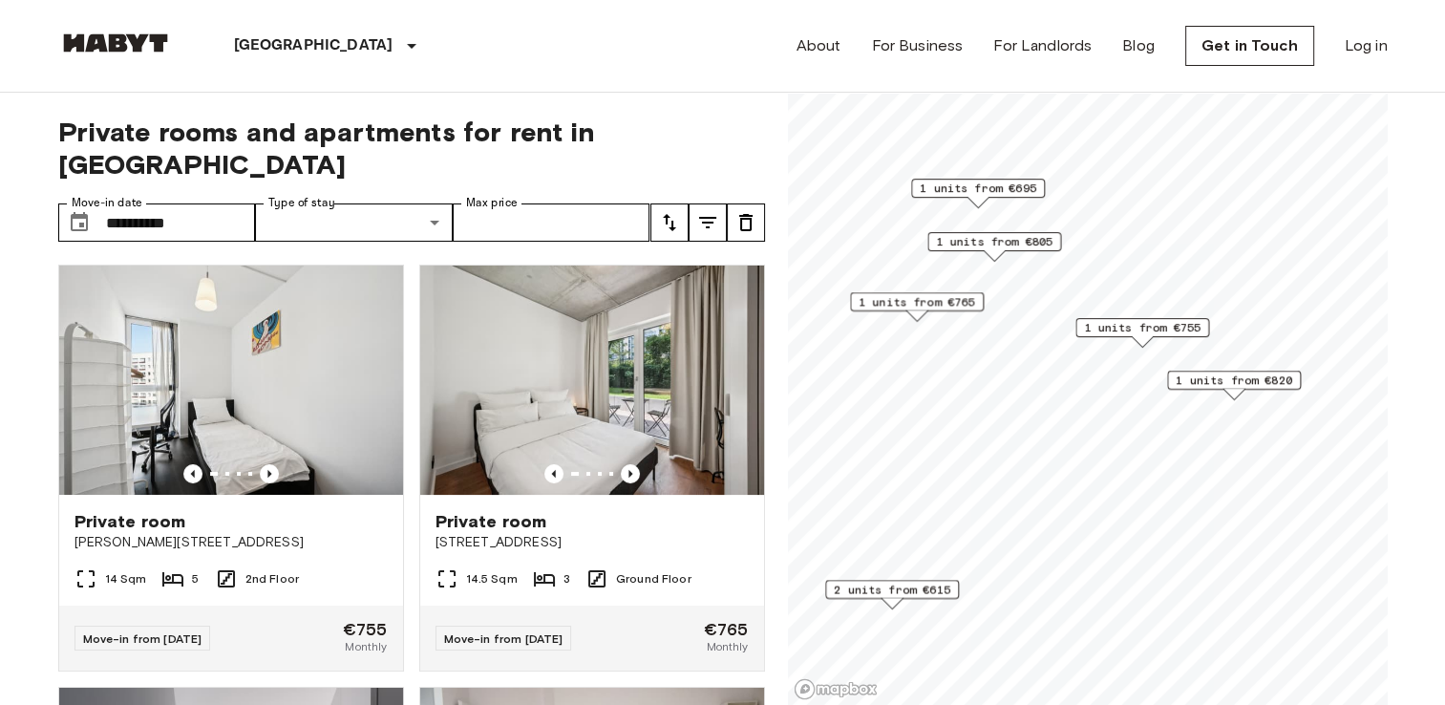
click at [1245, 382] on span "1 units from €820" at bounding box center [1234, 380] width 117 height 17
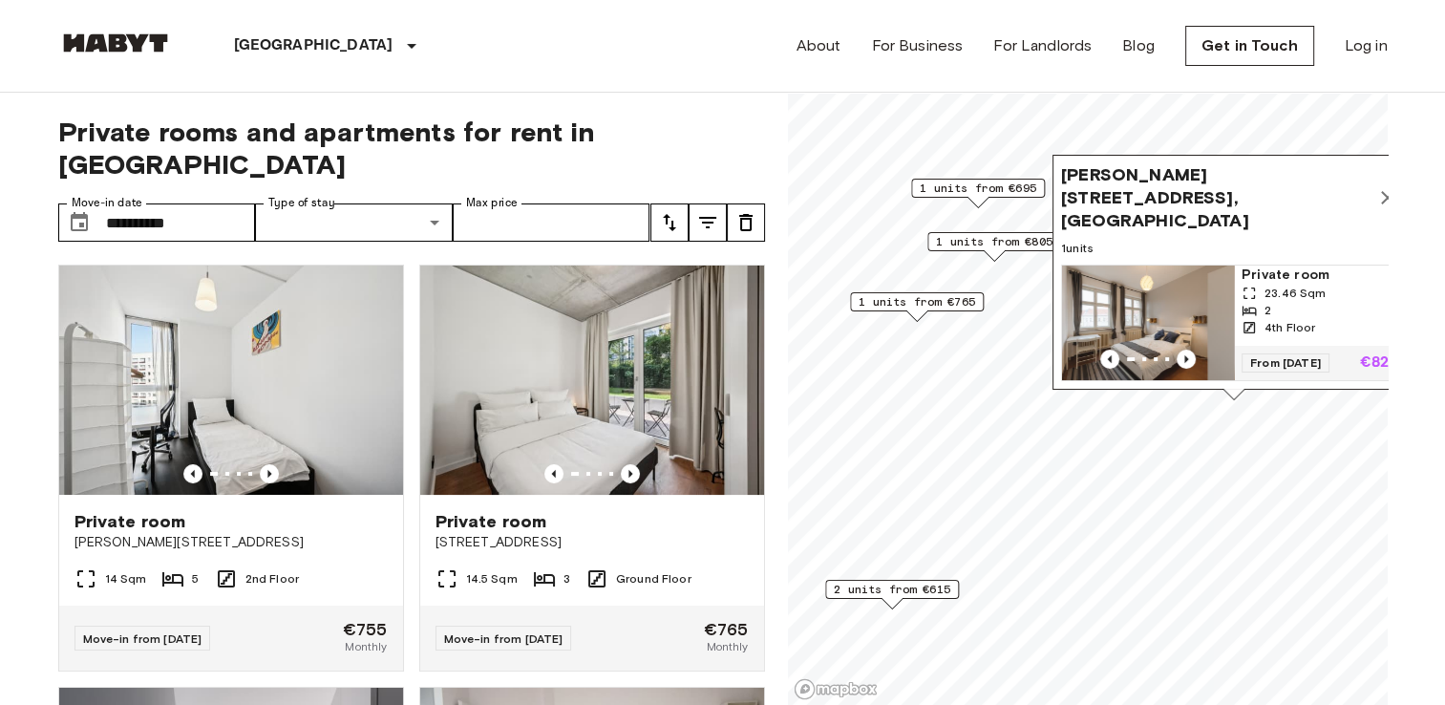
click at [982, 193] on span "1 units from €695" at bounding box center [978, 188] width 117 height 17
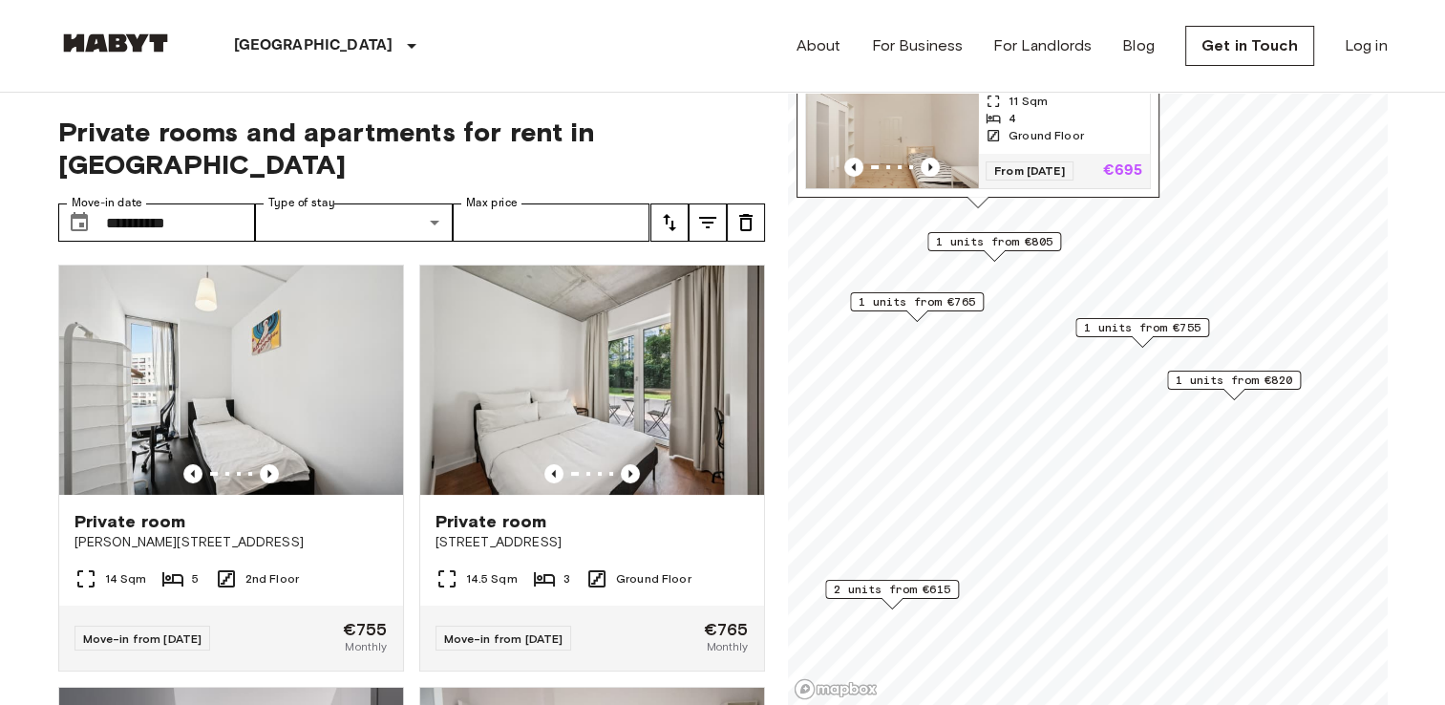
click at [1058, 131] on div "Private room 11 Sqm 4 Ground Floor" at bounding box center [1064, 114] width 172 height 80
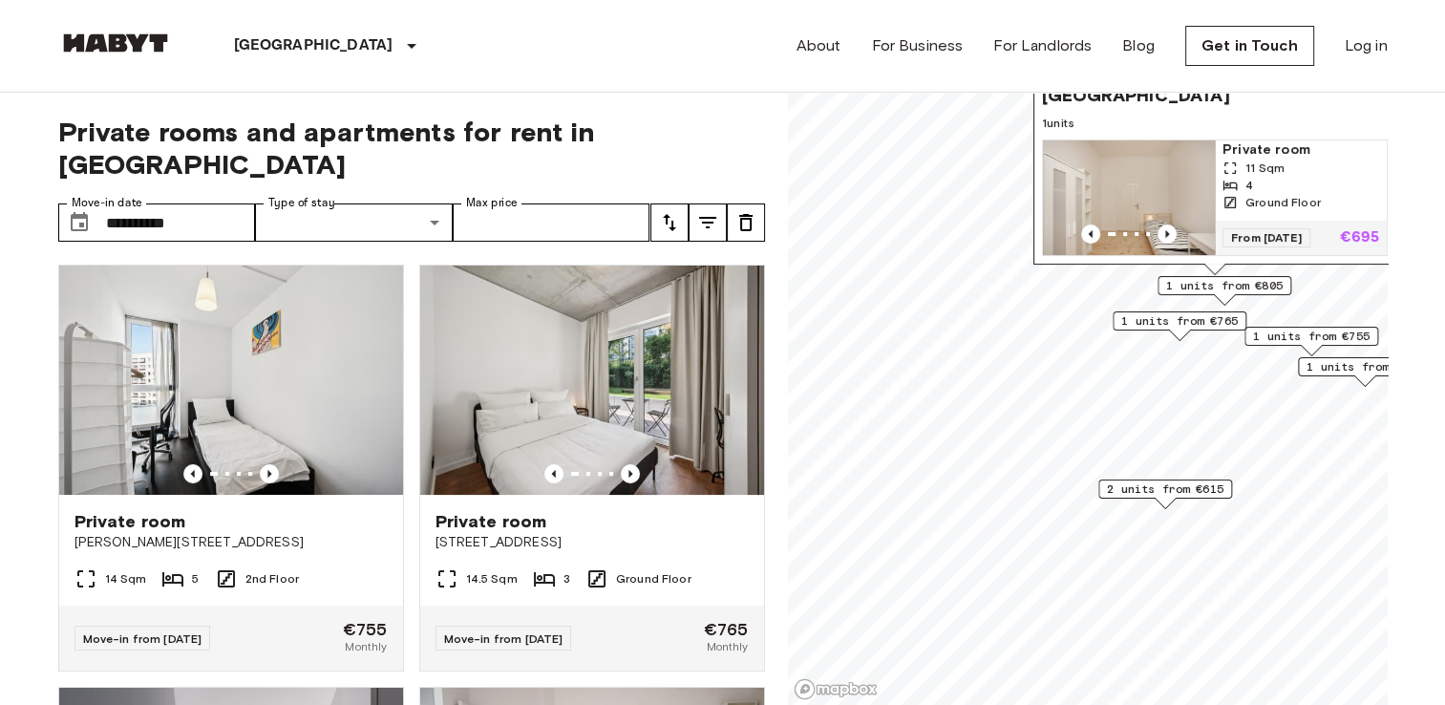
click at [711, 120] on span "Private rooms and apartments for rent in [GEOGRAPHIC_DATA]" at bounding box center [411, 148] width 707 height 65
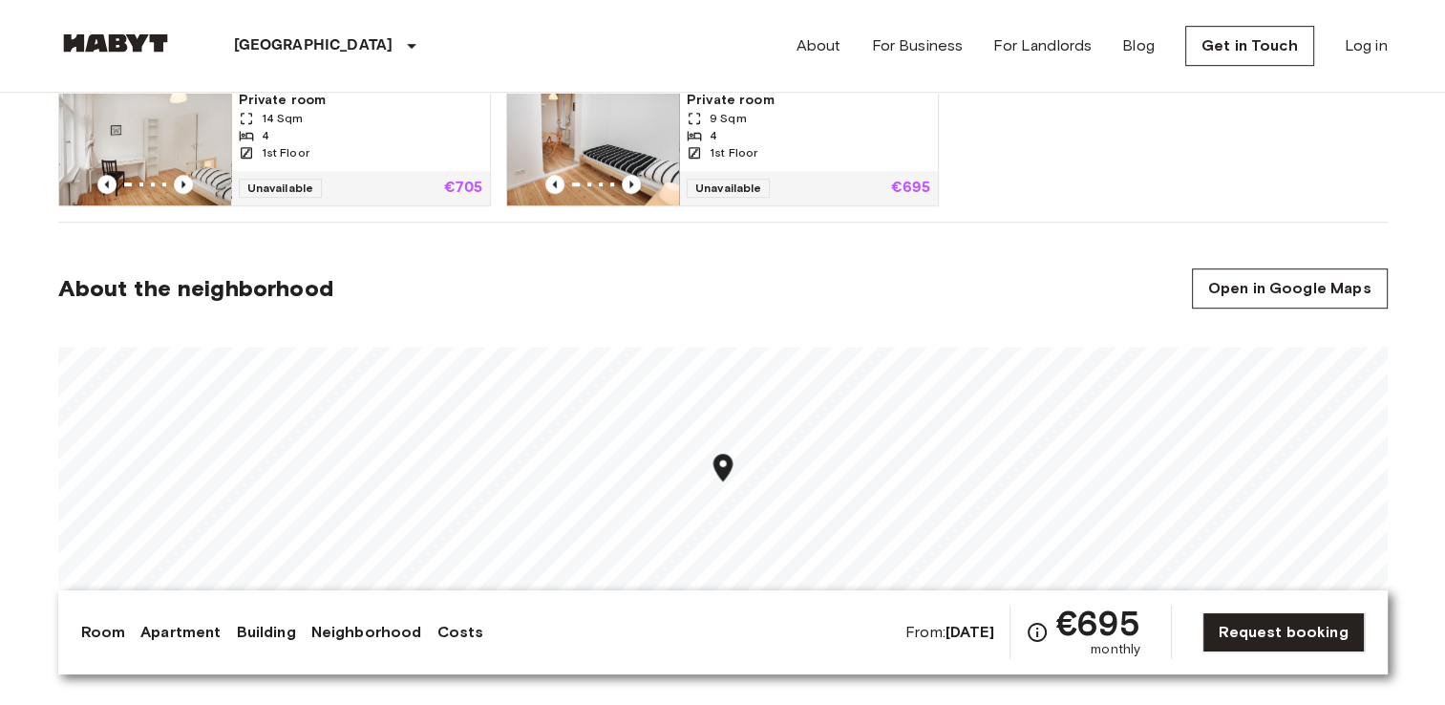
scroll to position [1047, 0]
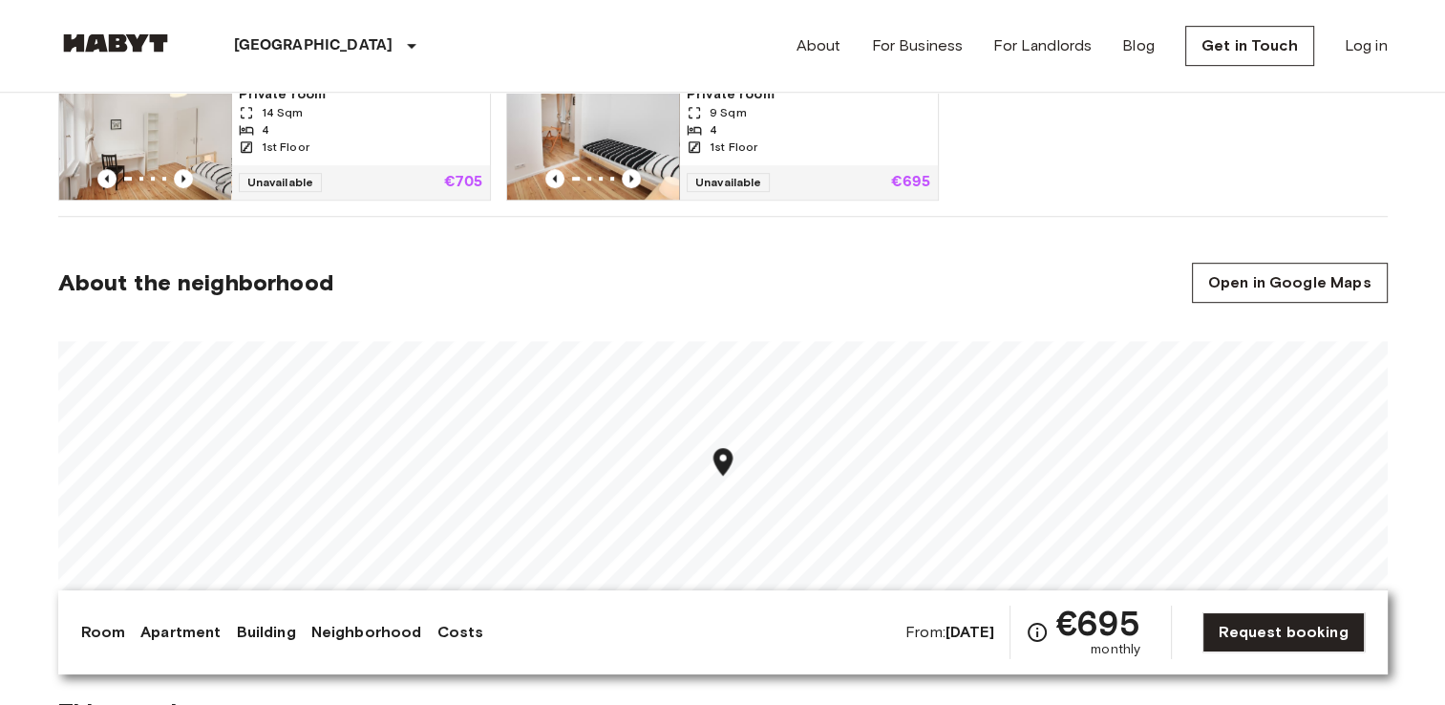
click at [597, 128] on img at bounding box center [593, 142] width 172 height 115
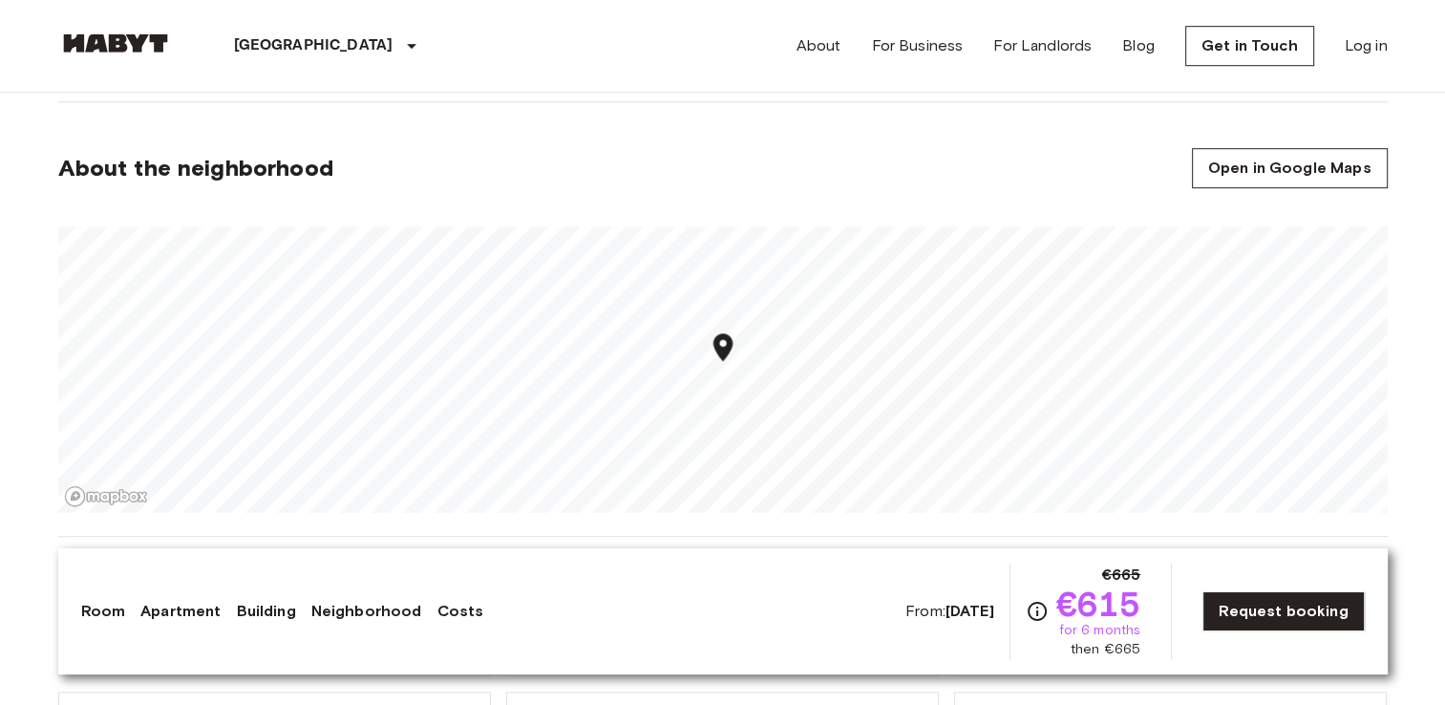
scroll to position [1384, 0]
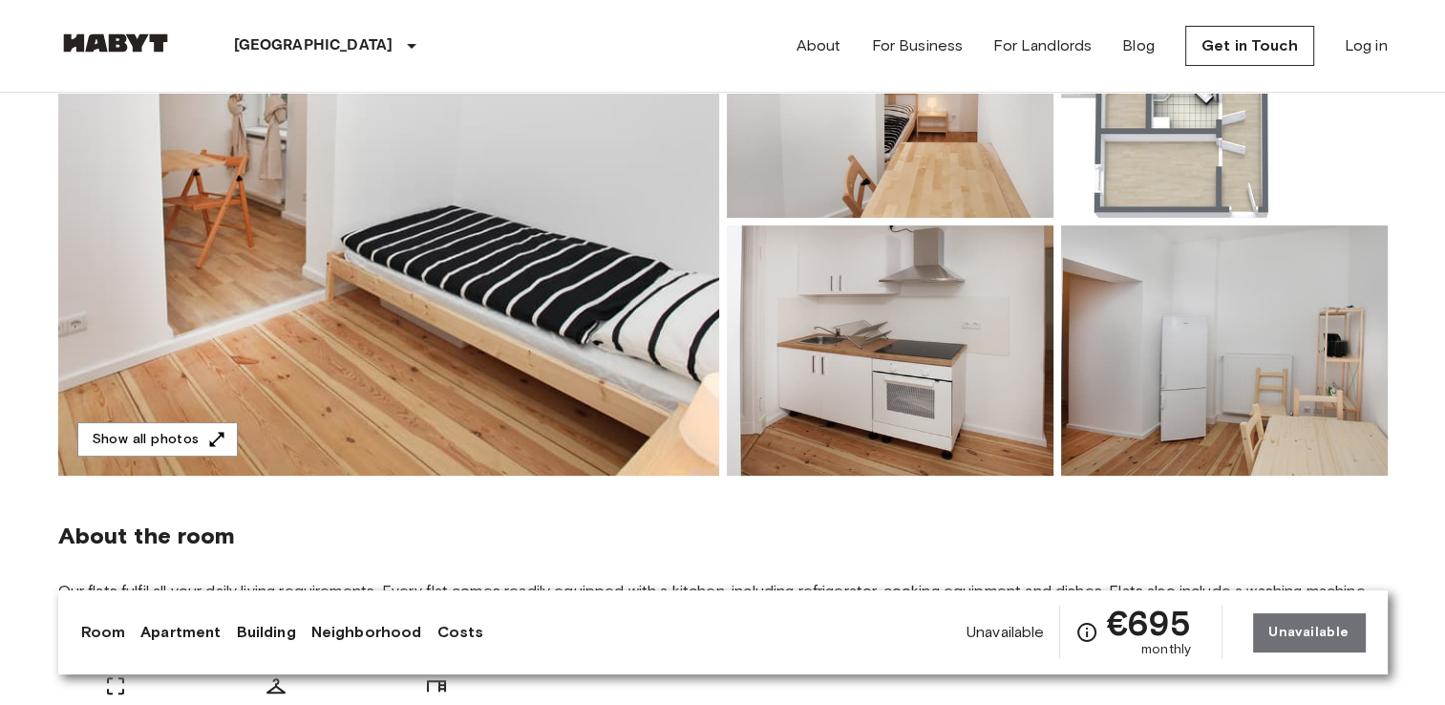
scroll to position [232, 0]
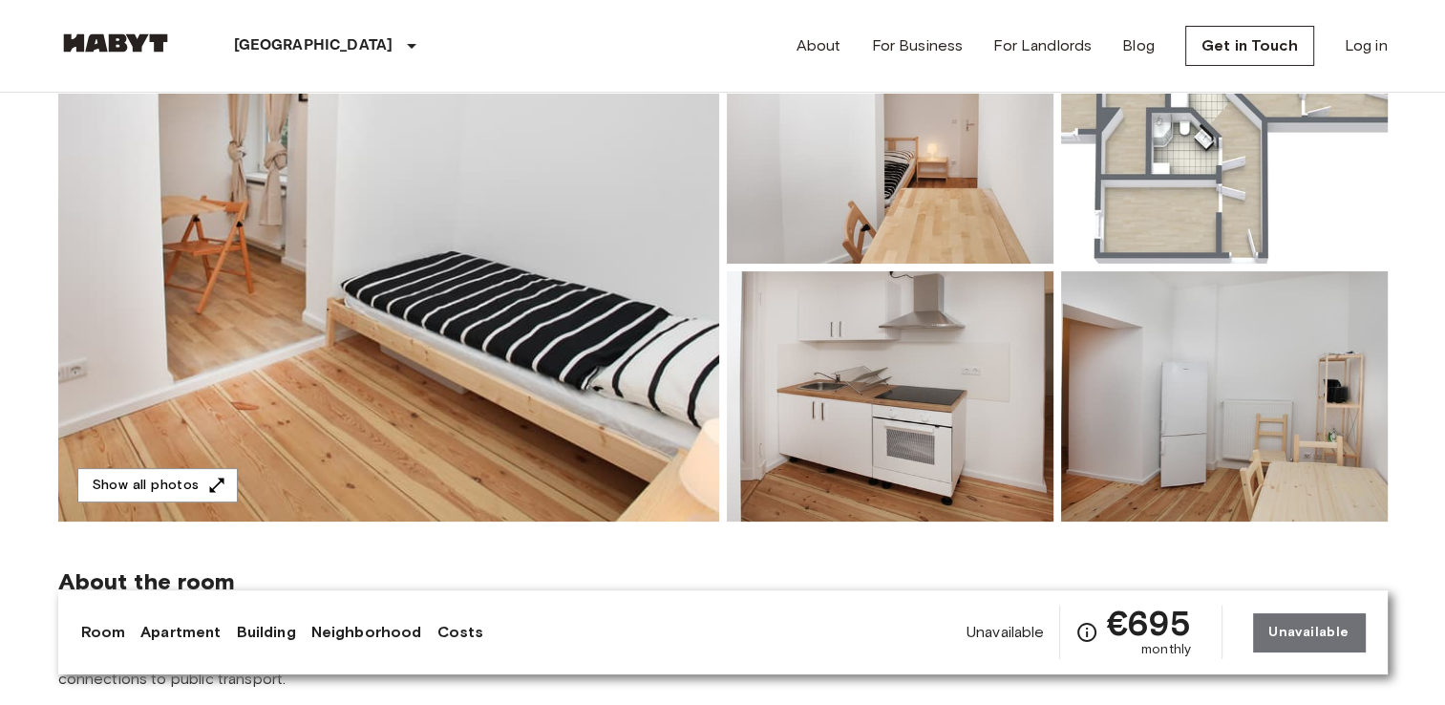
click at [523, 293] on img at bounding box center [388, 267] width 661 height 508
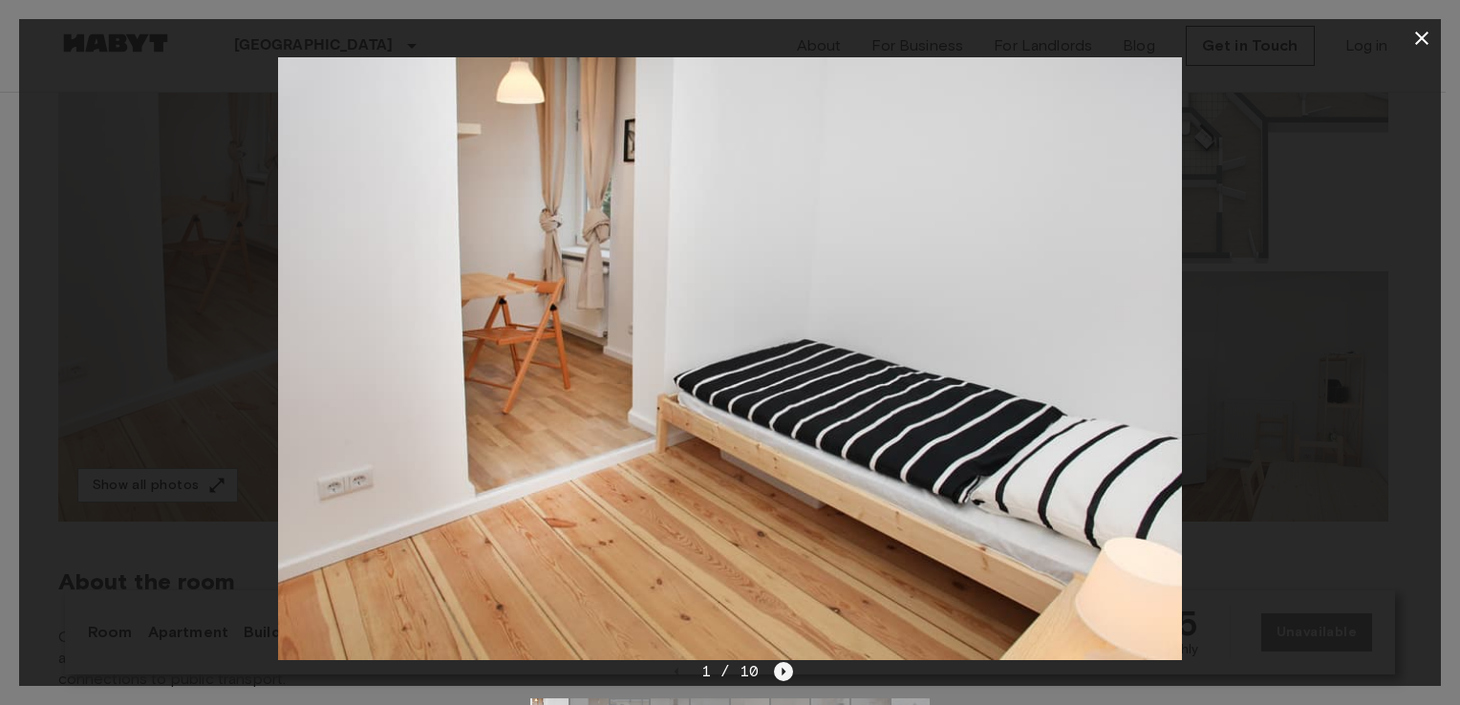
click at [786, 670] on icon "Next image" at bounding box center [783, 671] width 19 height 19
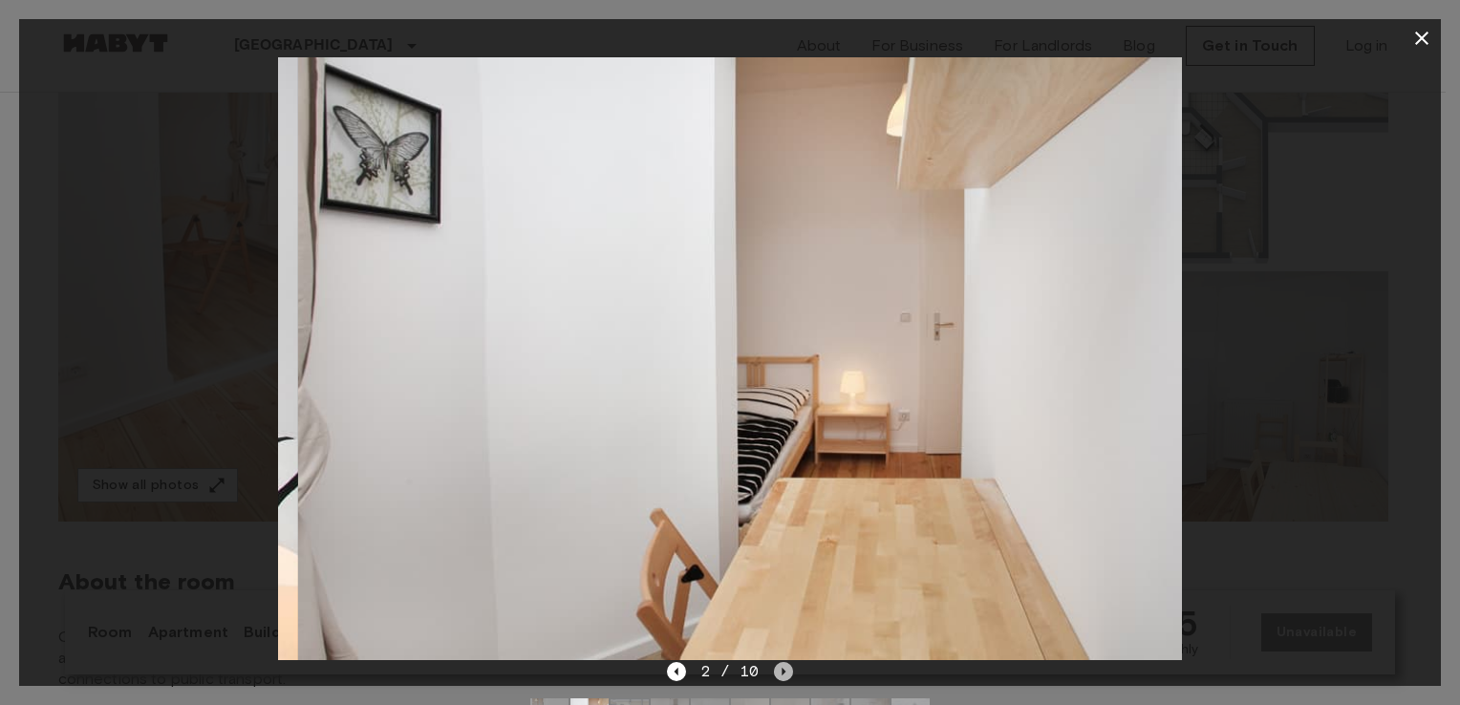
click at [786, 670] on icon "Next image" at bounding box center [783, 671] width 19 height 19
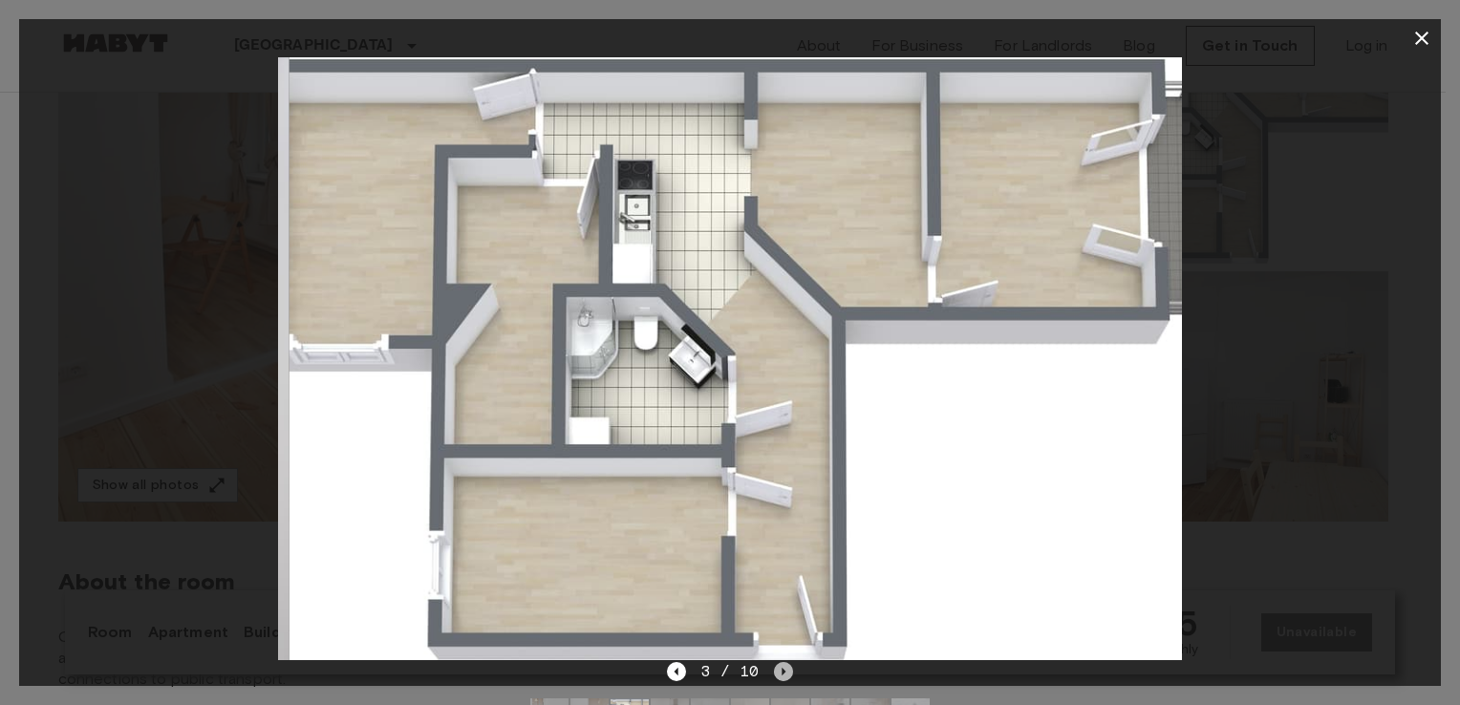
click at [786, 670] on icon "Next image" at bounding box center [783, 671] width 19 height 19
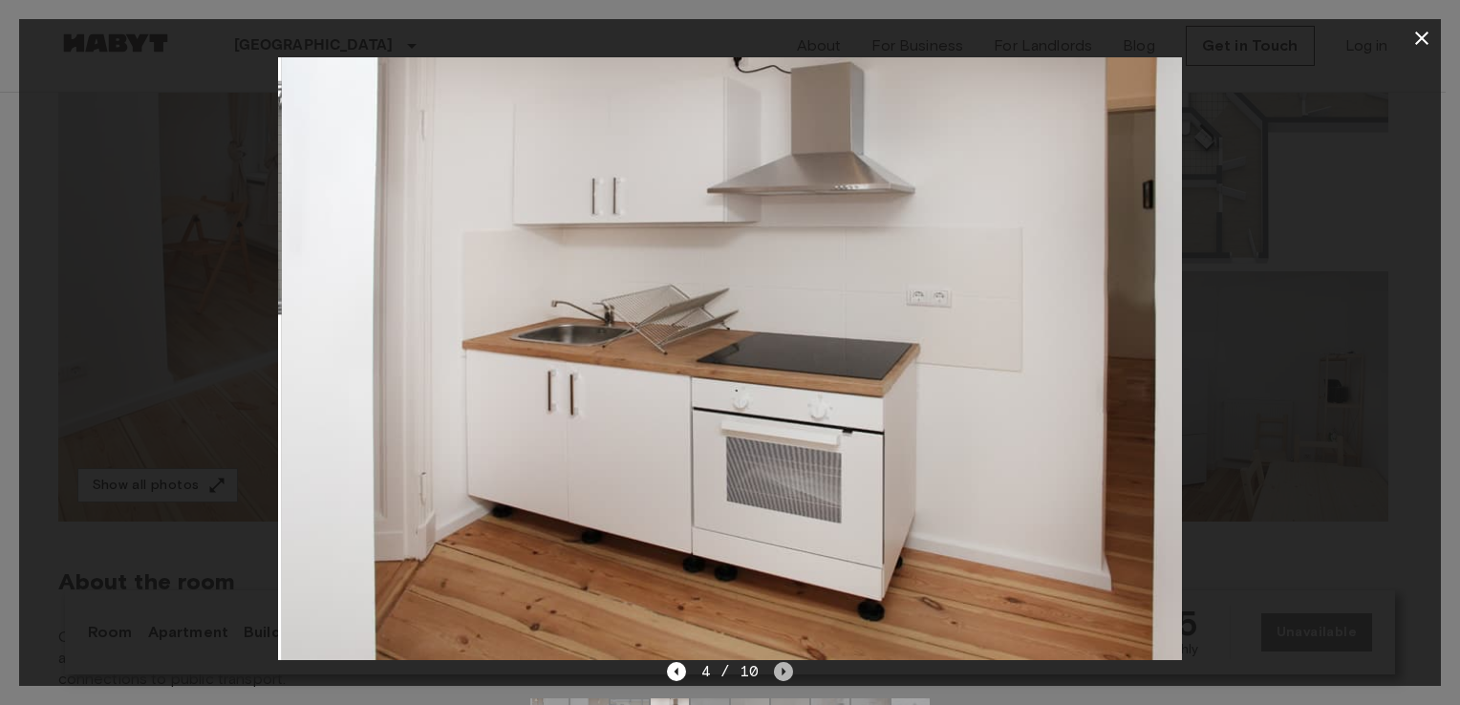
click at [786, 670] on icon "Next image" at bounding box center [783, 671] width 19 height 19
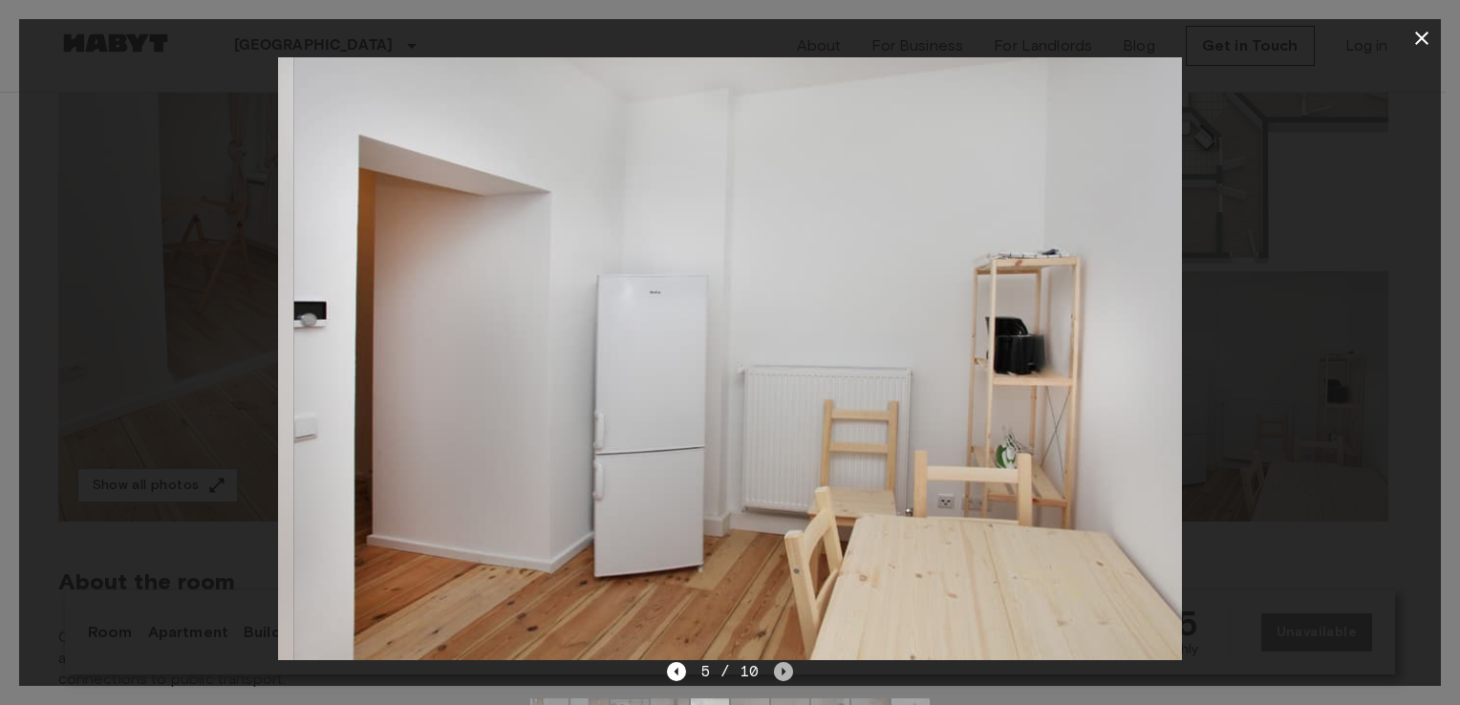
click at [786, 670] on icon "Next image" at bounding box center [783, 671] width 19 height 19
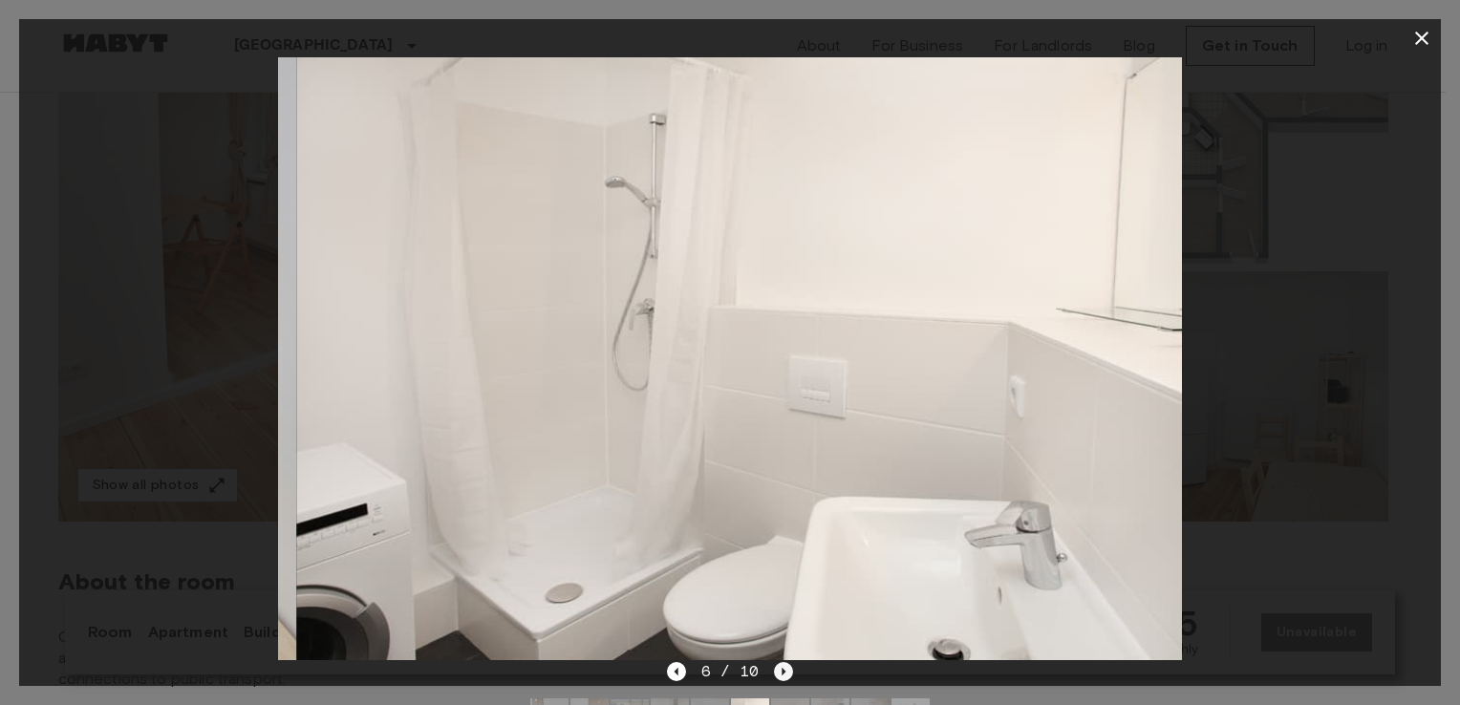
click at [786, 670] on icon "Next image" at bounding box center [783, 671] width 19 height 19
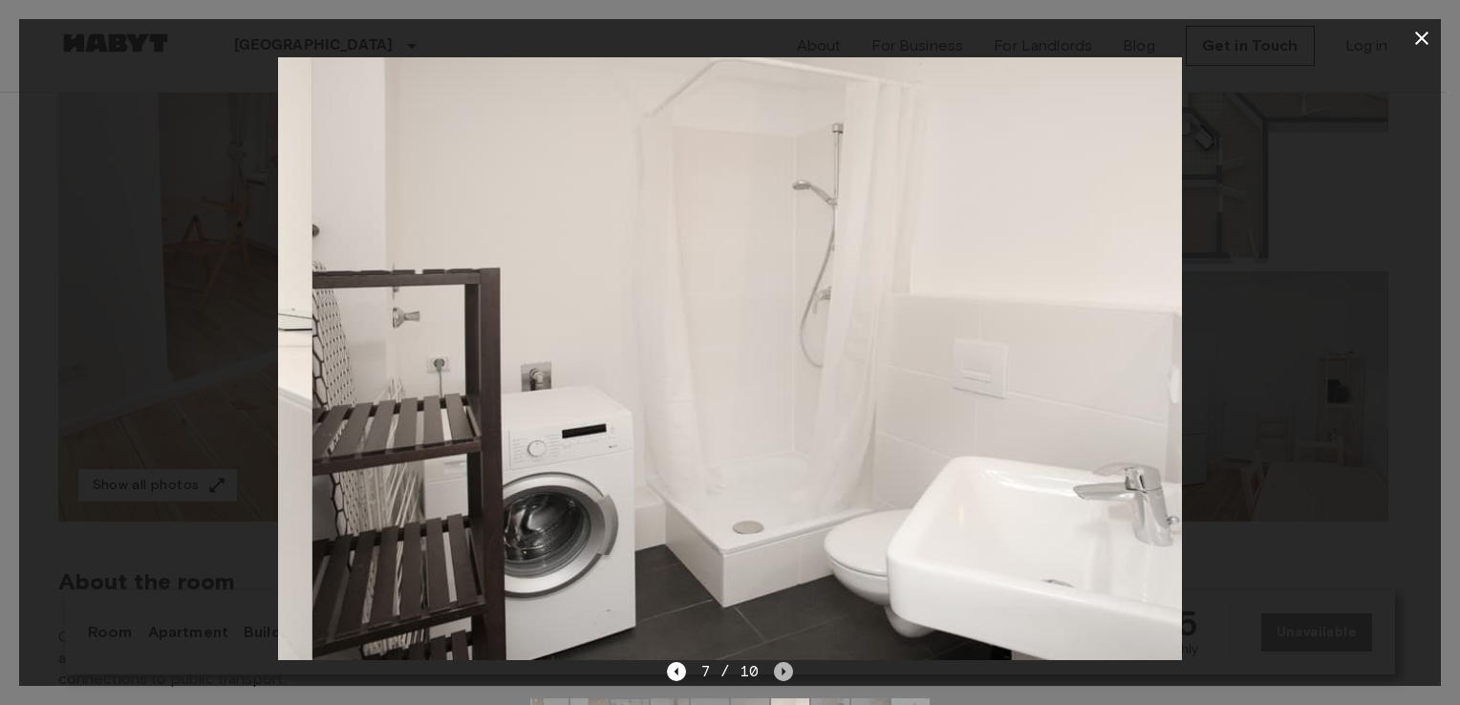
click at [786, 670] on icon "Next image" at bounding box center [783, 671] width 19 height 19
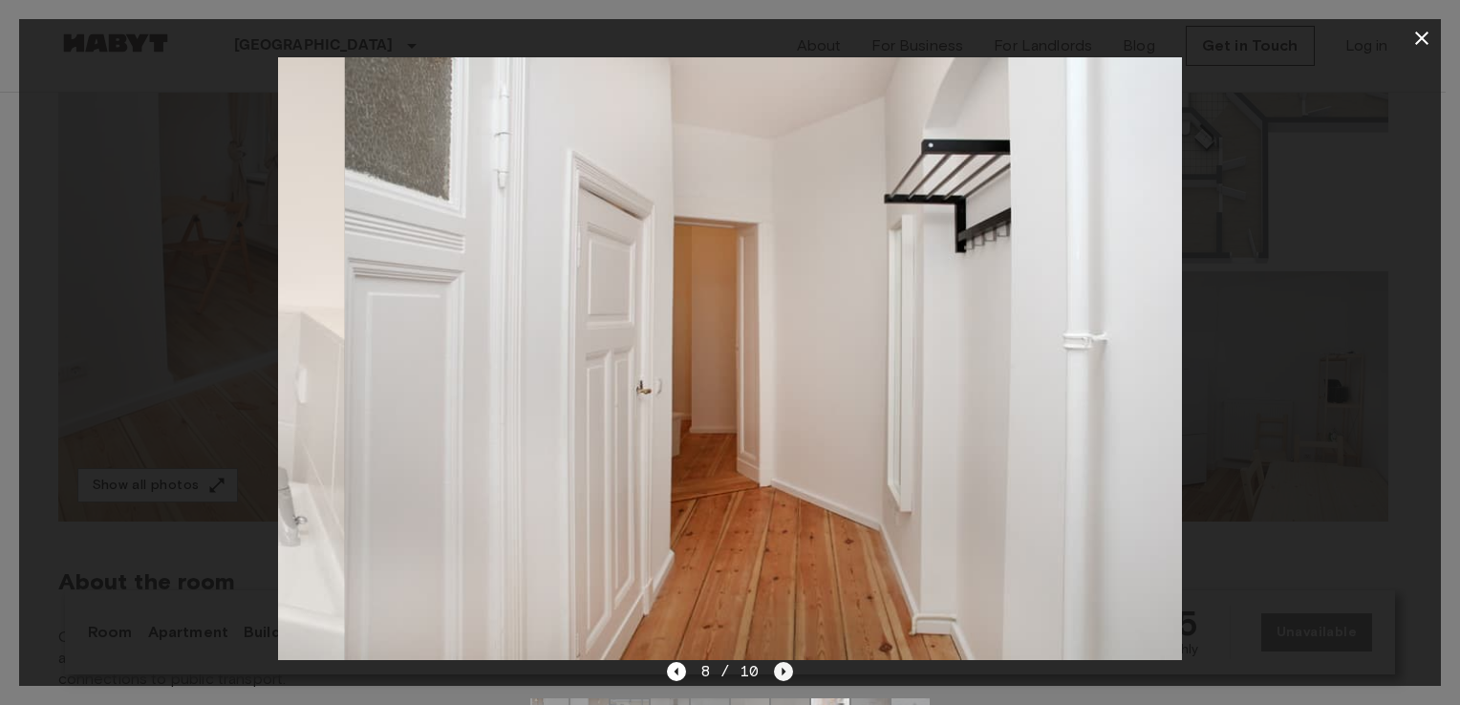
click at [786, 670] on icon "Next image" at bounding box center [783, 671] width 19 height 19
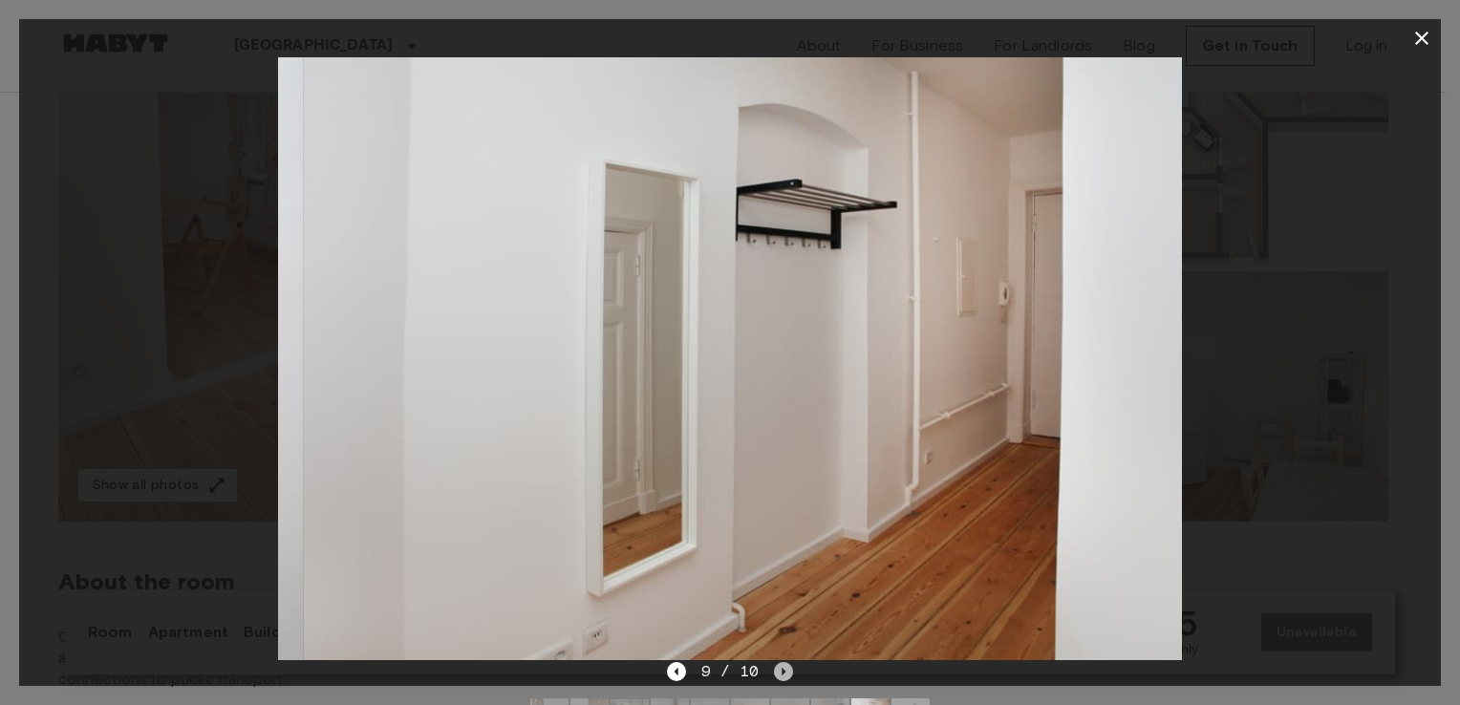
click at [786, 670] on icon "Next image" at bounding box center [783, 671] width 19 height 19
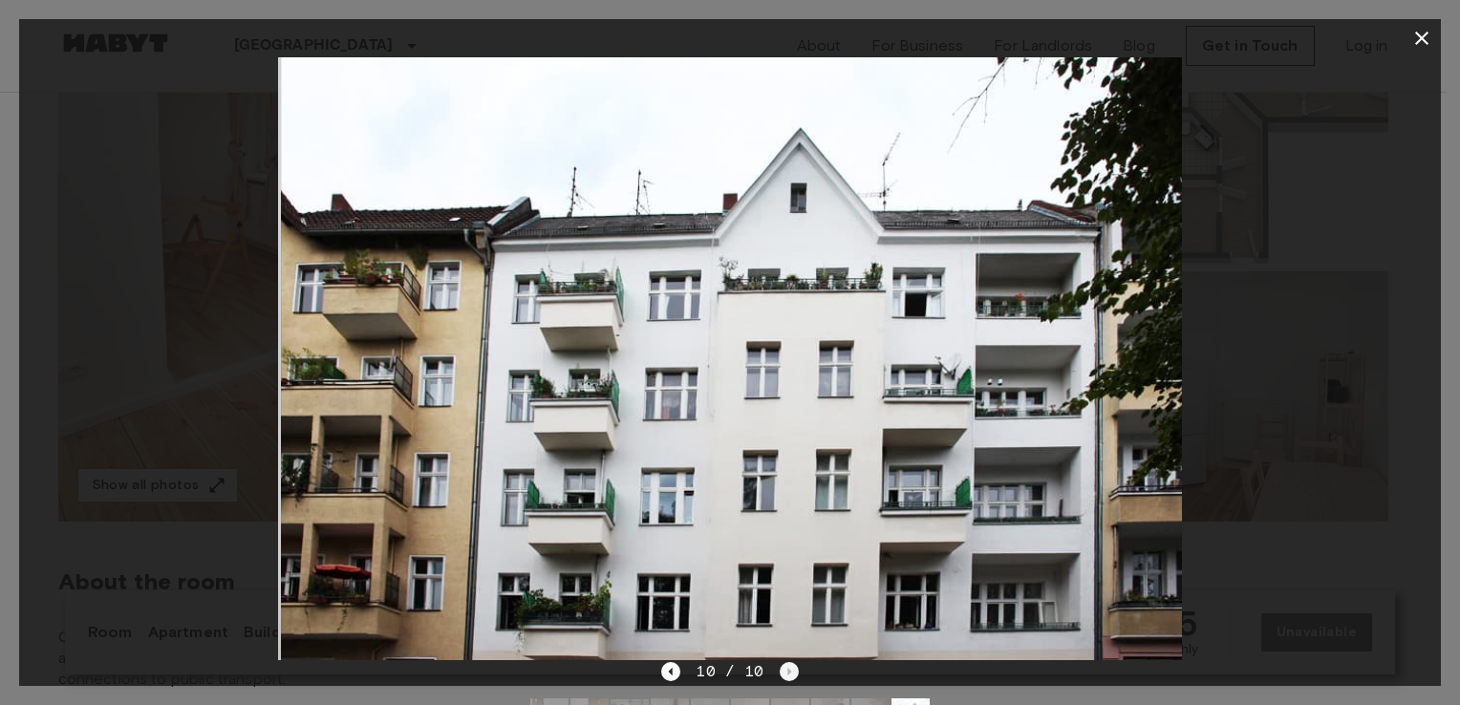
click at [786, 670] on div "10 / 10" at bounding box center [729, 671] width 137 height 23
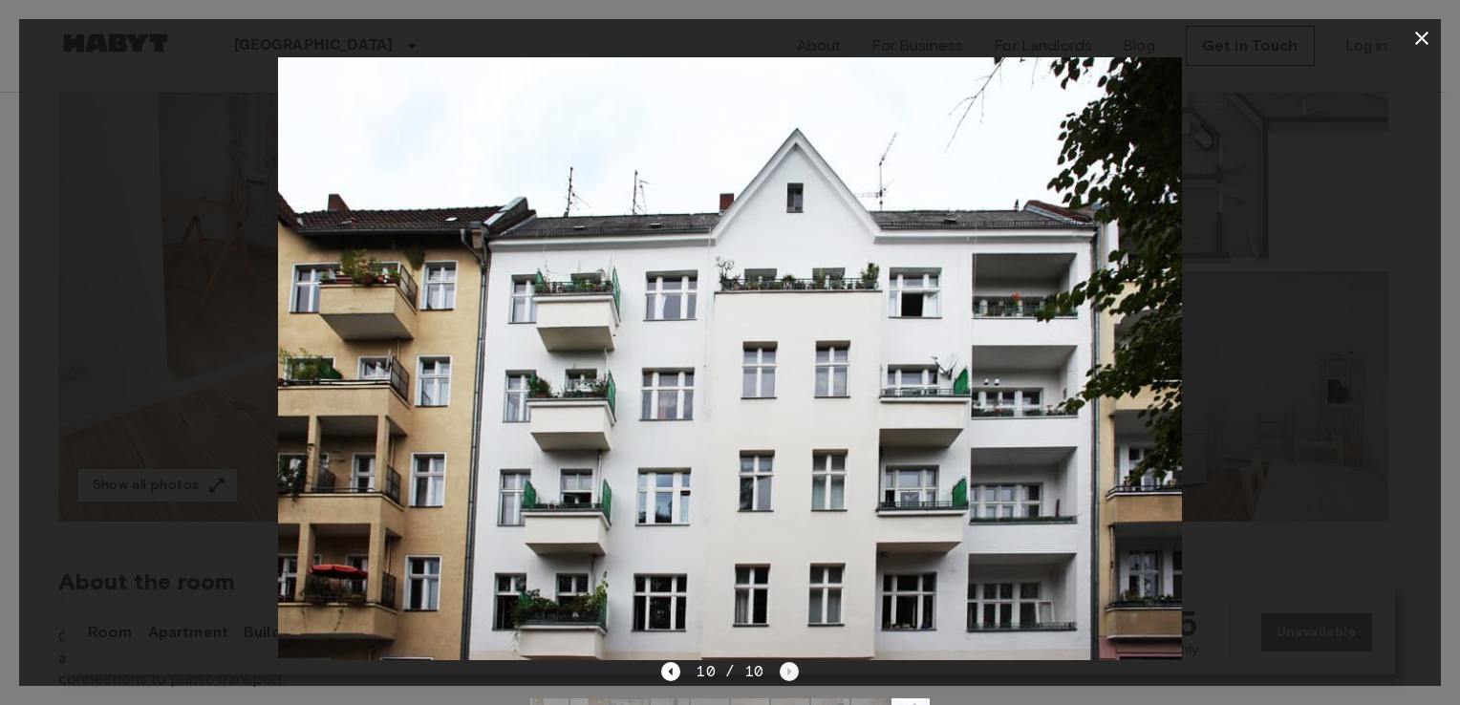
click at [786, 670] on div "10 / 10" at bounding box center [729, 671] width 137 height 23
click at [1422, 27] on icon "button" at bounding box center [1421, 38] width 23 height 23
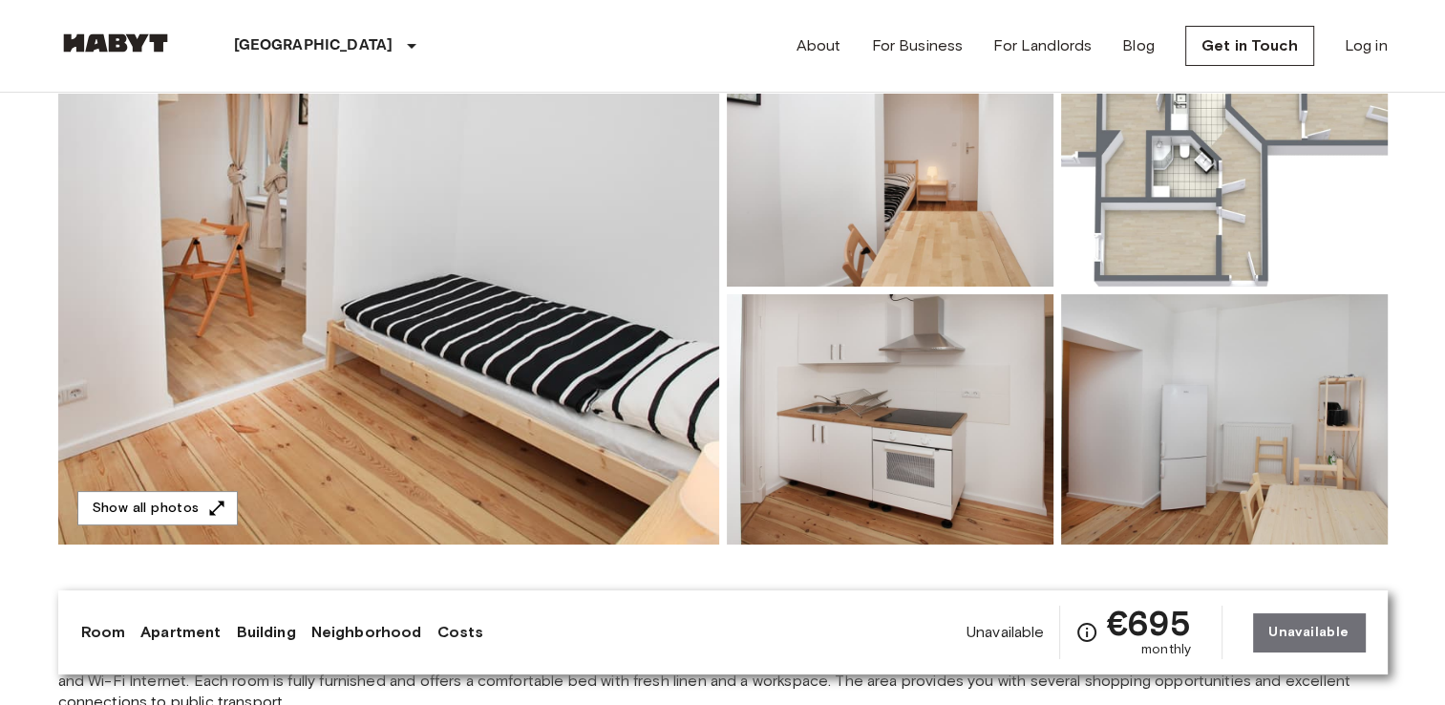
scroll to position [0, 0]
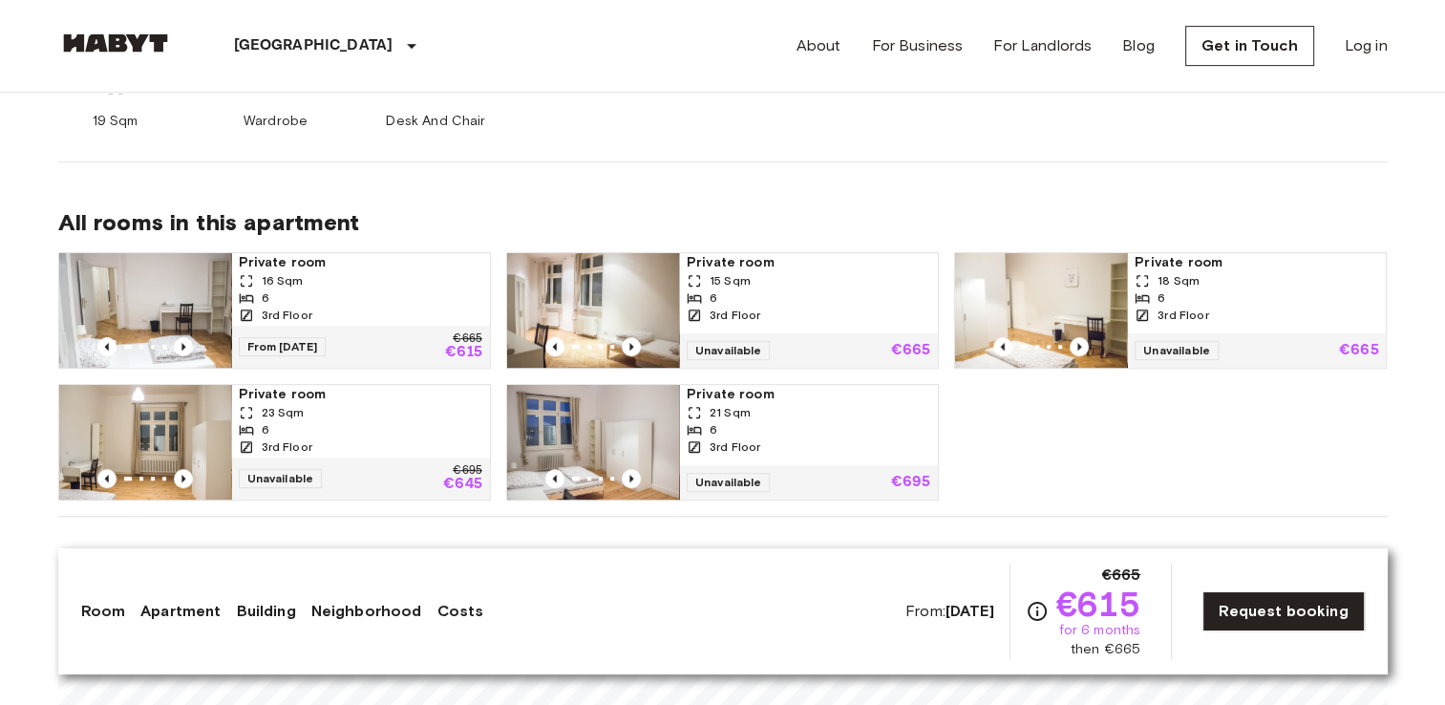
scroll to position [894, 0]
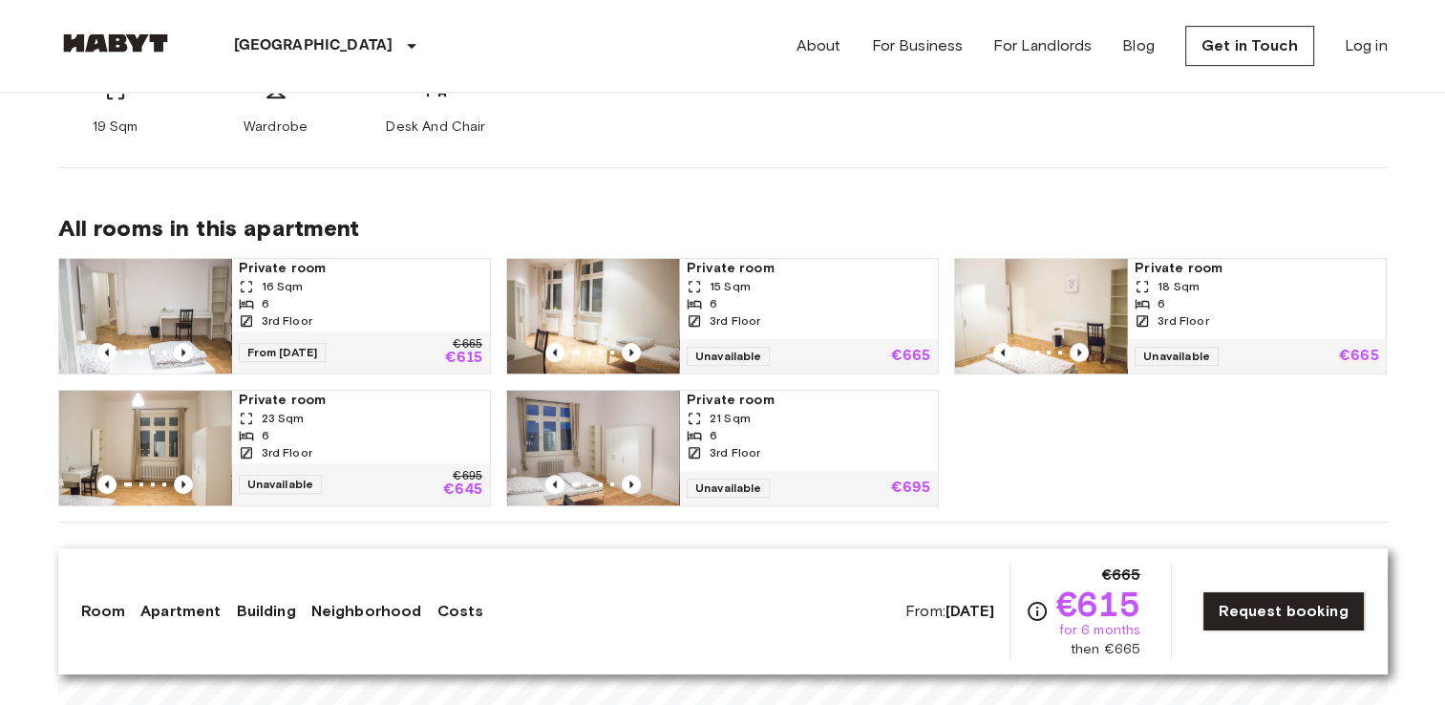
click at [443, 341] on div "From 08 Oct 25 €665 €615" at bounding box center [360, 352] width 259 height 42
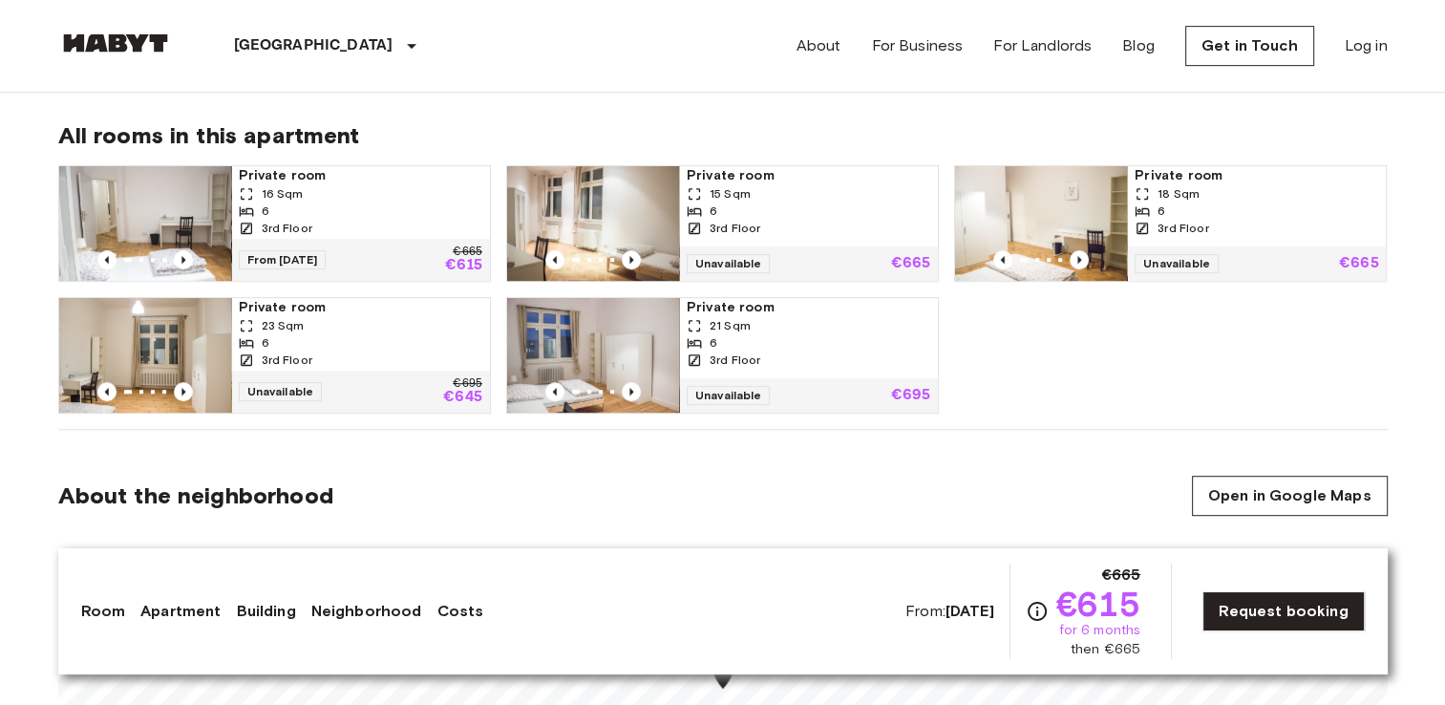
scroll to position [999, 0]
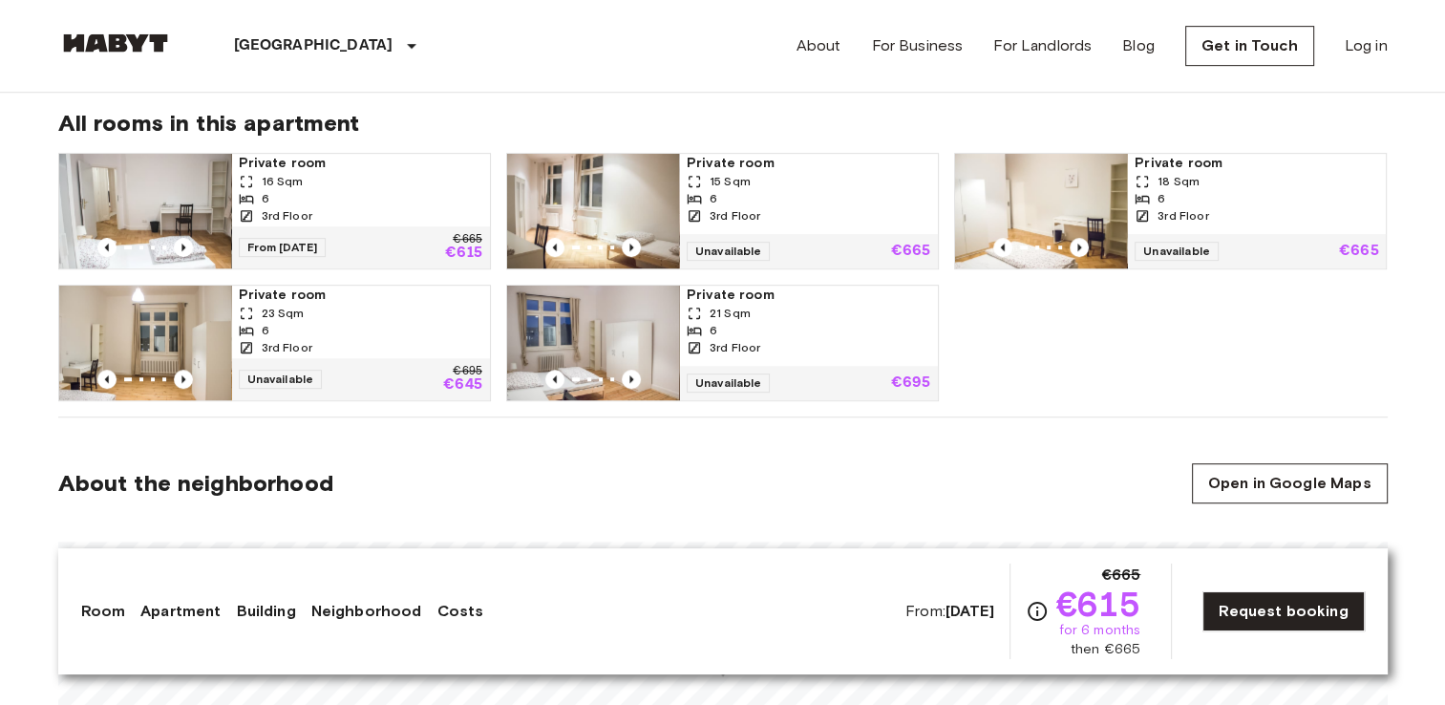
click at [292, 215] on span "3rd Floor" at bounding box center [287, 215] width 51 height 17
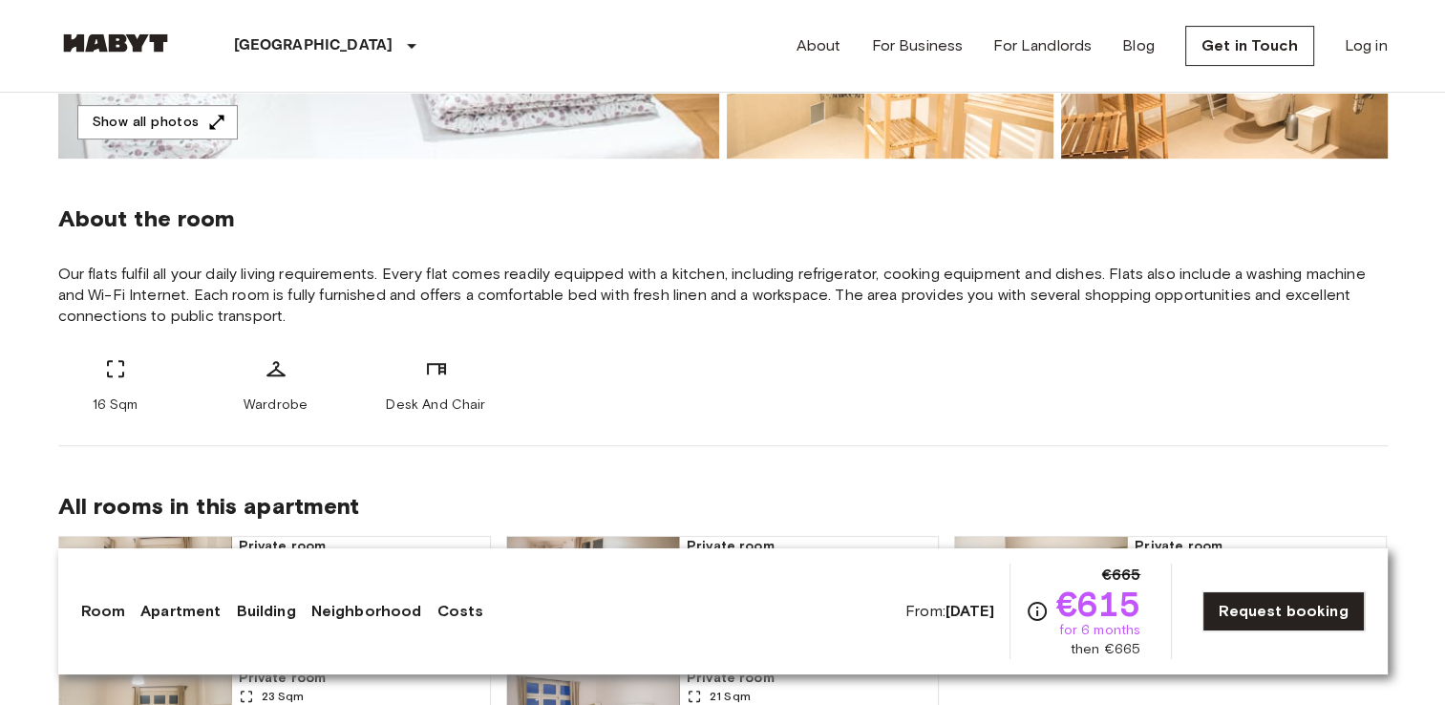
scroll to position [1233, 0]
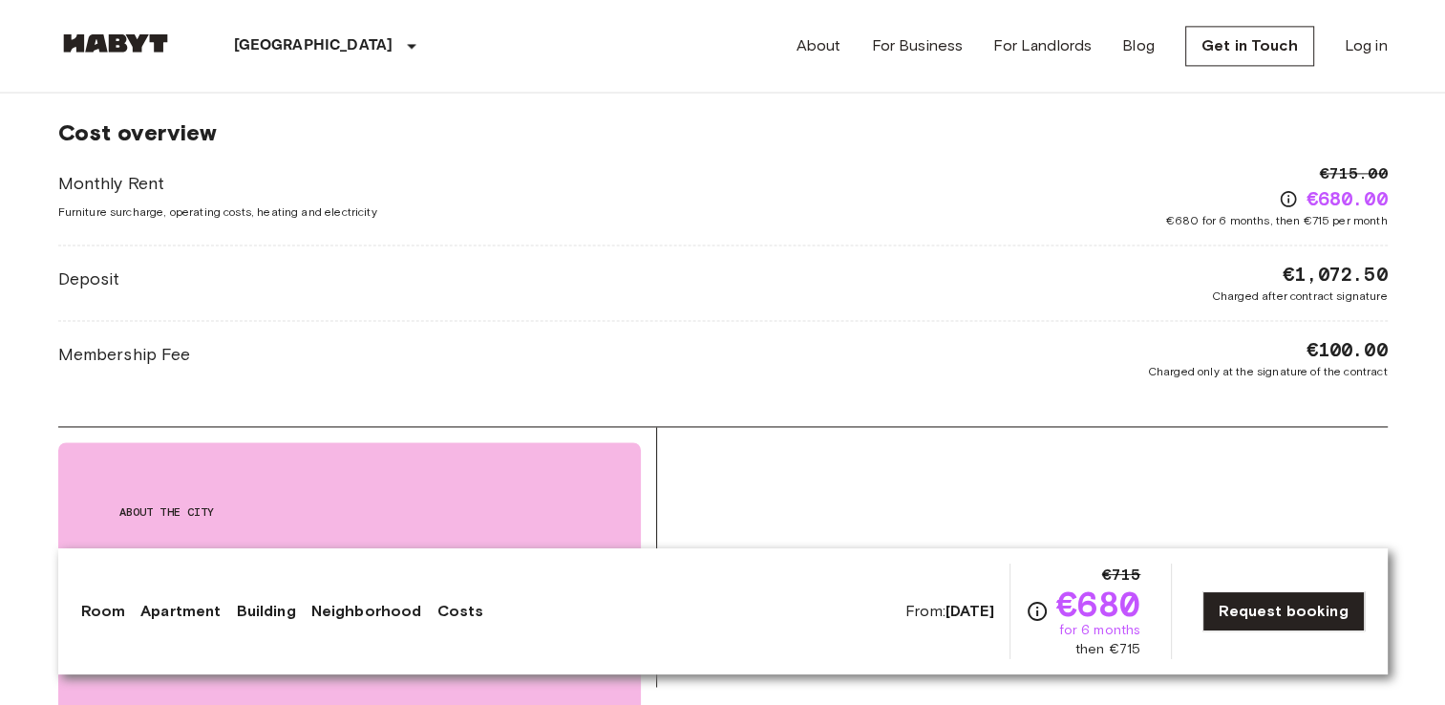
scroll to position [2763, 0]
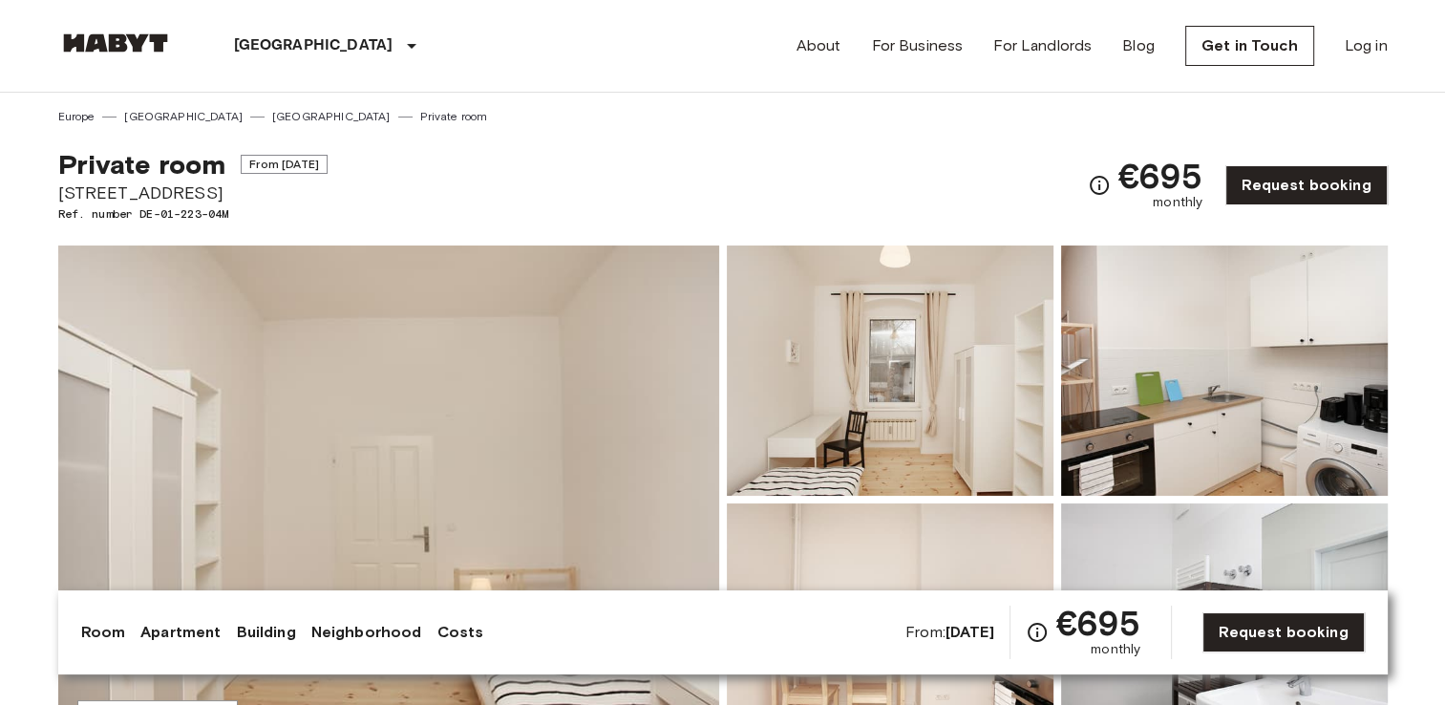
click at [566, 415] on img at bounding box center [388, 500] width 661 height 508
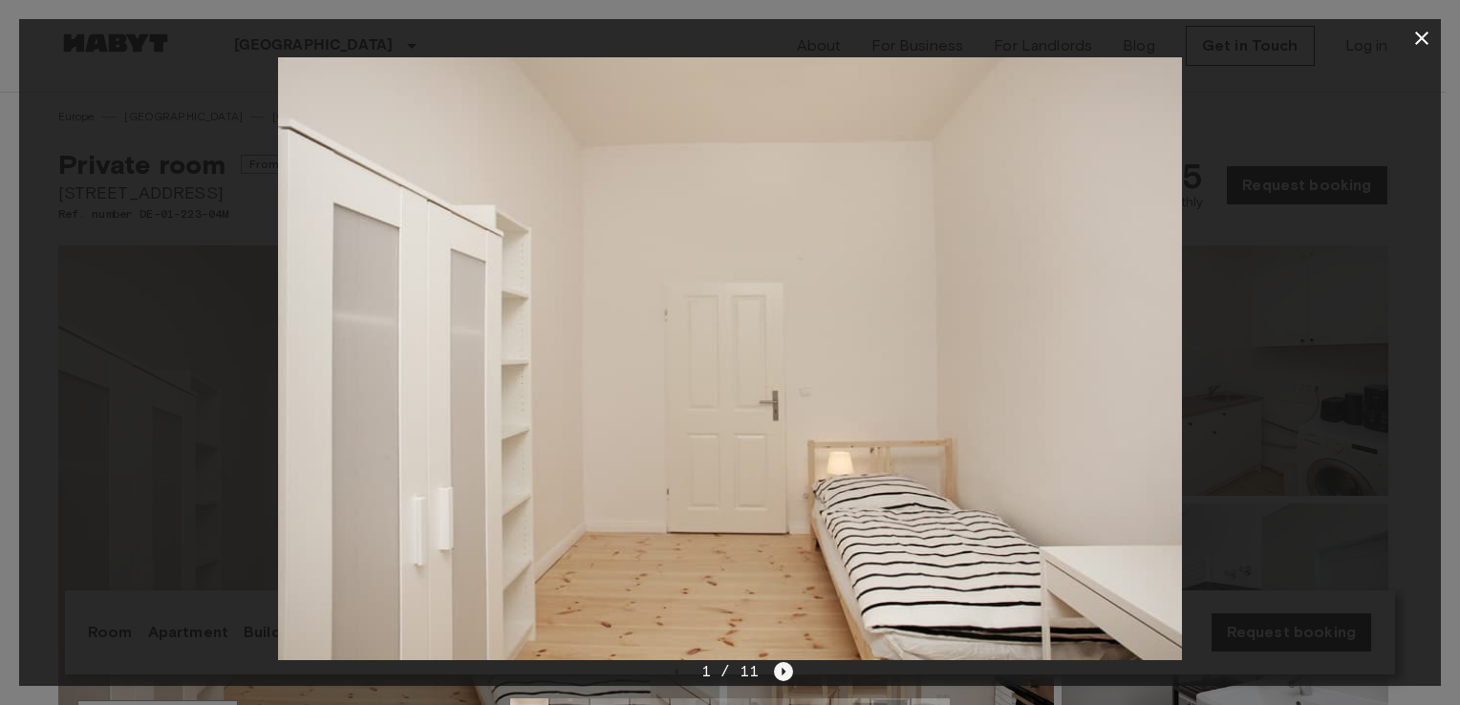
click at [782, 671] on icon "Next image" at bounding box center [784, 672] width 4 height 8
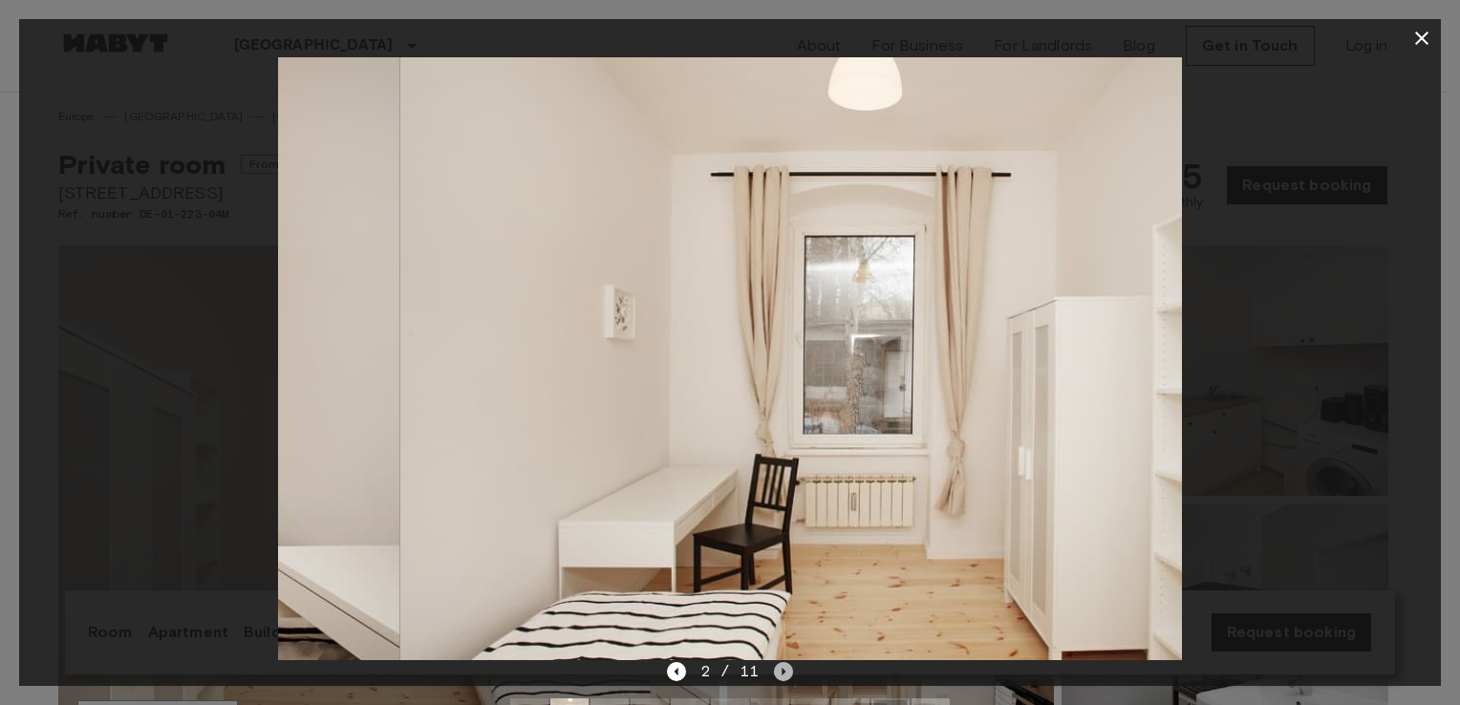
click at [782, 671] on icon "Next image" at bounding box center [784, 672] width 4 height 8
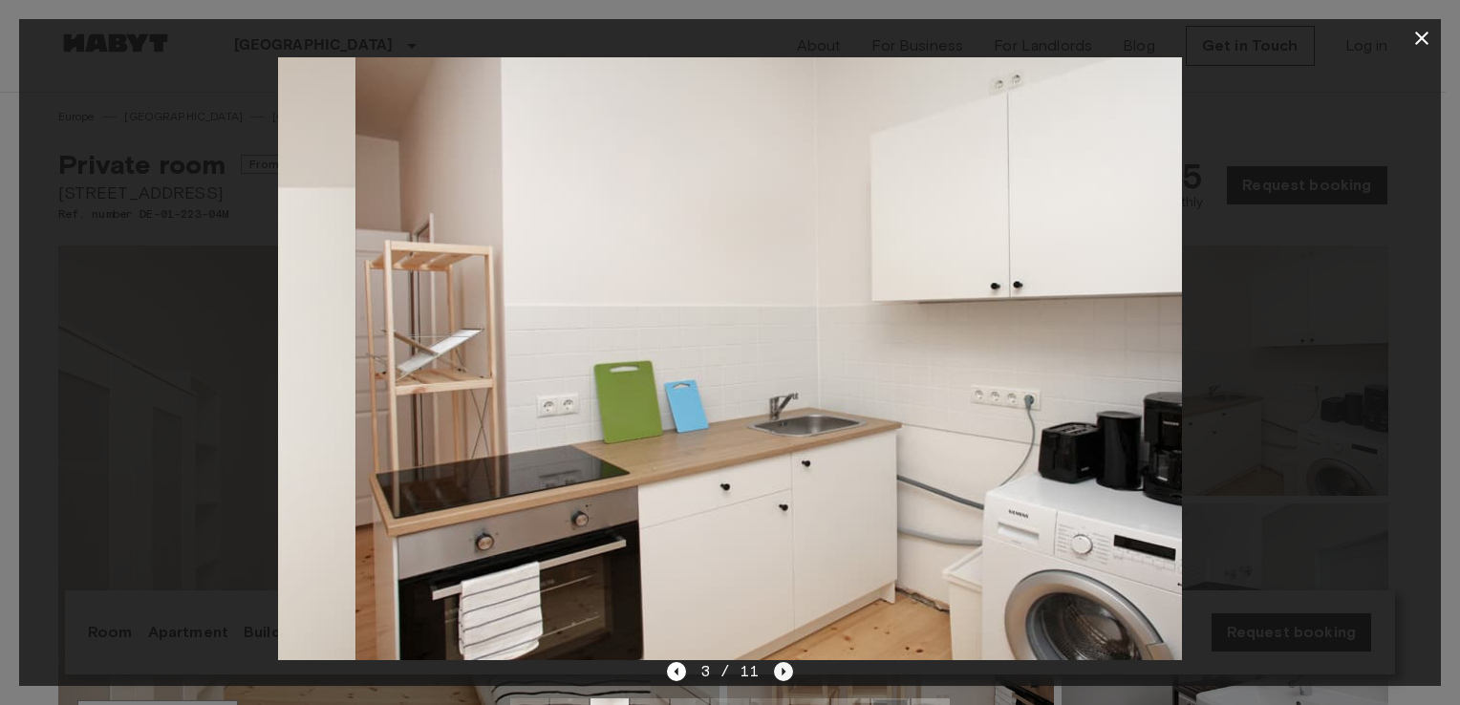
click at [782, 671] on icon "Next image" at bounding box center [784, 672] width 4 height 8
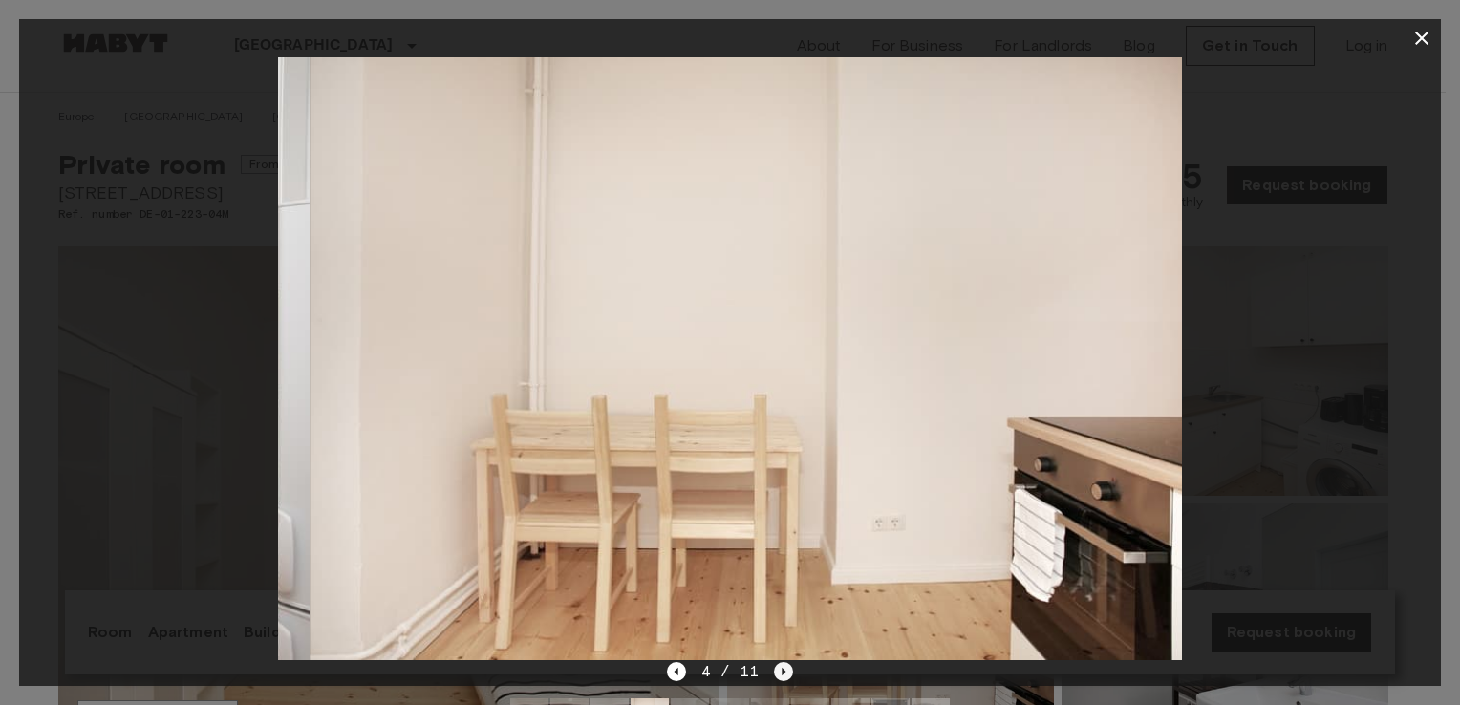
click at [782, 671] on icon "Next image" at bounding box center [784, 672] width 4 height 8
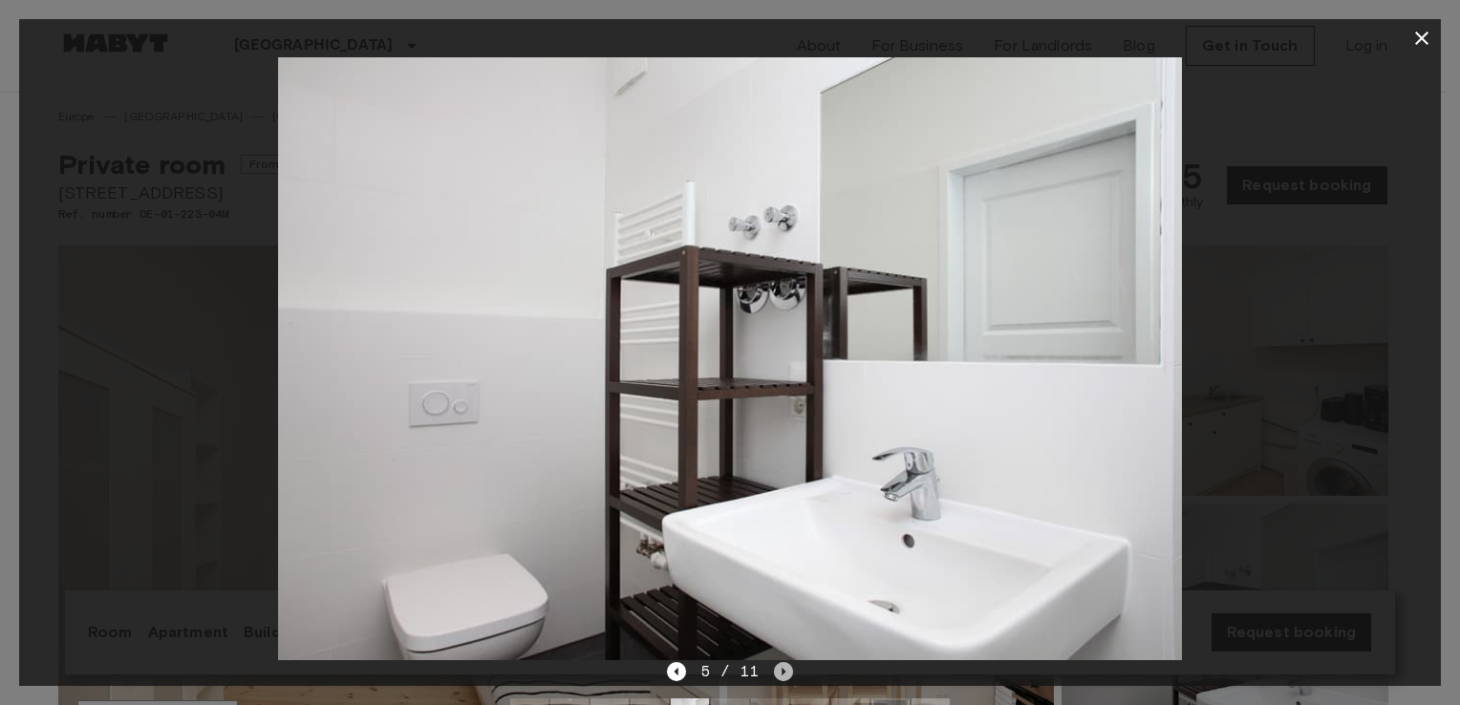
click at [782, 671] on icon "Next image" at bounding box center [784, 672] width 4 height 8
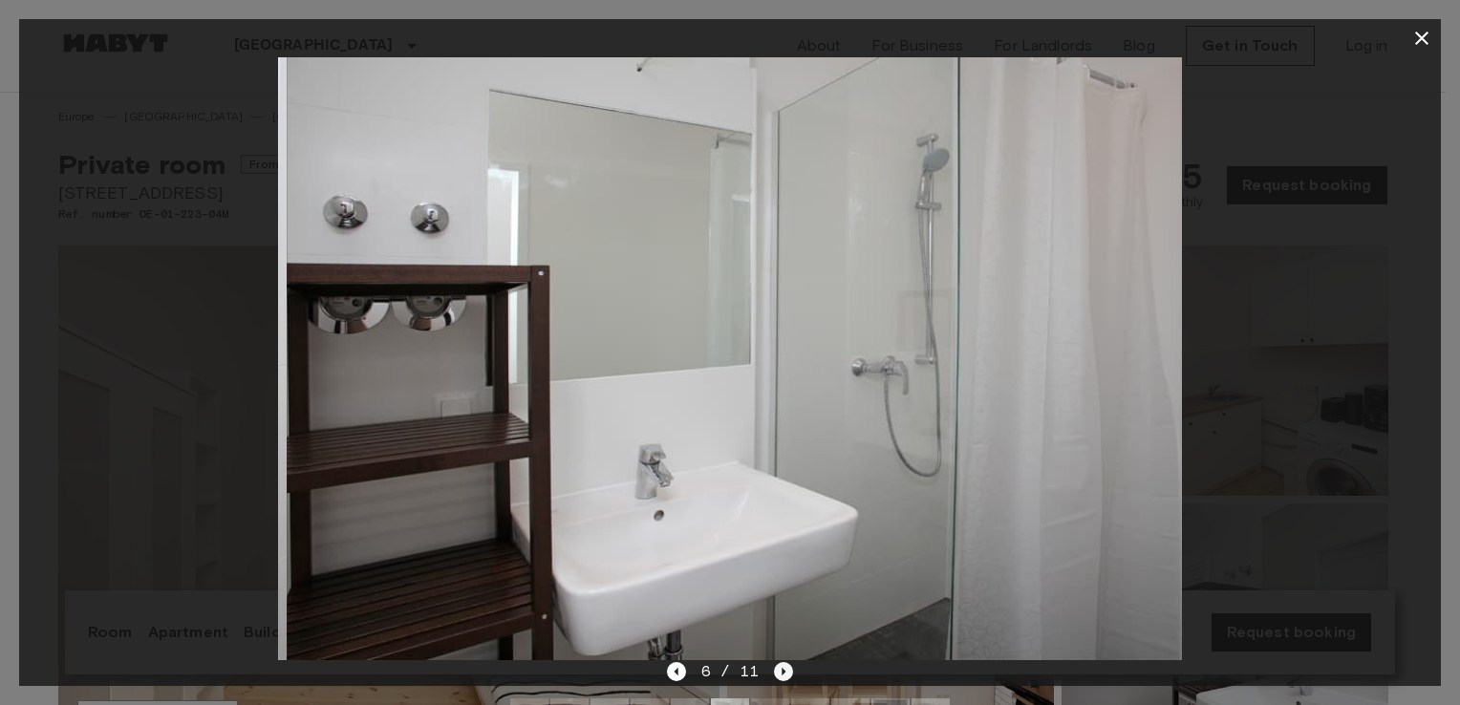
click at [782, 671] on icon "Next image" at bounding box center [784, 672] width 4 height 8
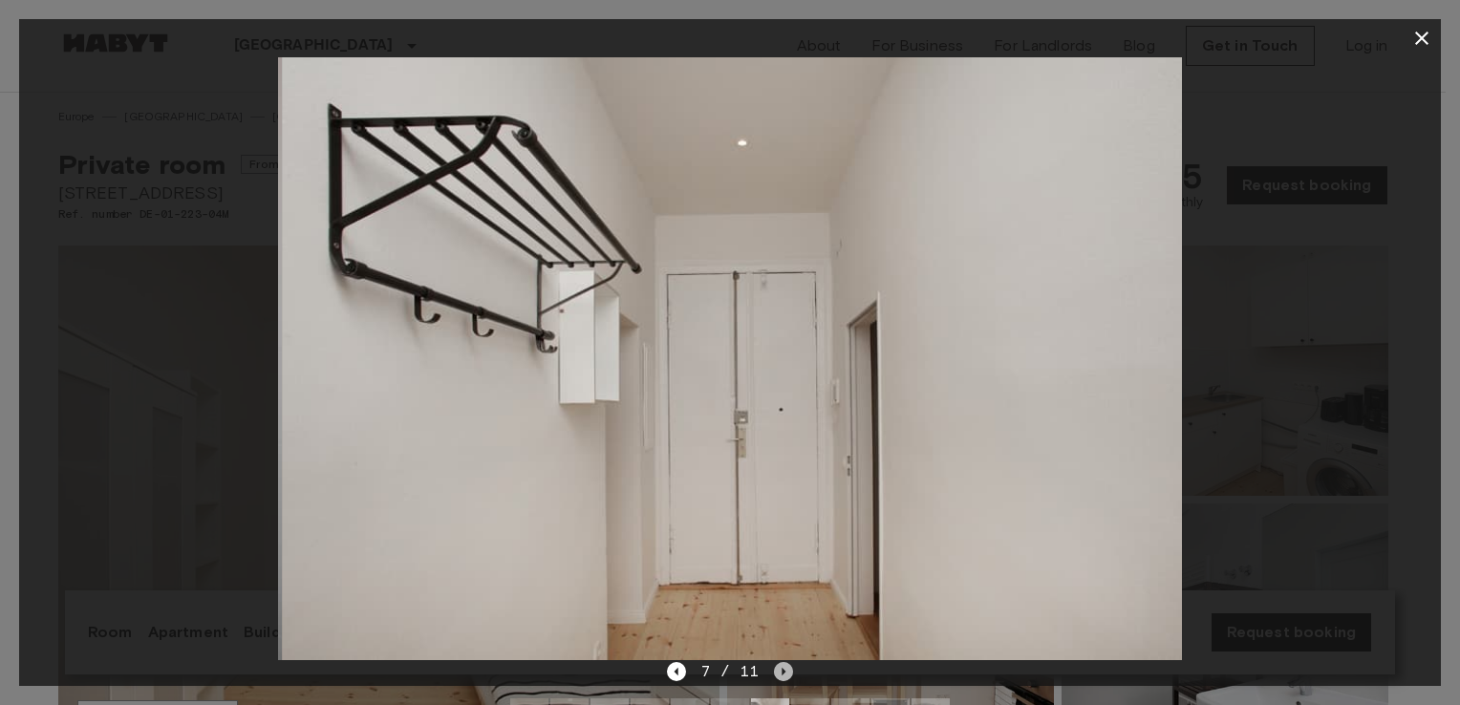
click at [782, 671] on icon "Next image" at bounding box center [784, 672] width 4 height 8
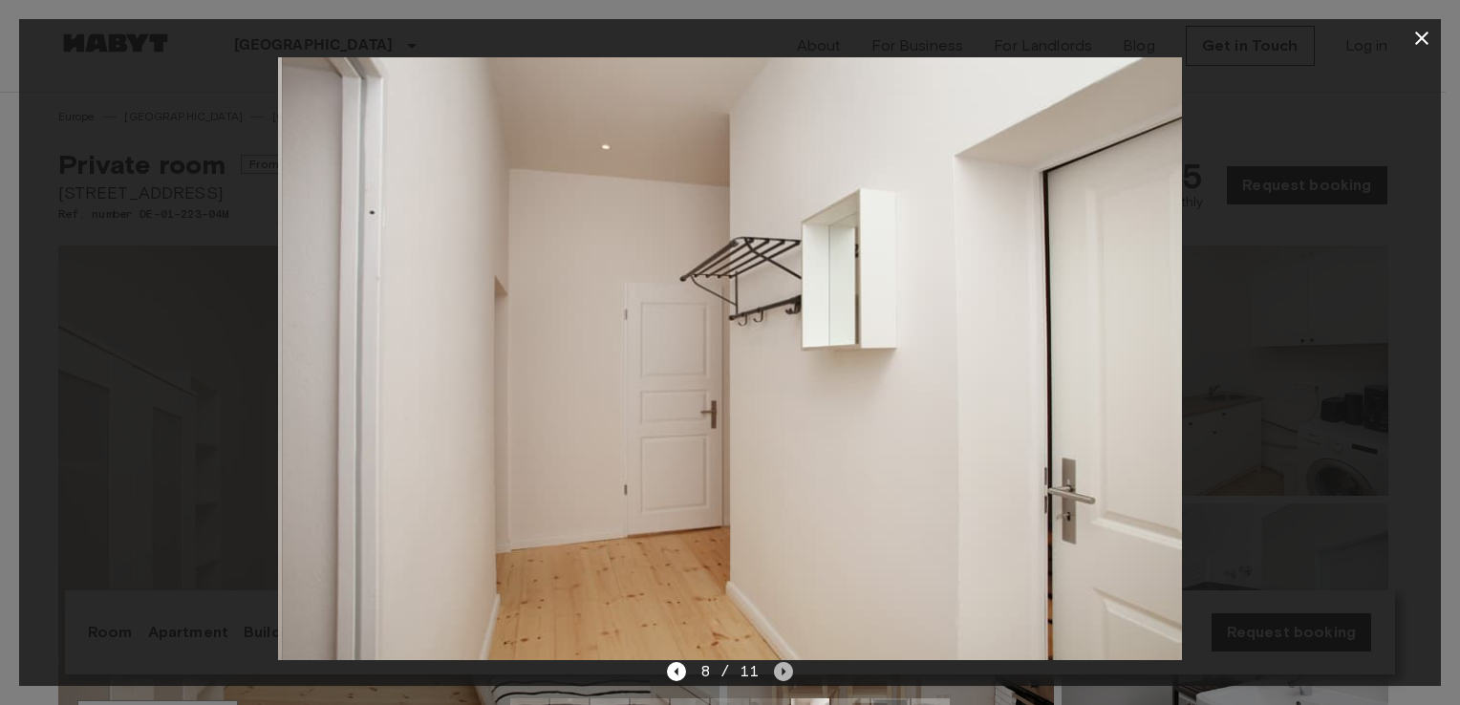
click at [782, 671] on icon "Next image" at bounding box center [784, 672] width 4 height 8
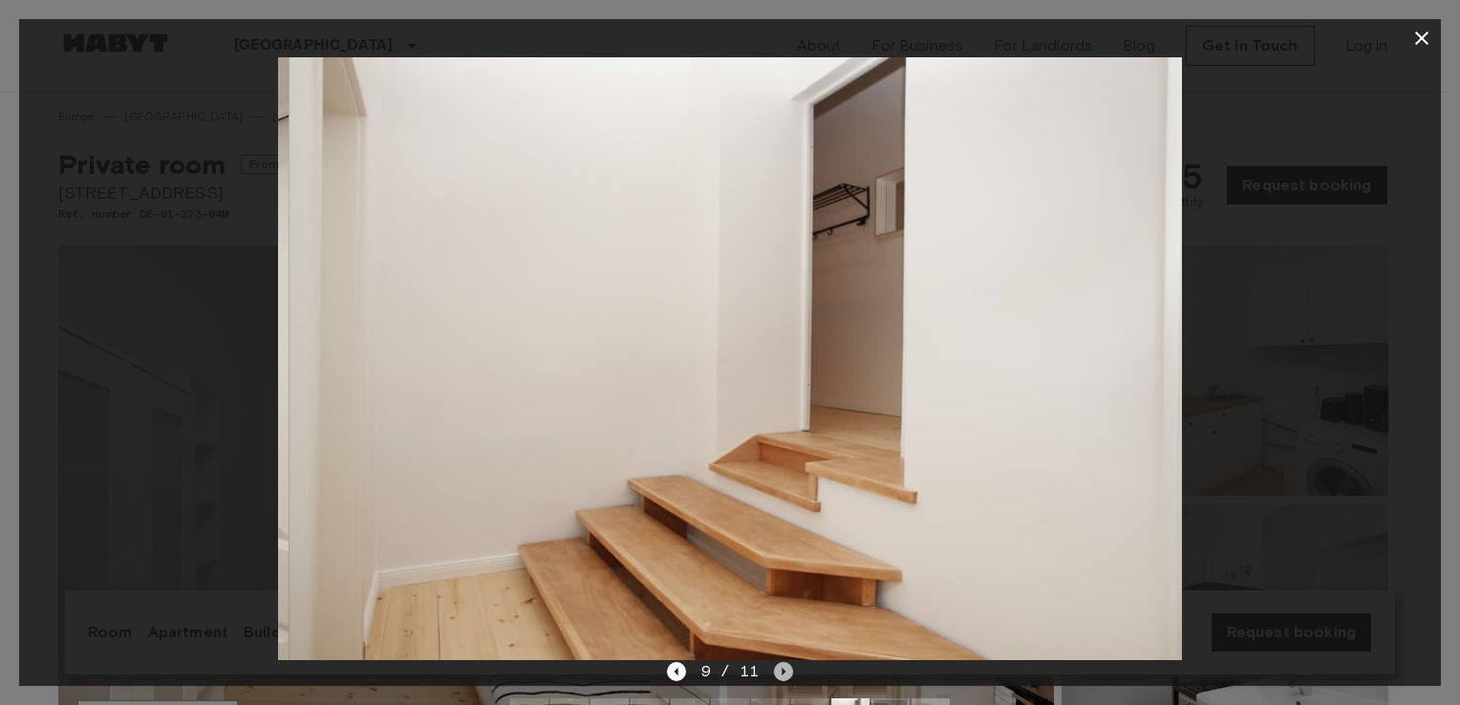
click at [782, 671] on icon "Next image" at bounding box center [784, 672] width 4 height 8
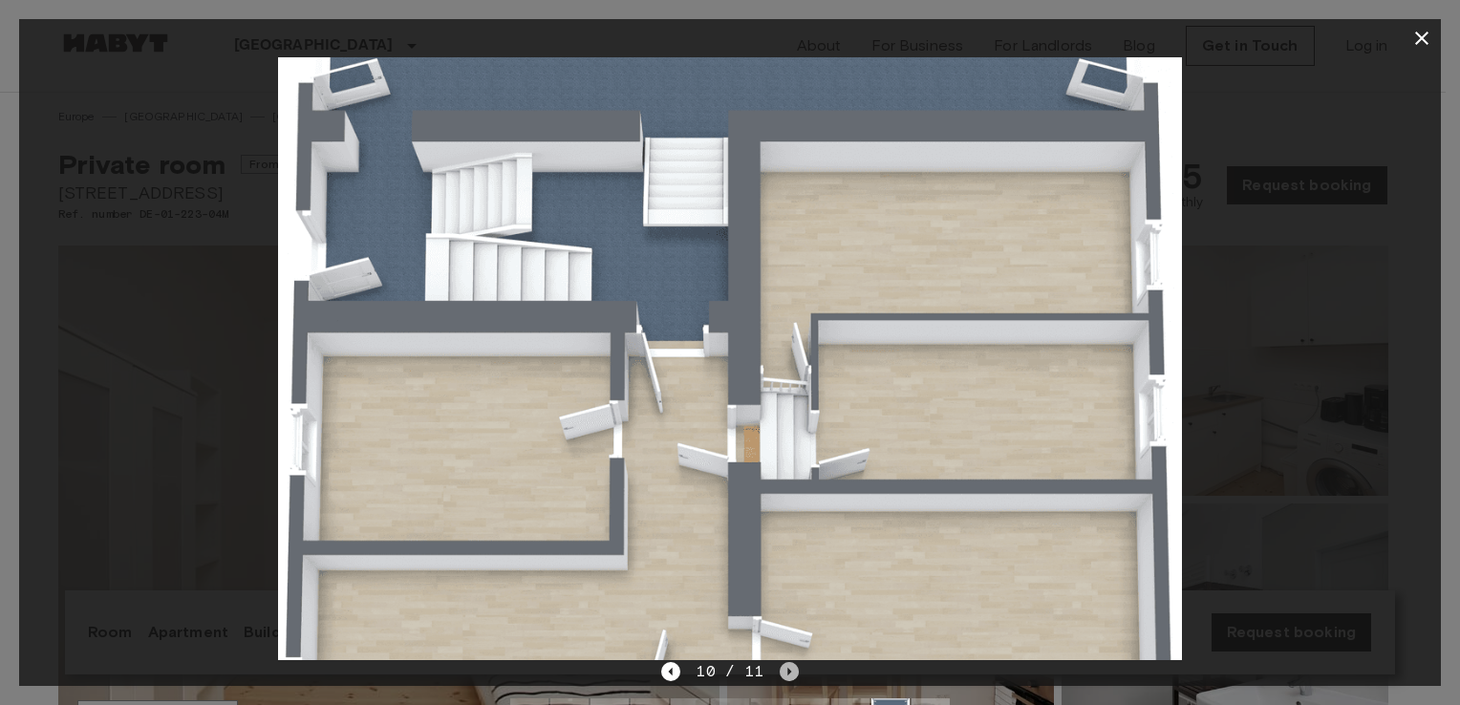
click at [782, 671] on icon "Next image" at bounding box center [789, 671] width 19 height 19
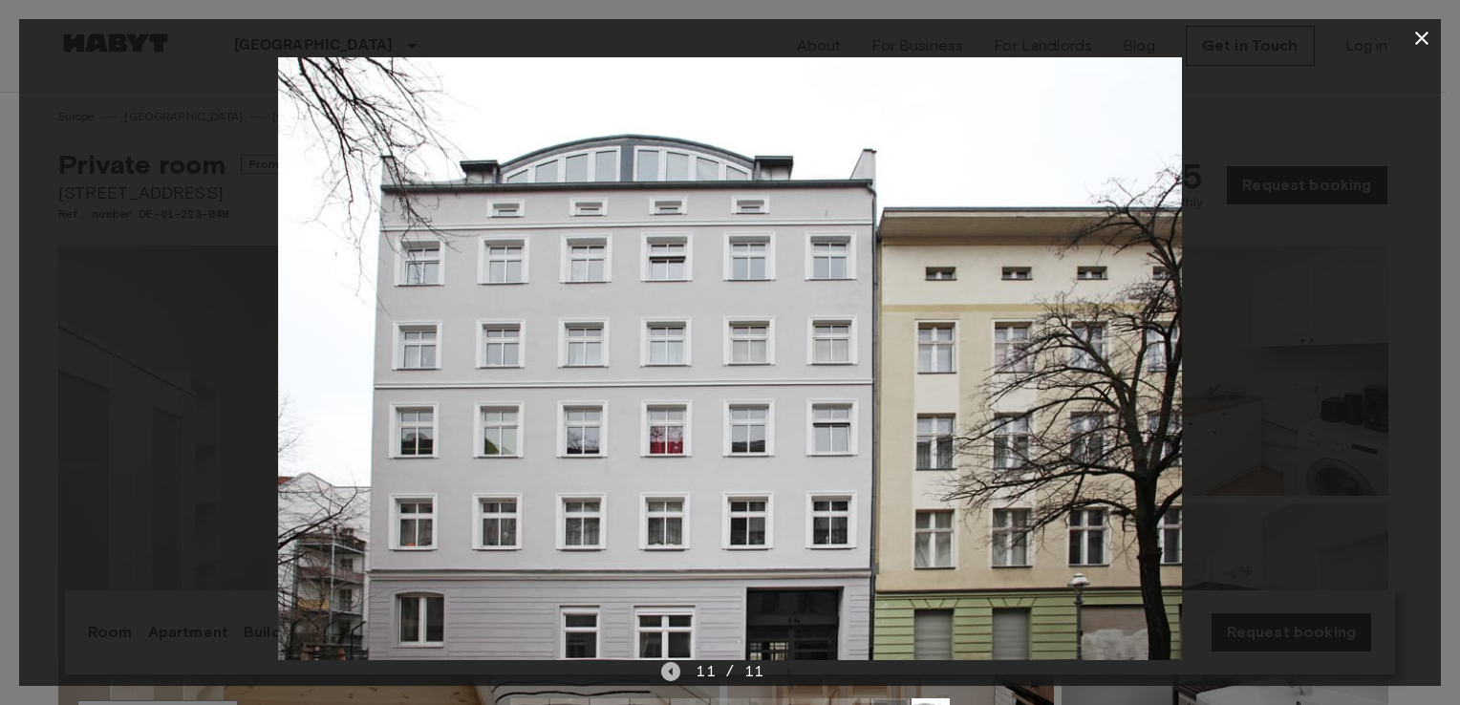
click at [680, 674] on icon "Previous image" at bounding box center [670, 671] width 19 height 19
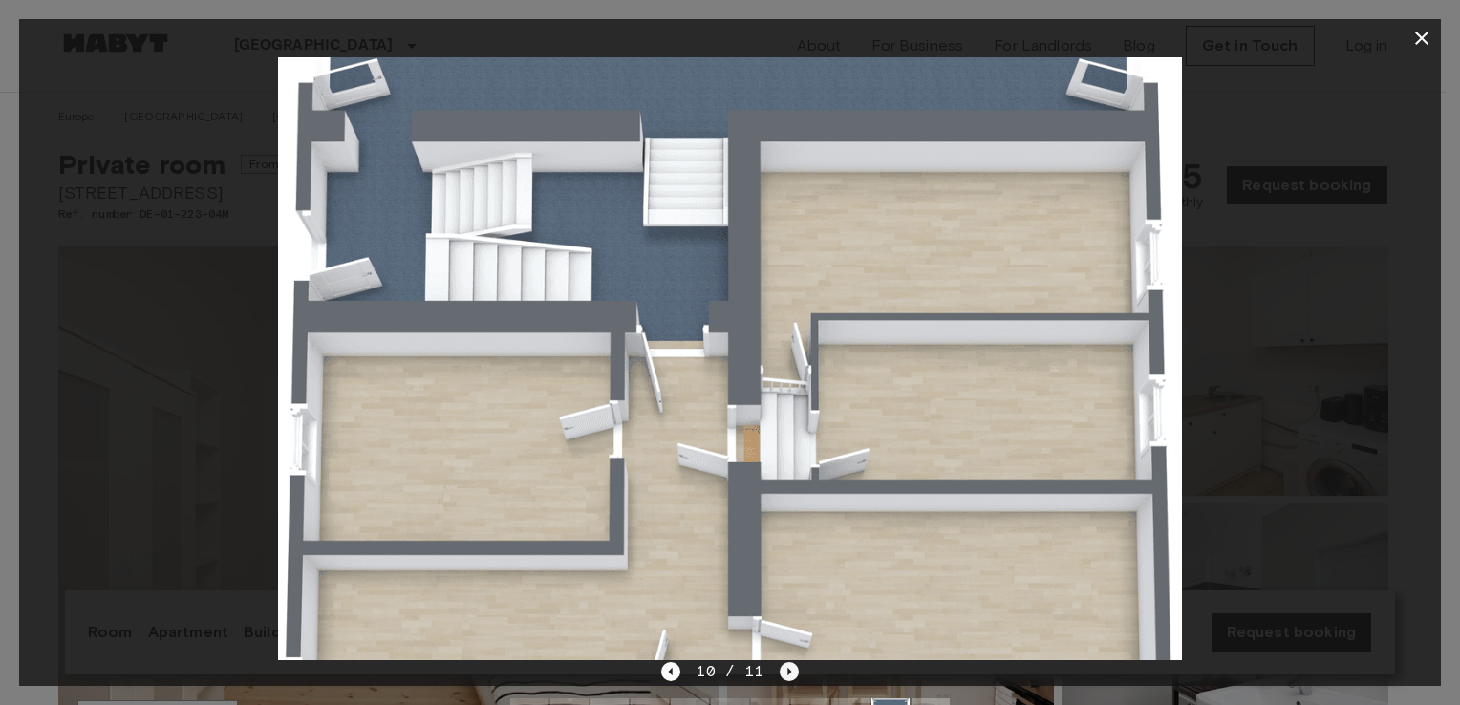
click at [792, 664] on icon "Next image" at bounding box center [789, 671] width 19 height 19
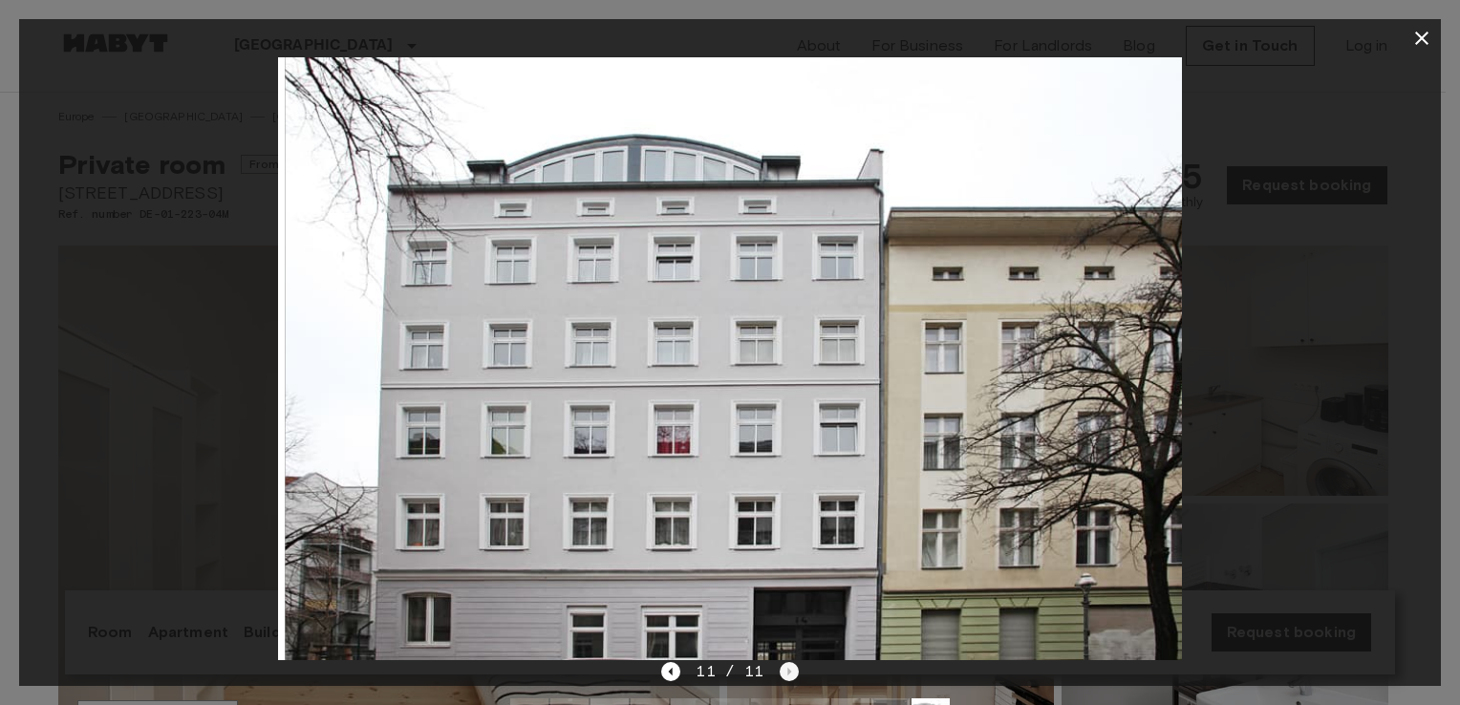
click at [792, 664] on div "11 / 11" at bounding box center [729, 671] width 137 height 23
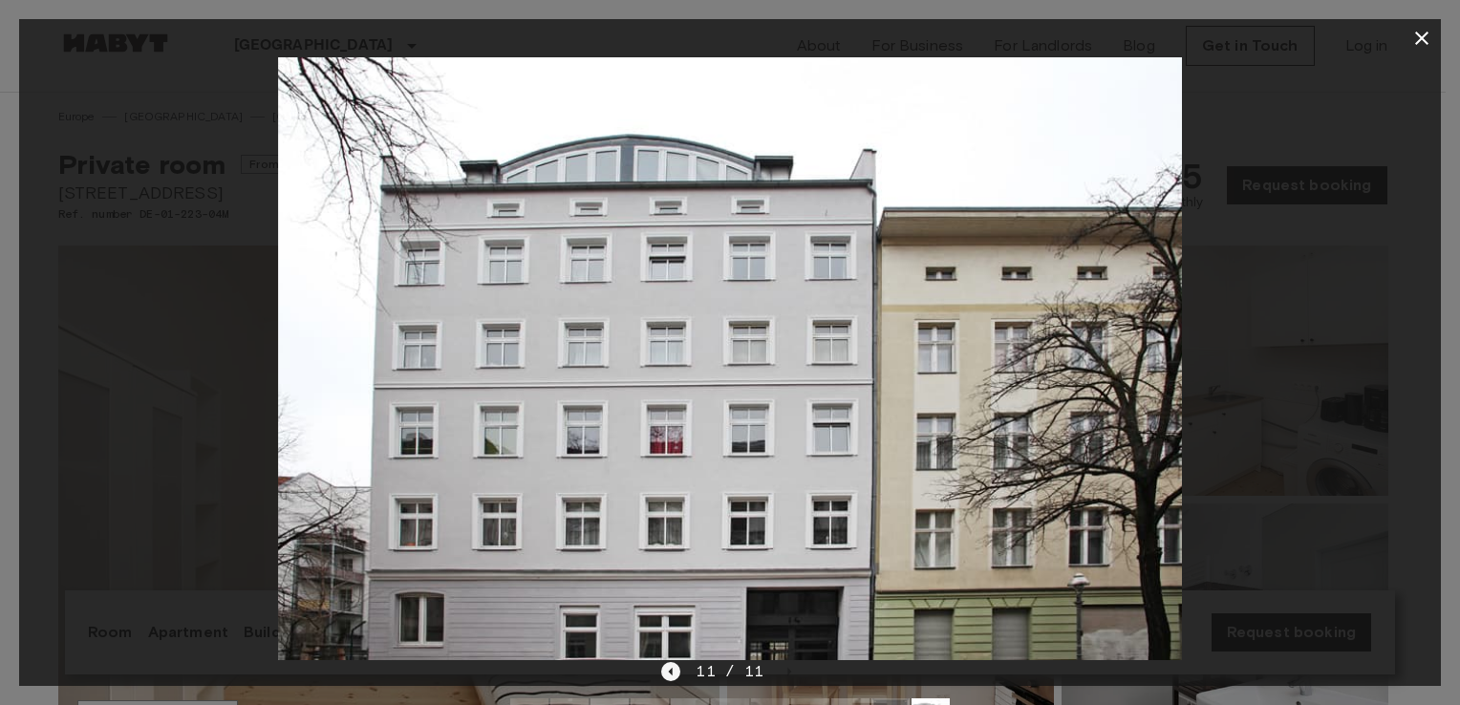
click at [671, 670] on icon "Previous image" at bounding box center [670, 671] width 19 height 19
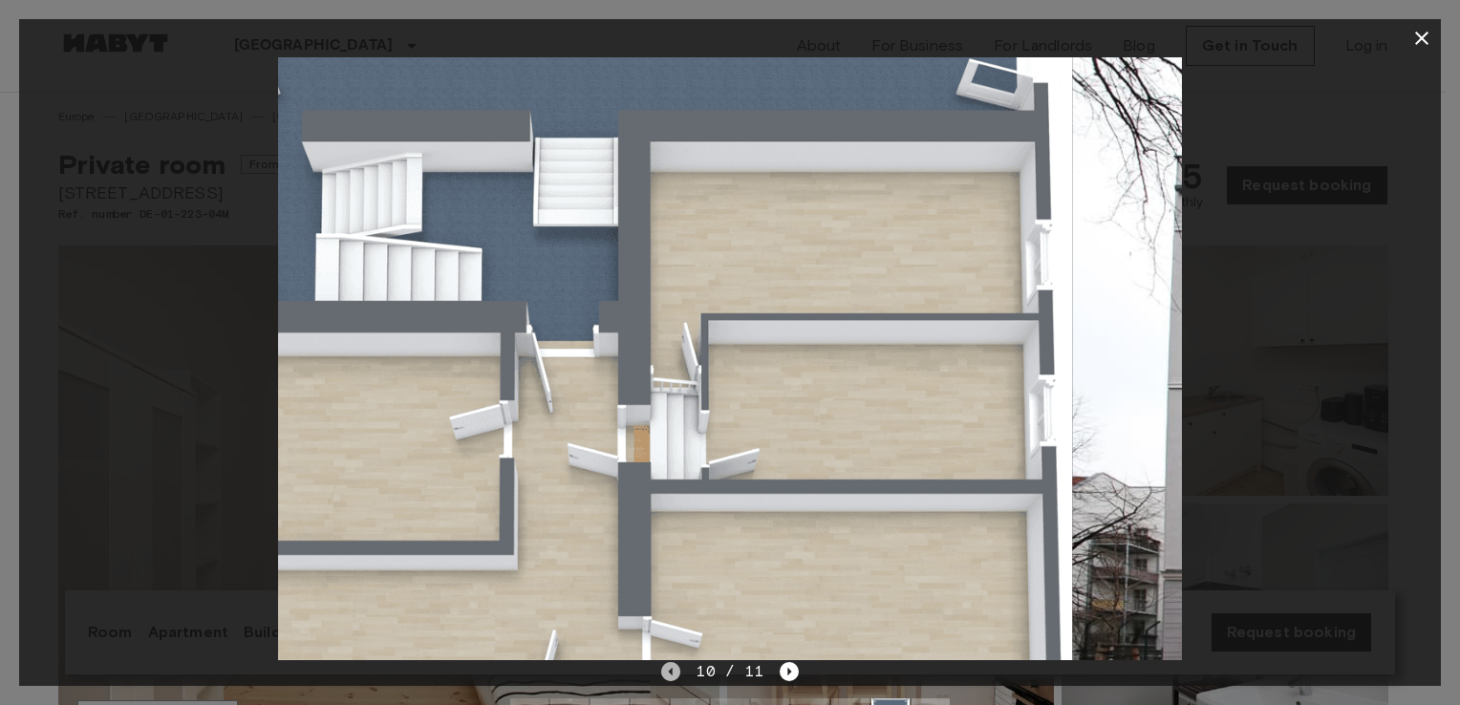
click at [671, 670] on icon "Previous image" at bounding box center [670, 671] width 19 height 19
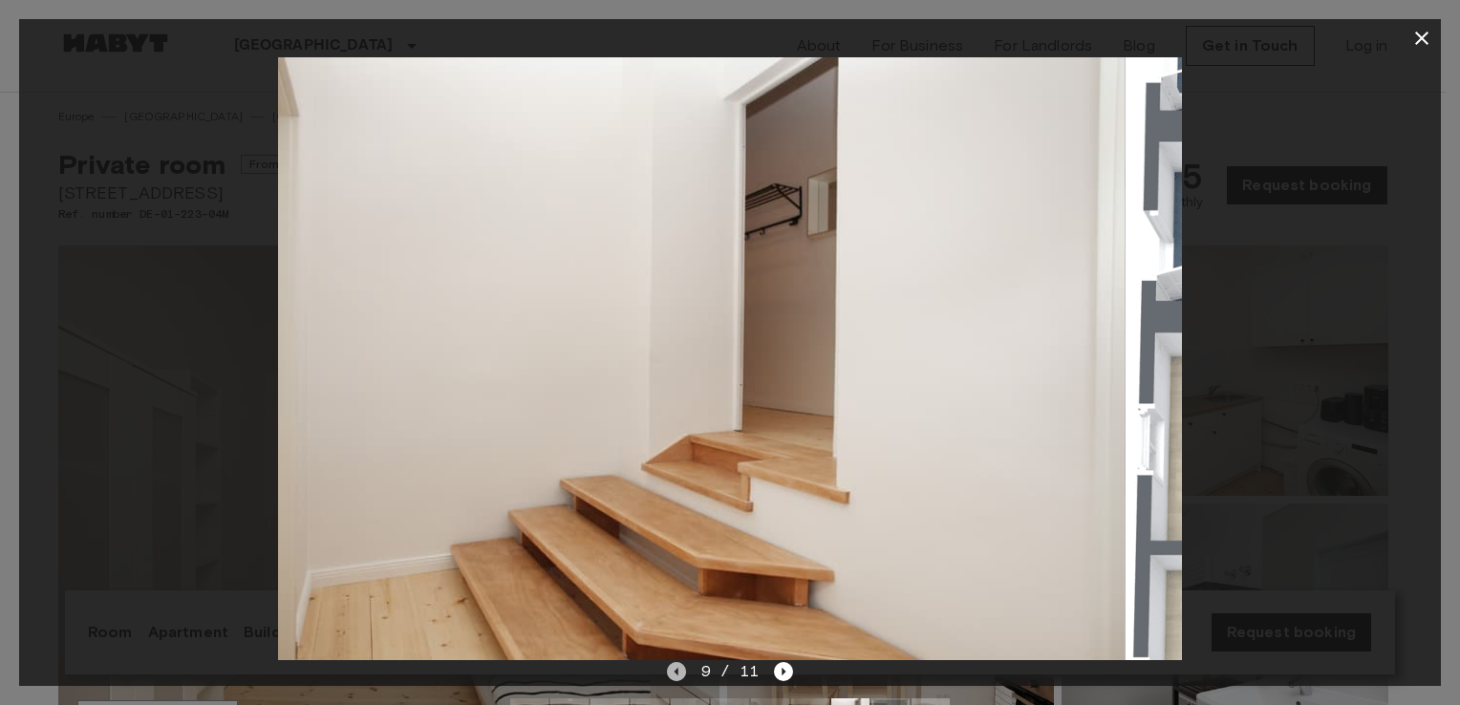
click at [671, 670] on icon "Previous image" at bounding box center [676, 671] width 19 height 19
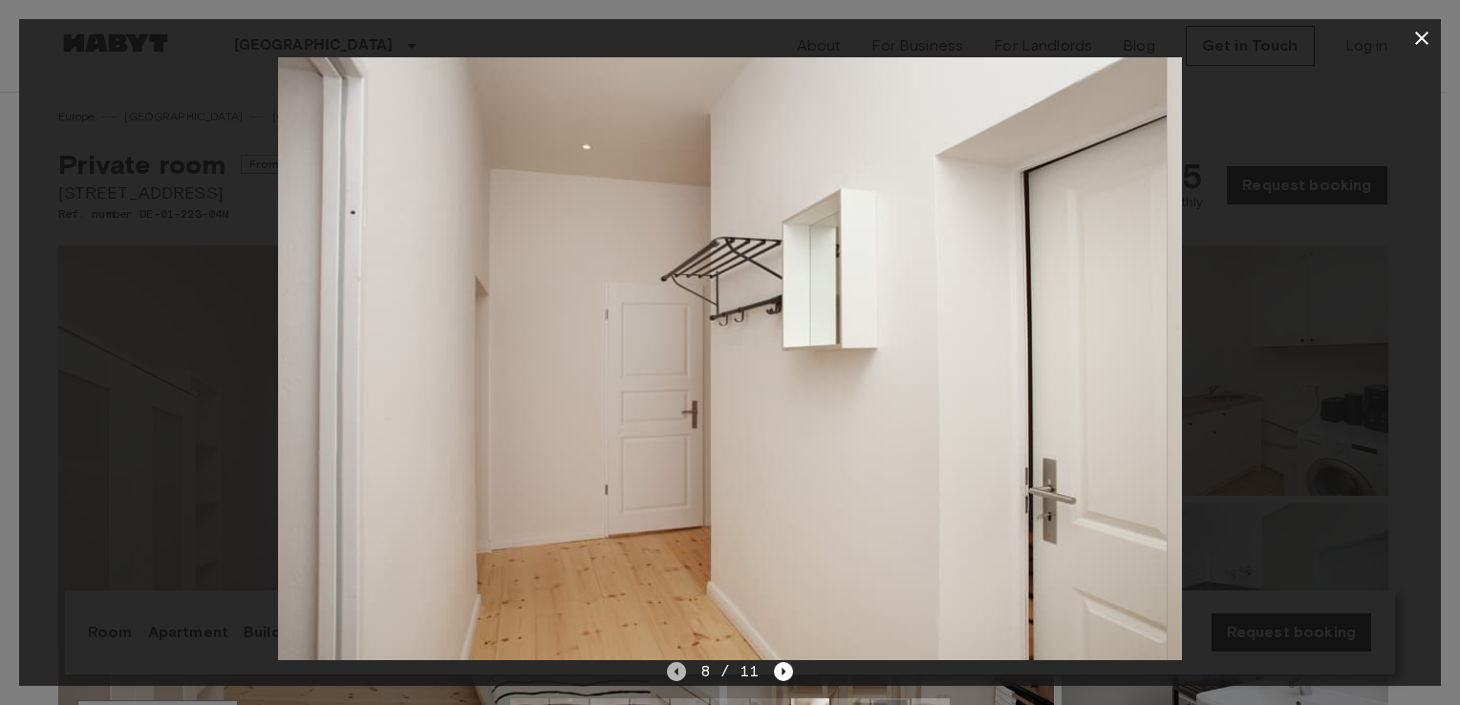
click at [671, 670] on icon "Previous image" at bounding box center [676, 671] width 19 height 19
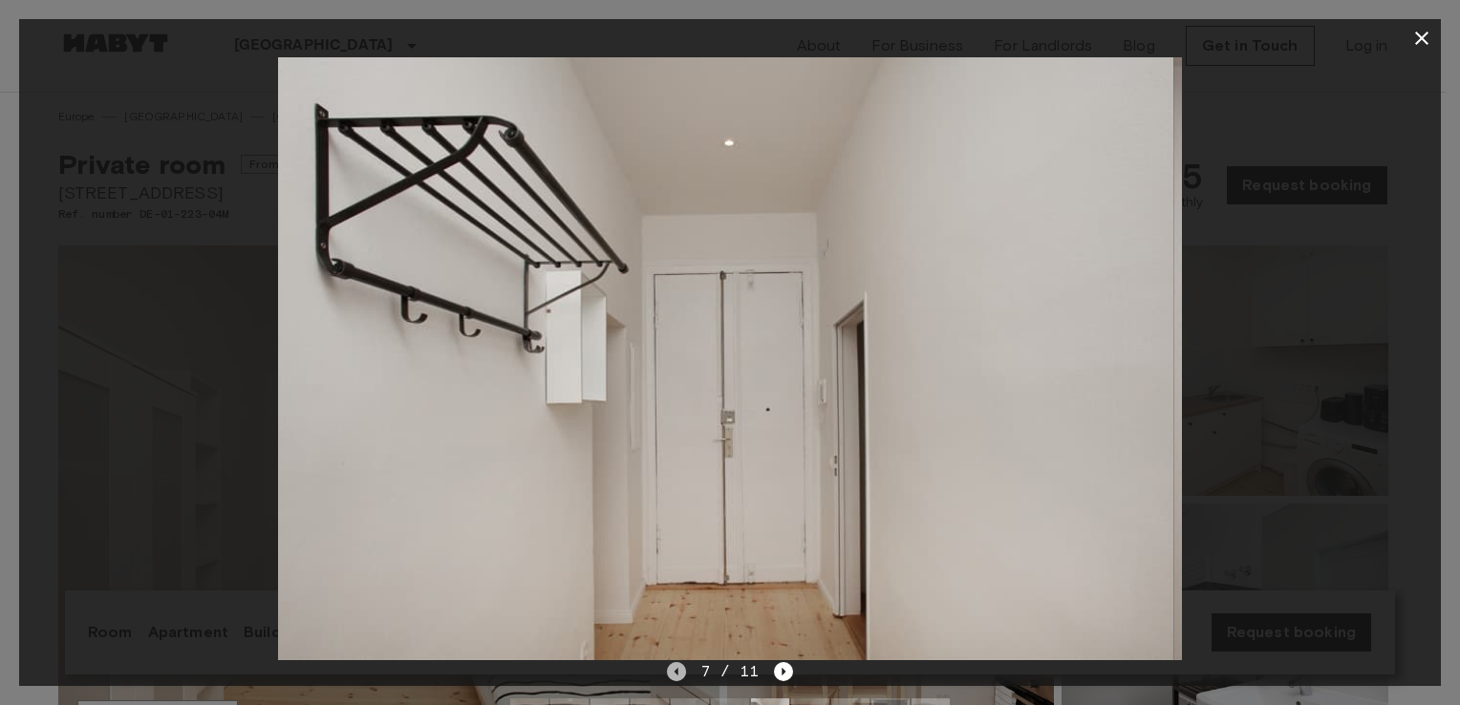
click at [671, 670] on icon "Previous image" at bounding box center [676, 671] width 19 height 19
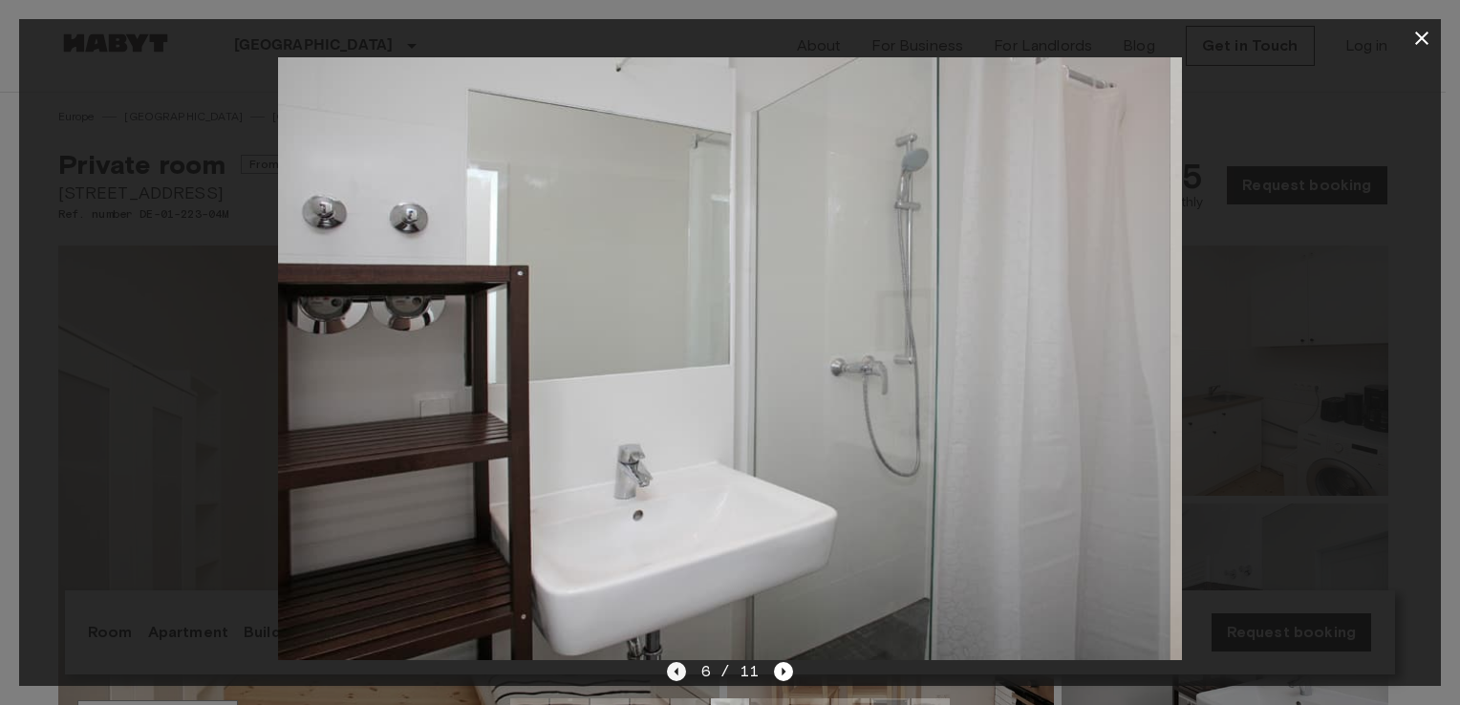
click at [671, 670] on icon "Previous image" at bounding box center [676, 671] width 19 height 19
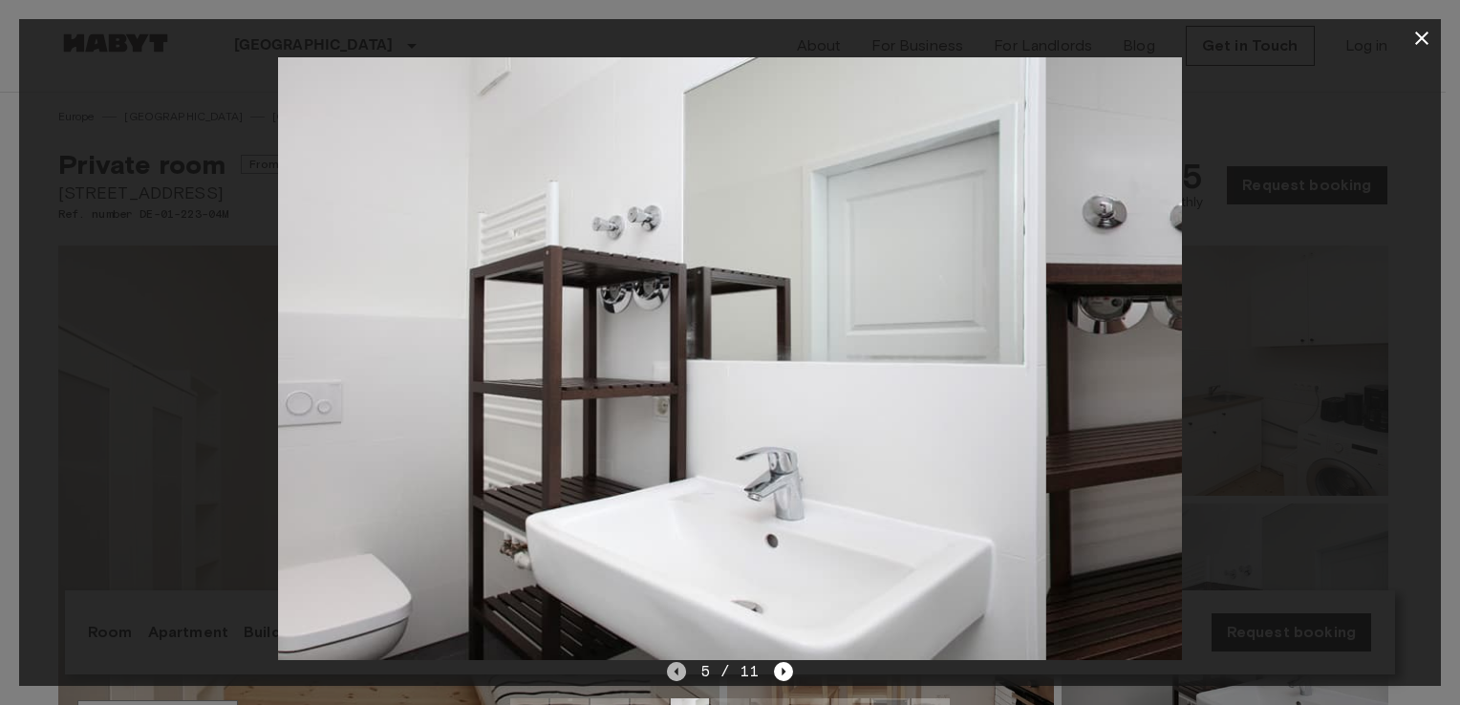
click at [671, 670] on icon "Previous image" at bounding box center [676, 671] width 19 height 19
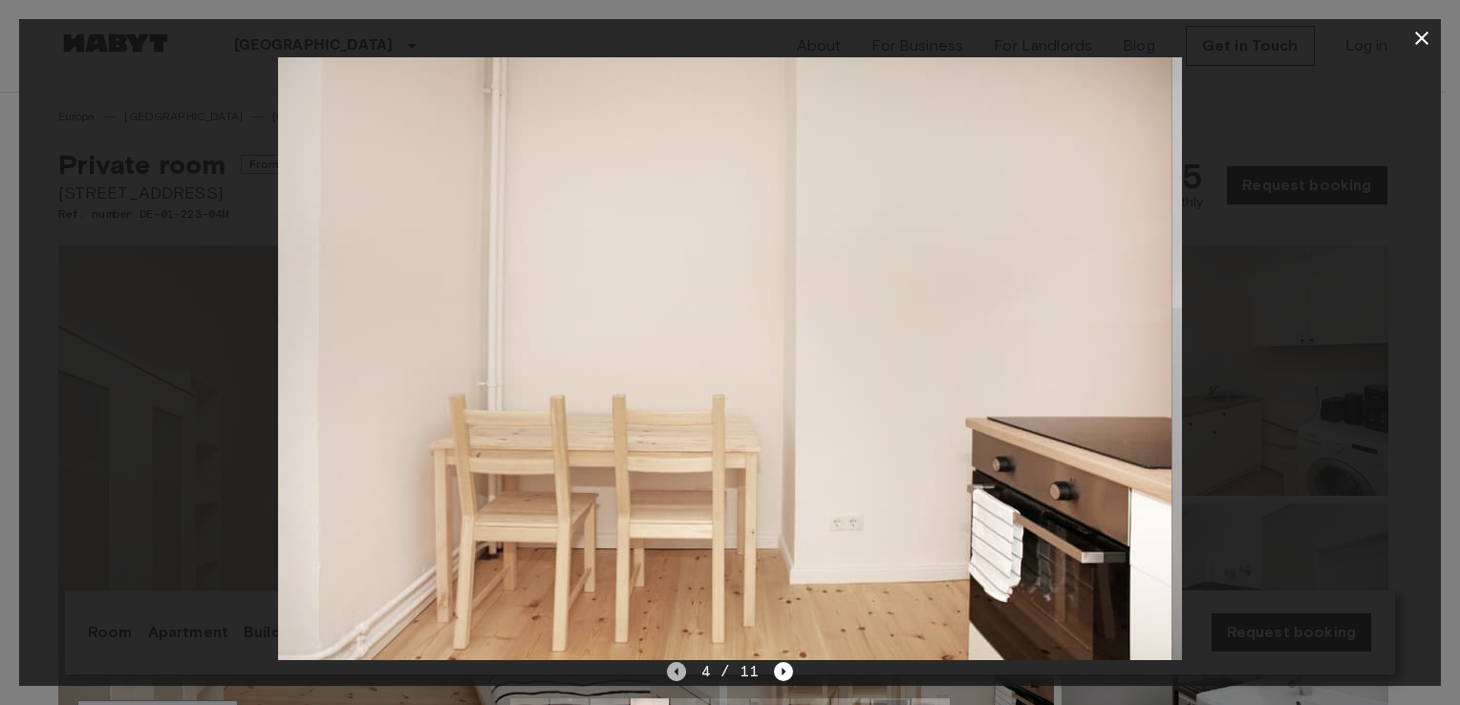
click at [671, 670] on icon "Previous image" at bounding box center [676, 671] width 19 height 19
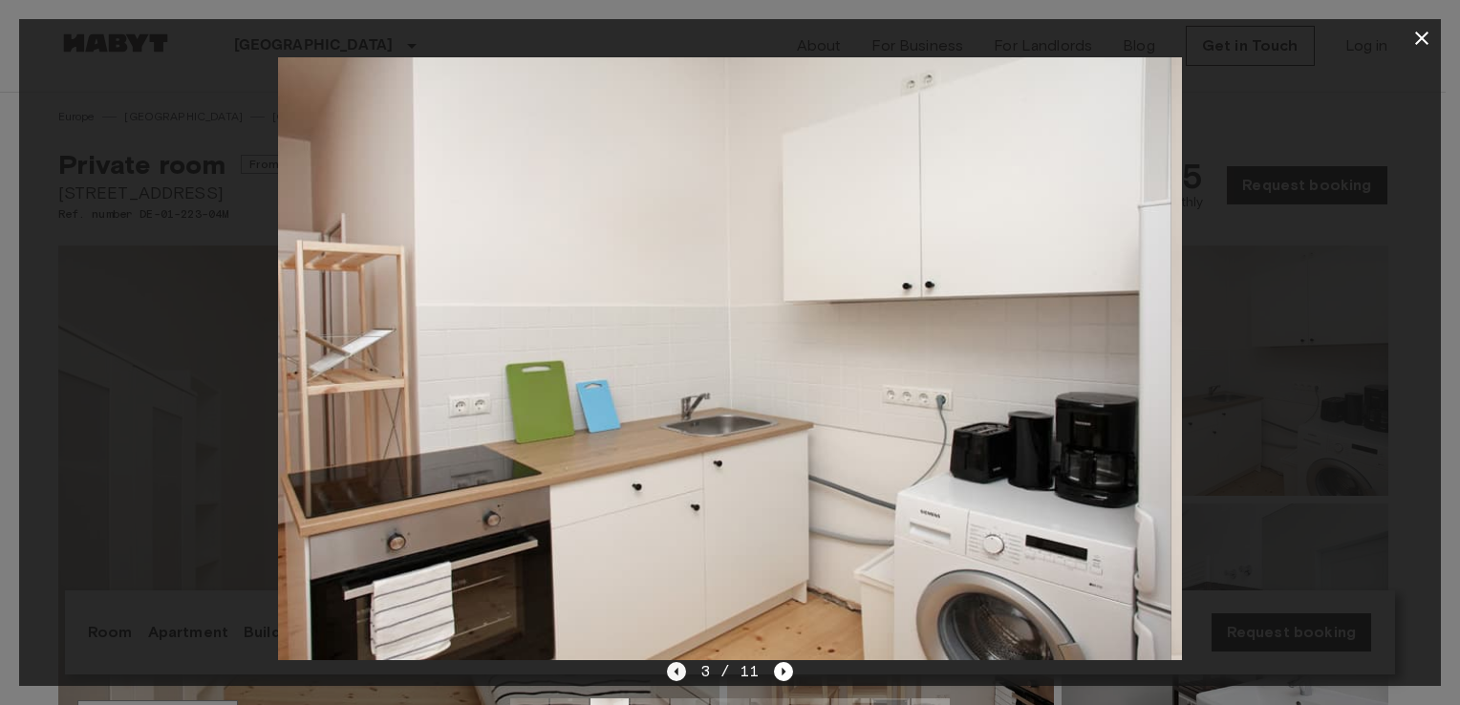
click at [671, 670] on icon "Previous image" at bounding box center [676, 671] width 19 height 19
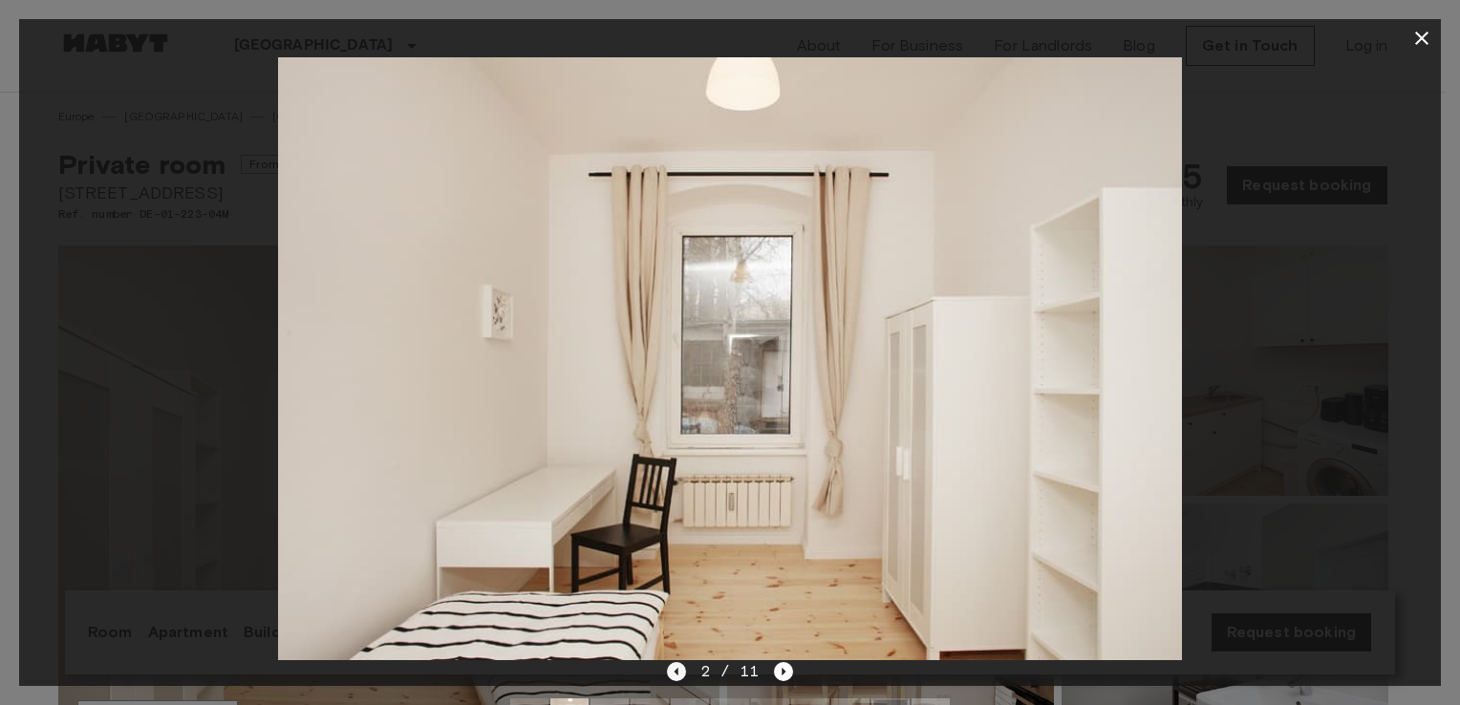
click at [671, 670] on icon "Previous image" at bounding box center [676, 671] width 19 height 19
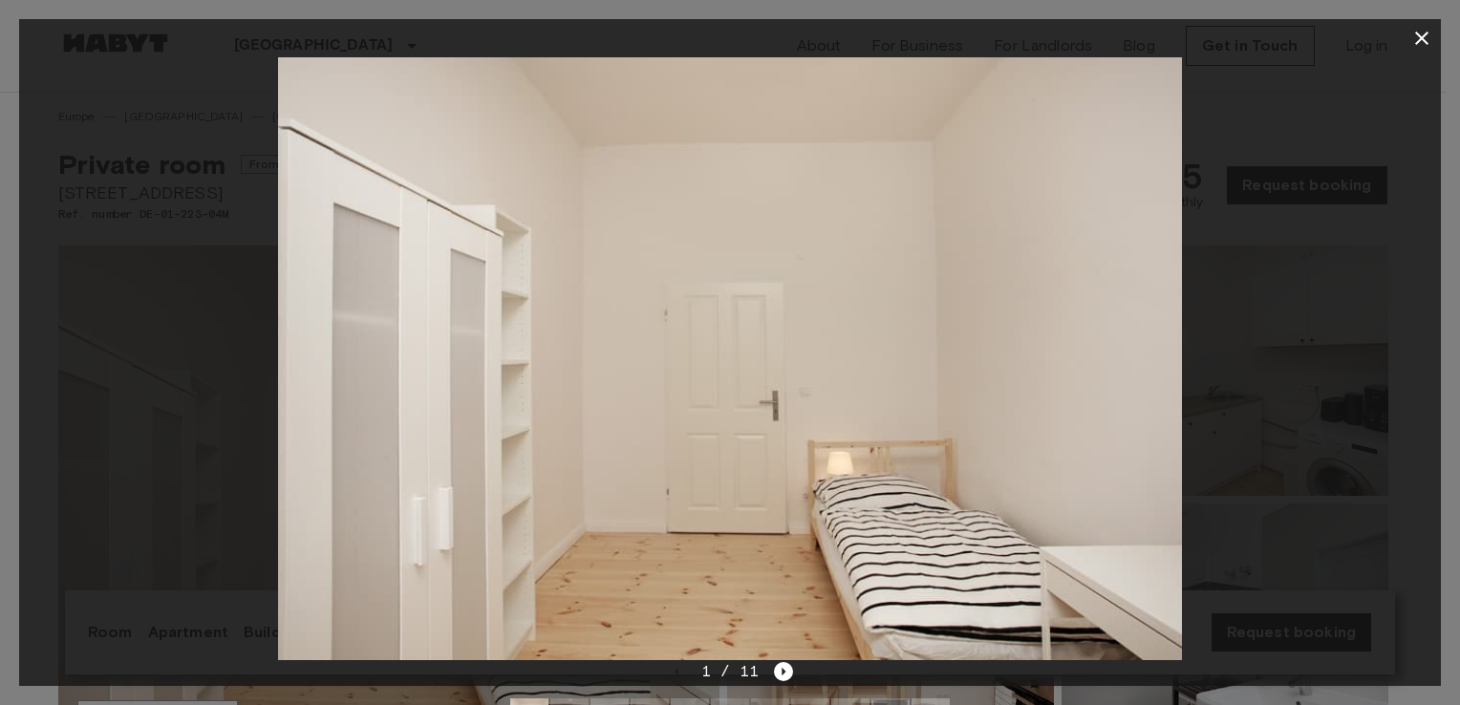
click at [1424, 36] on icon "button" at bounding box center [1421, 38] width 23 height 23
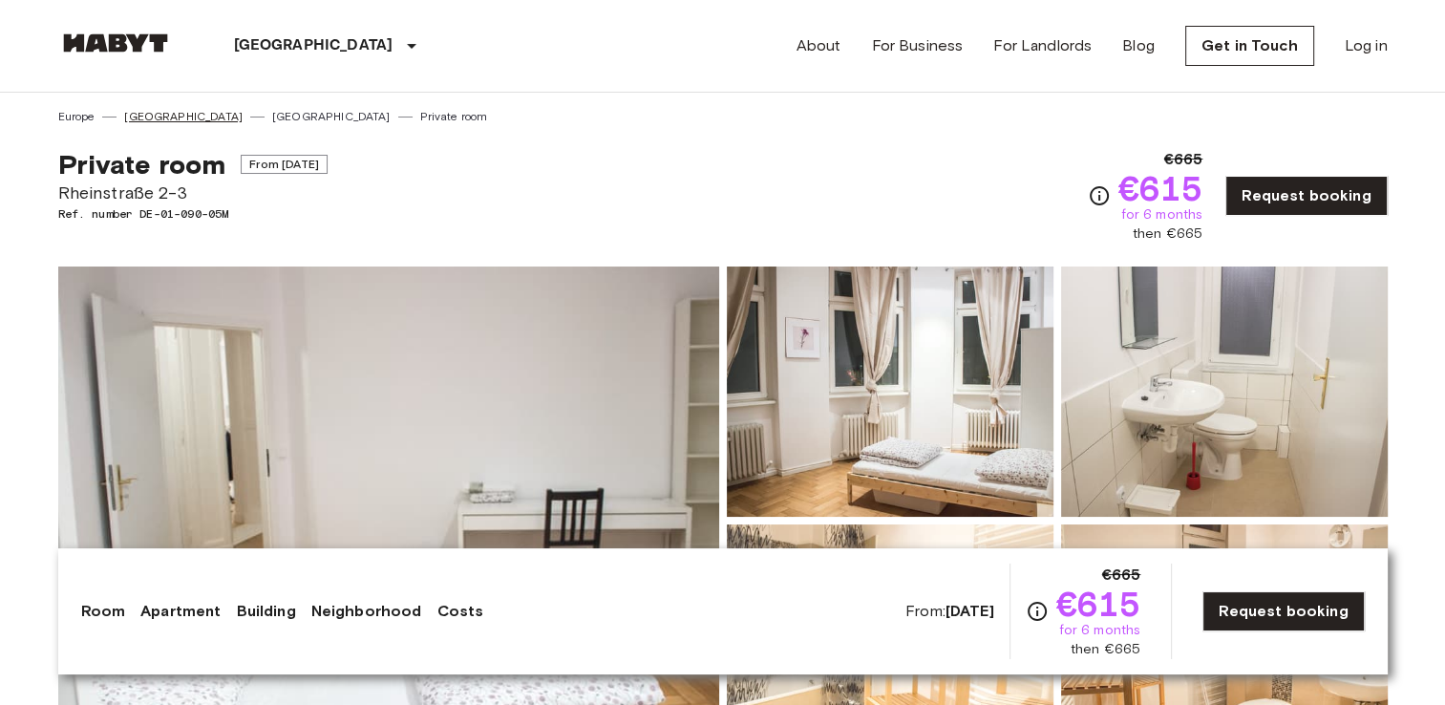
click at [153, 112] on link "[GEOGRAPHIC_DATA]" at bounding box center [183, 116] width 118 height 17
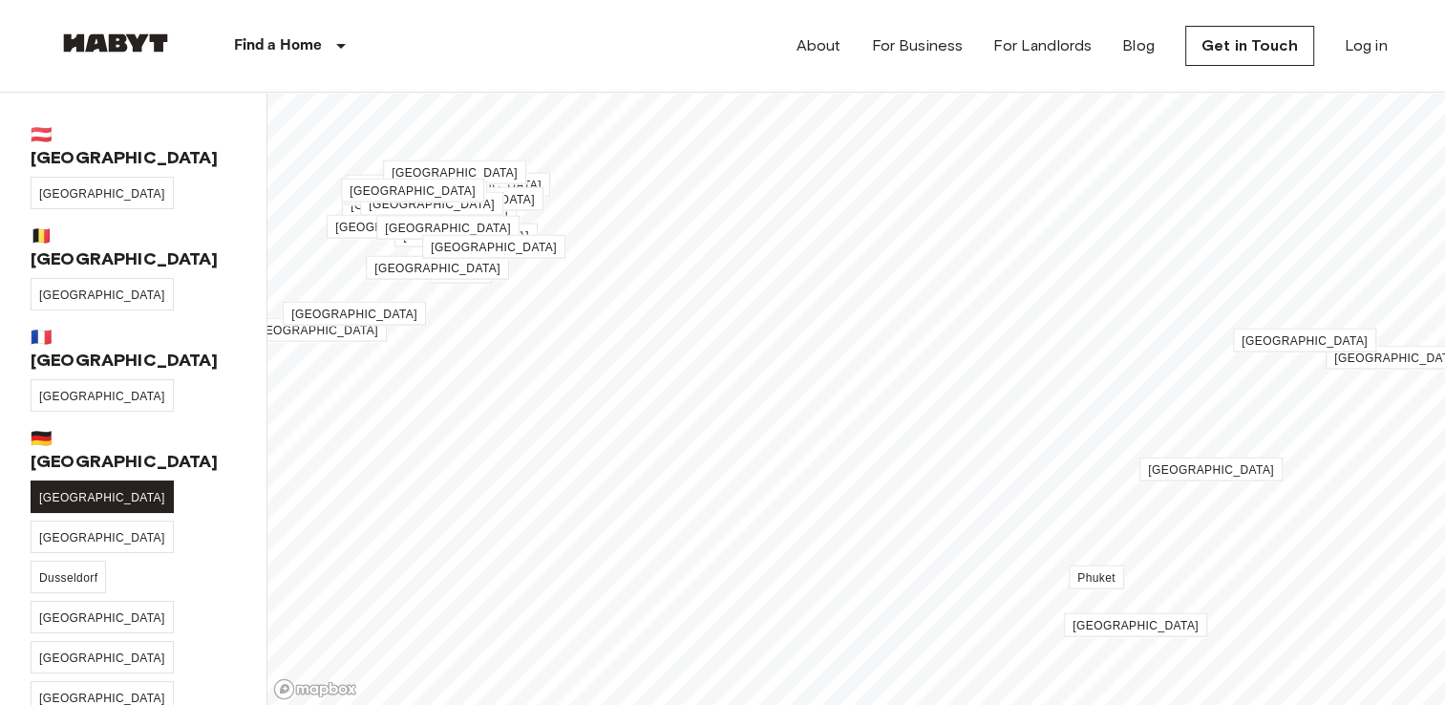
click at [65, 491] on span "[GEOGRAPHIC_DATA]" at bounding box center [102, 497] width 126 height 13
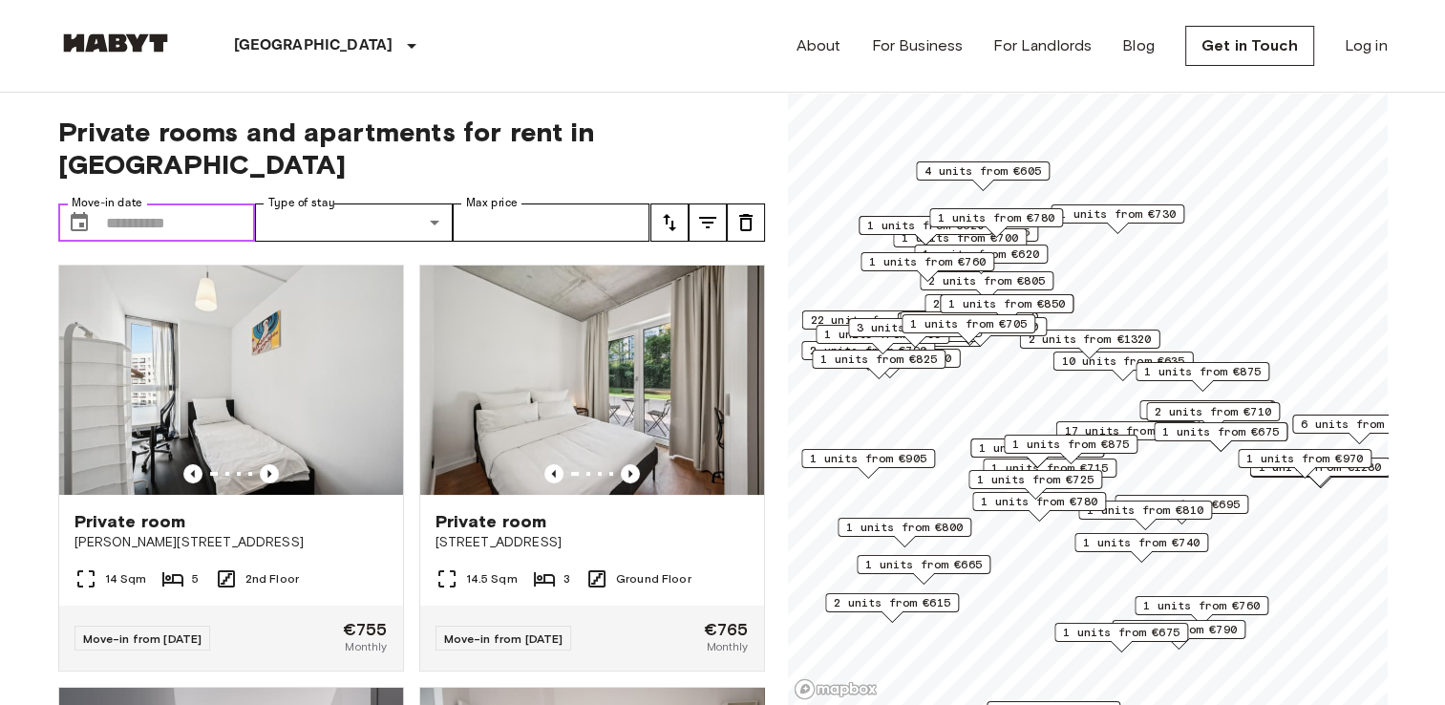
click at [166, 203] on input "Move-in date" at bounding box center [181, 222] width 150 height 38
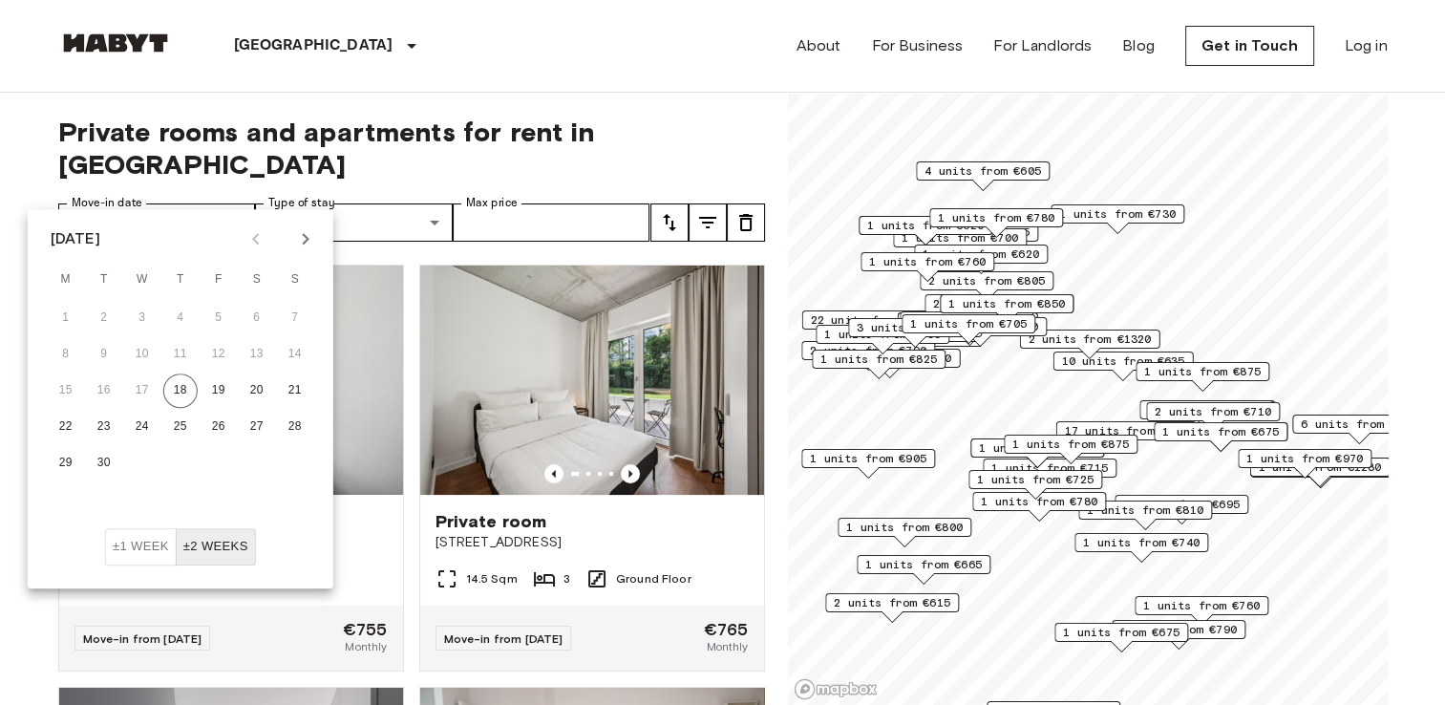
click at [310, 239] on icon "Next month" at bounding box center [305, 238] width 23 height 23
click at [143, 311] on button "1" at bounding box center [142, 318] width 34 height 34
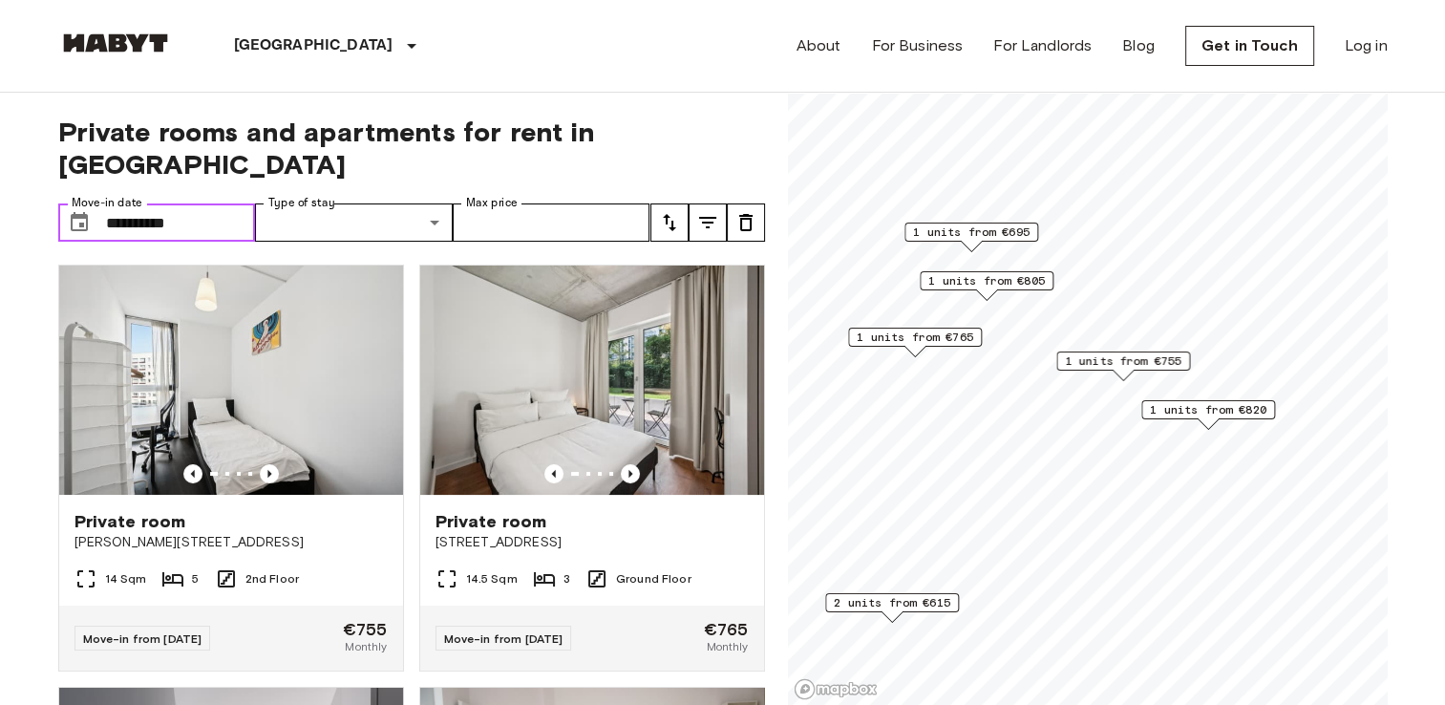
type input "**********"
